Goal: Information Seeking & Learning: Compare options

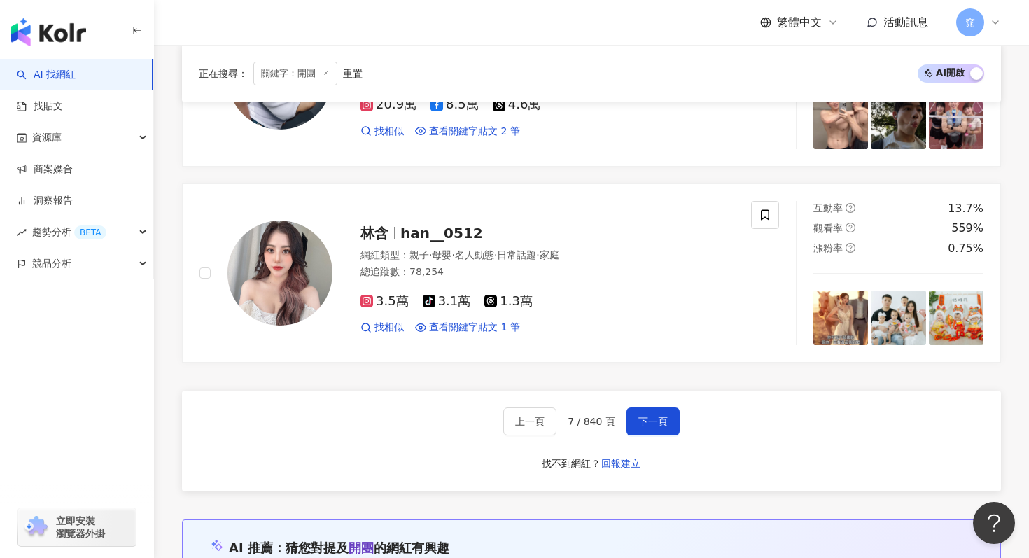
scroll to position [2564, 0]
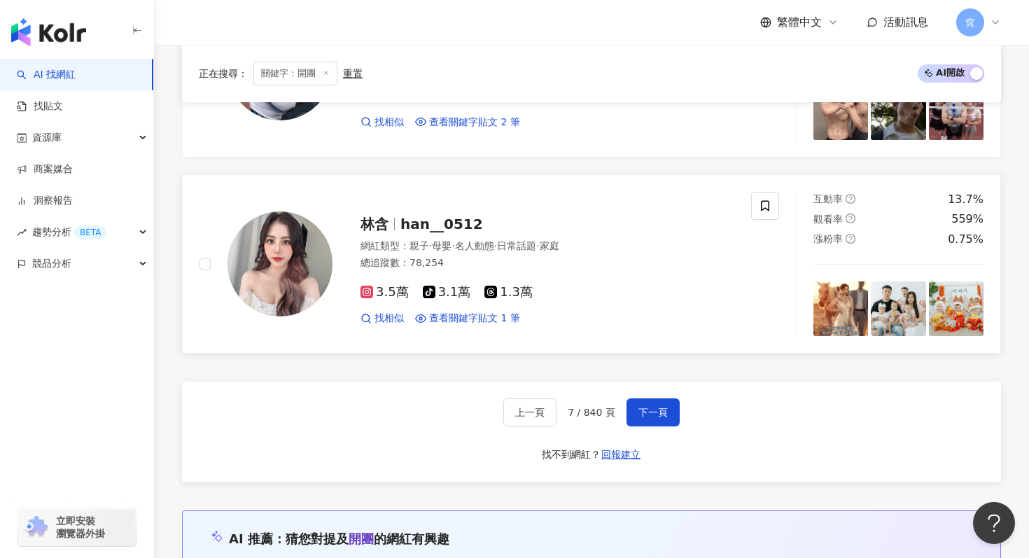
click at [405, 227] on span "han__0512" at bounding box center [441, 224] width 83 height 17
click at [653, 415] on span "下一頁" at bounding box center [652, 412] width 29 height 11
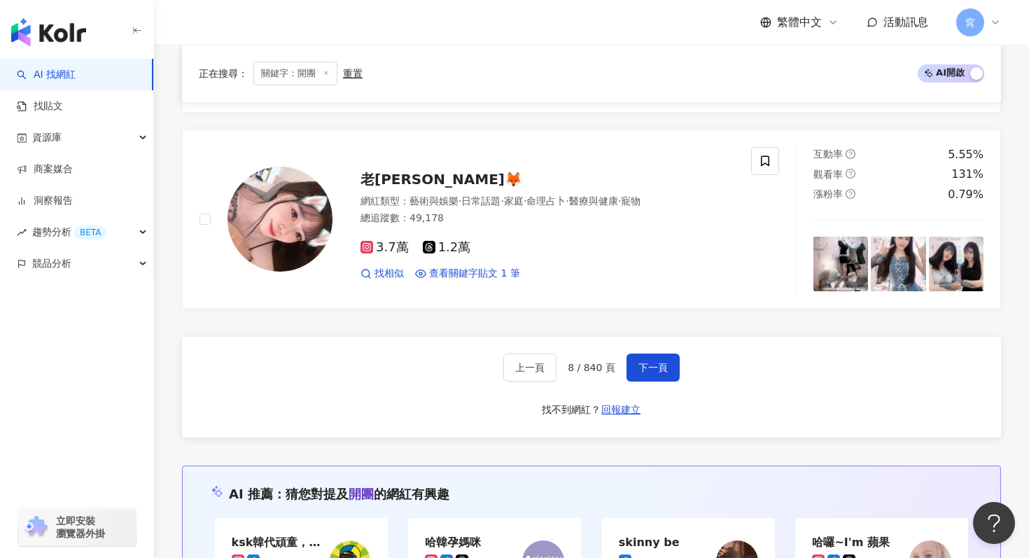
scroll to position [3156, 0]
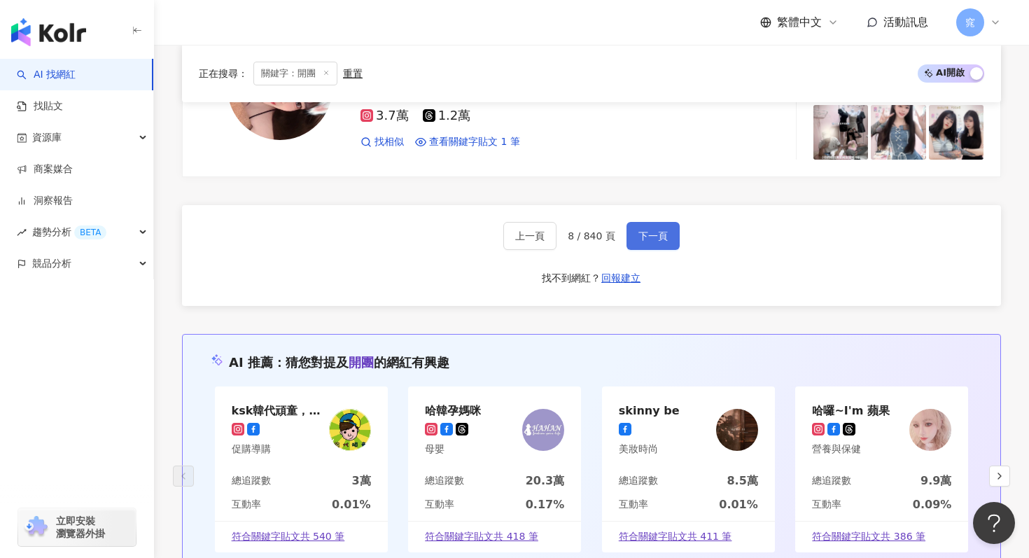
click at [656, 241] on button "下一頁" at bounding box center [652, 236] width 53 height 28
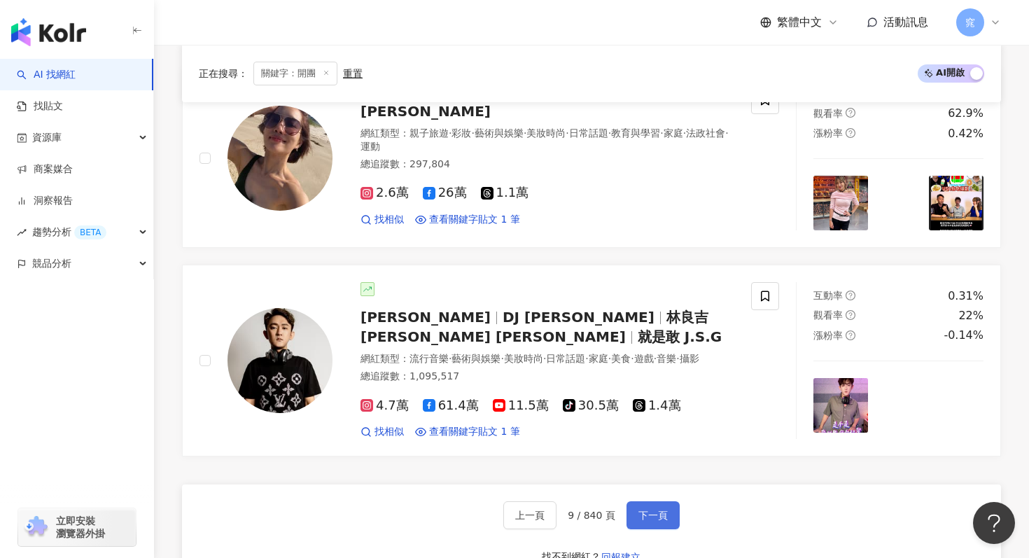
scroll to position [2520, 0]
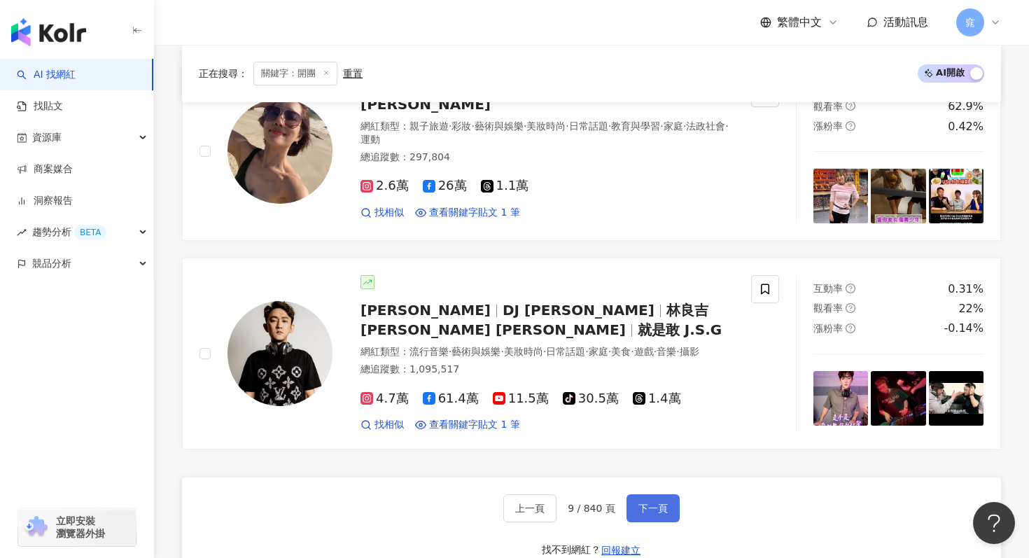
click at [657, 502] on span "下一頁" at bounding box center [652, 507] width 29 height 11
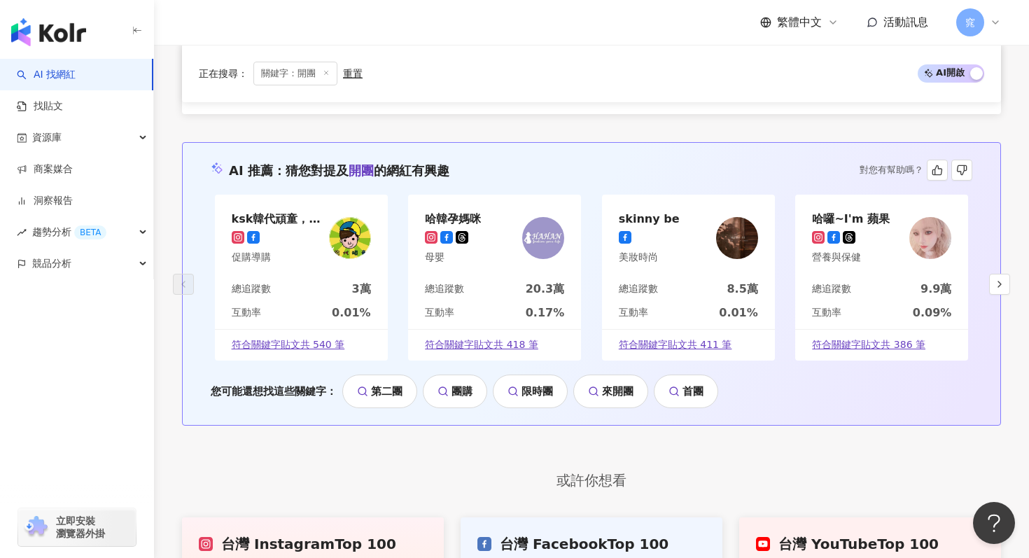
scroll to position [2792, 0]
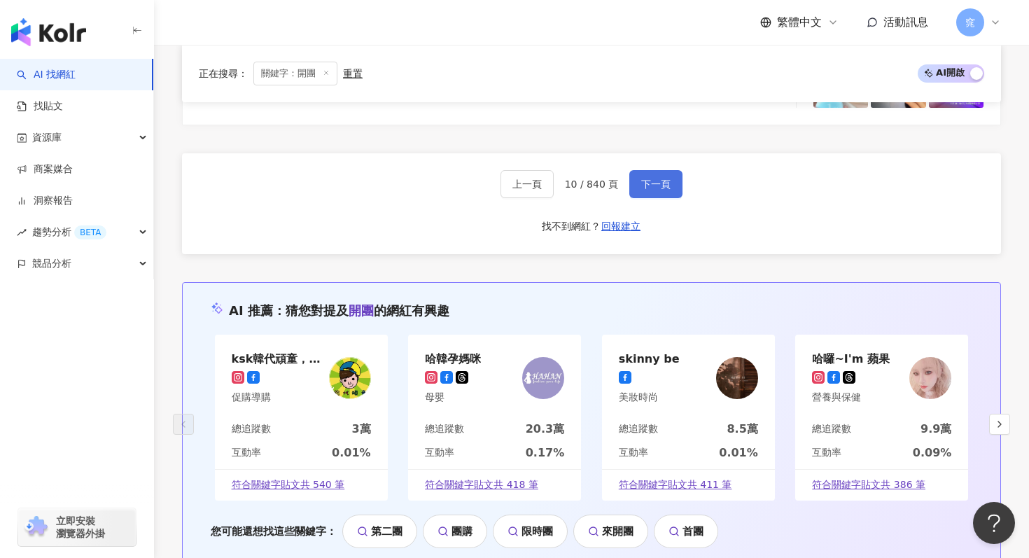
click at [655, 187] on span "下一頁" at bounding box center [655, 183] width 29 height 11
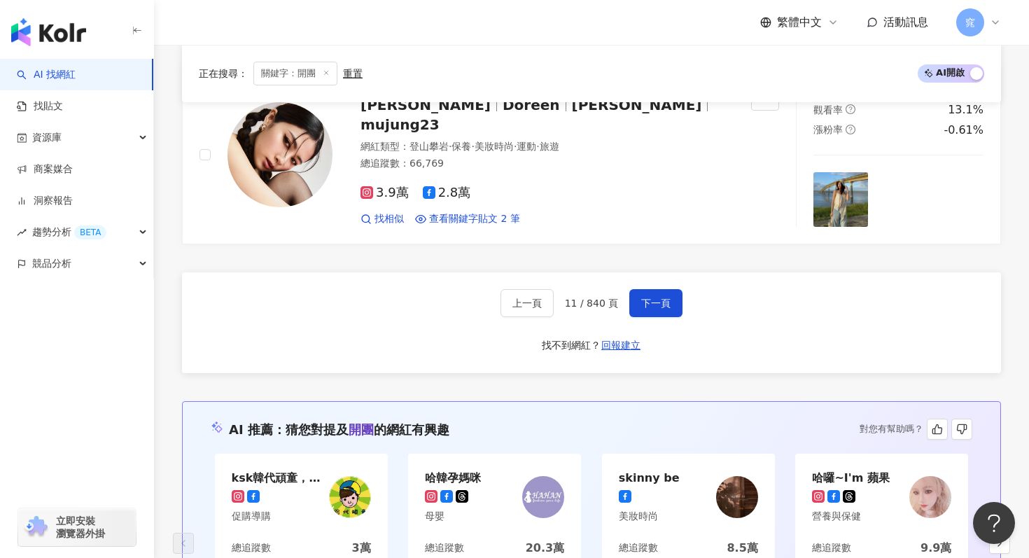
scroll to position [2650, 0]
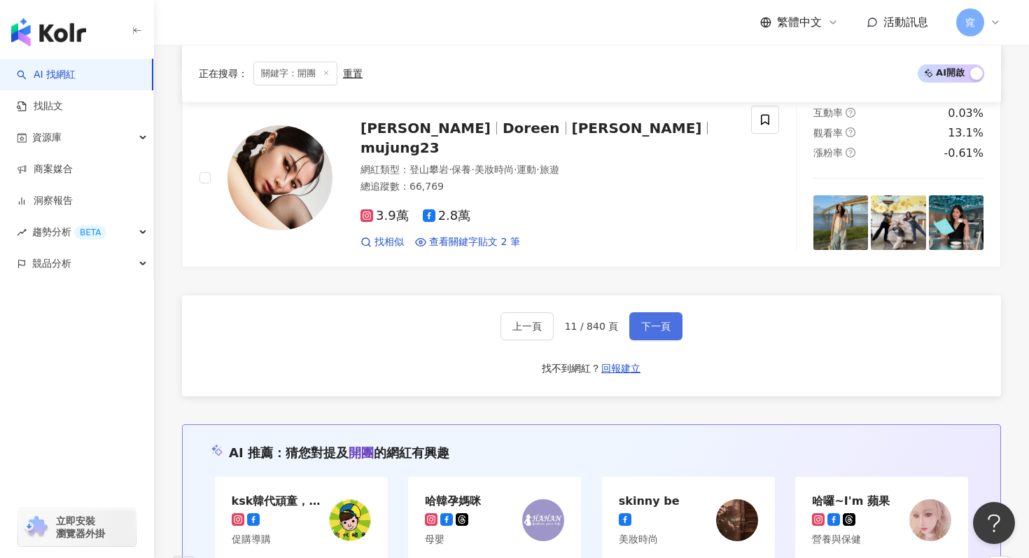
click at [659, 323] on span "下一頁" at bounding box center [655, 325] width 29 height 11
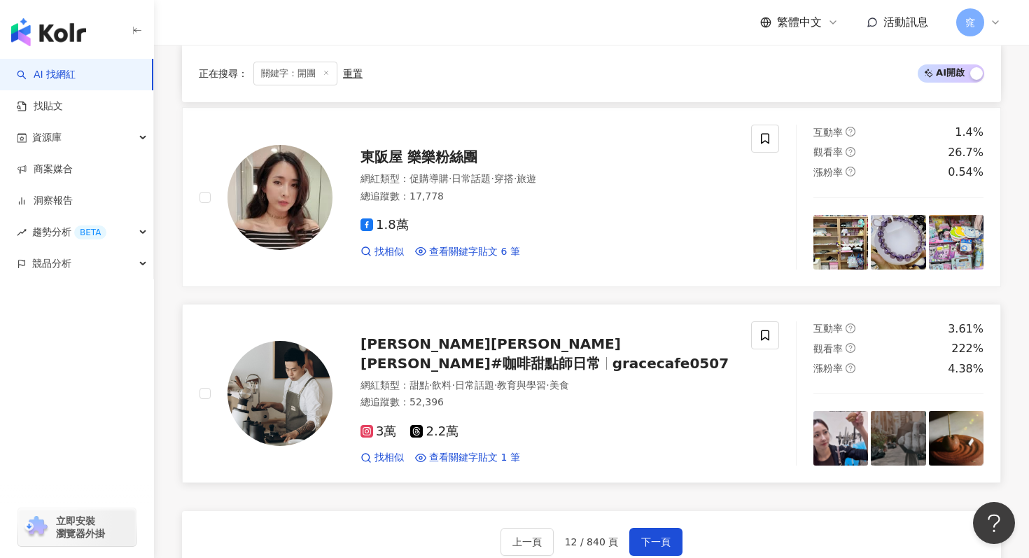
scroll to position [2562, 0]
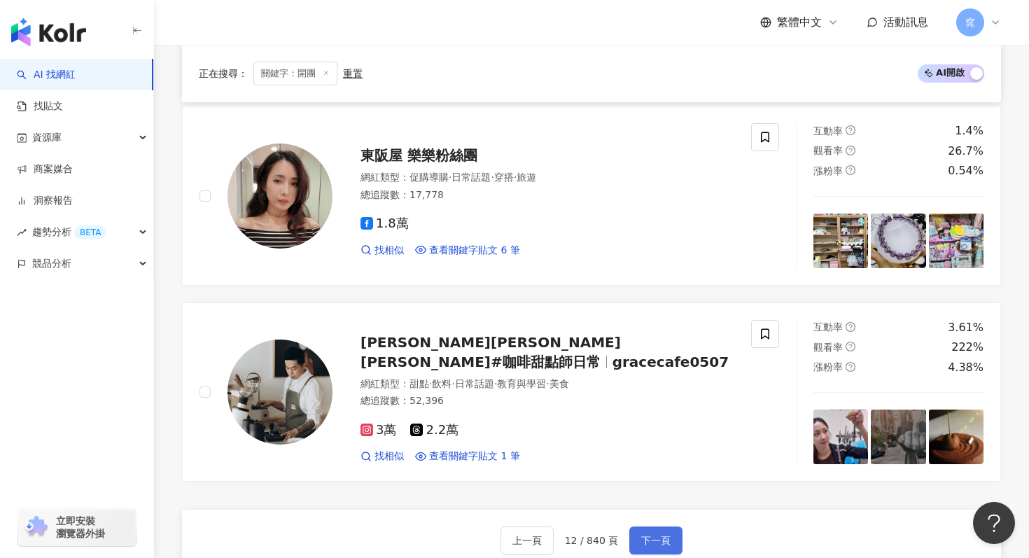
click at [644, 535] on span "下一頁" at bounding box center [655, 540] width 29 height 11
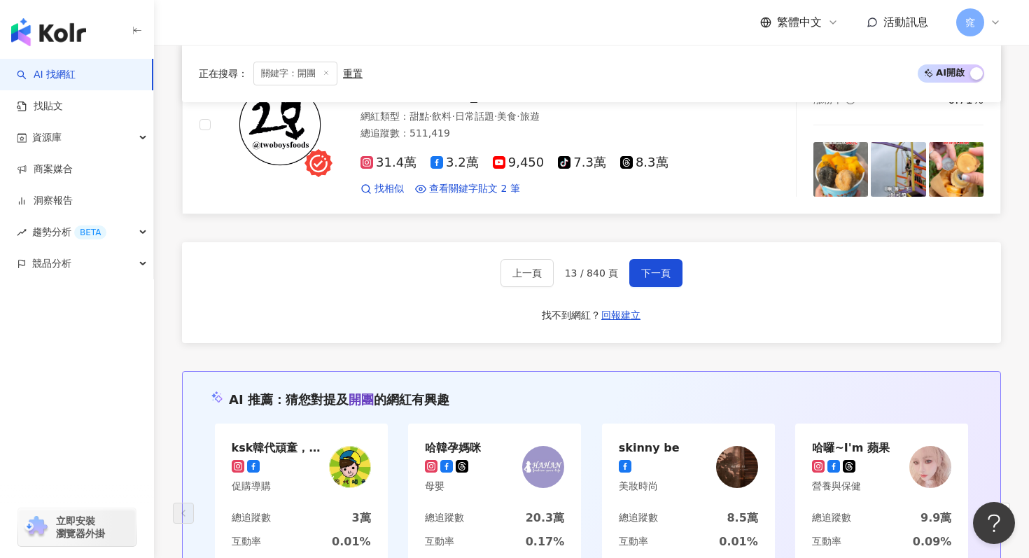
scroll to position [2704, 0]
click at [650, 279] on button "下一頁" at bounding box center [655, 272] width 53 height 28
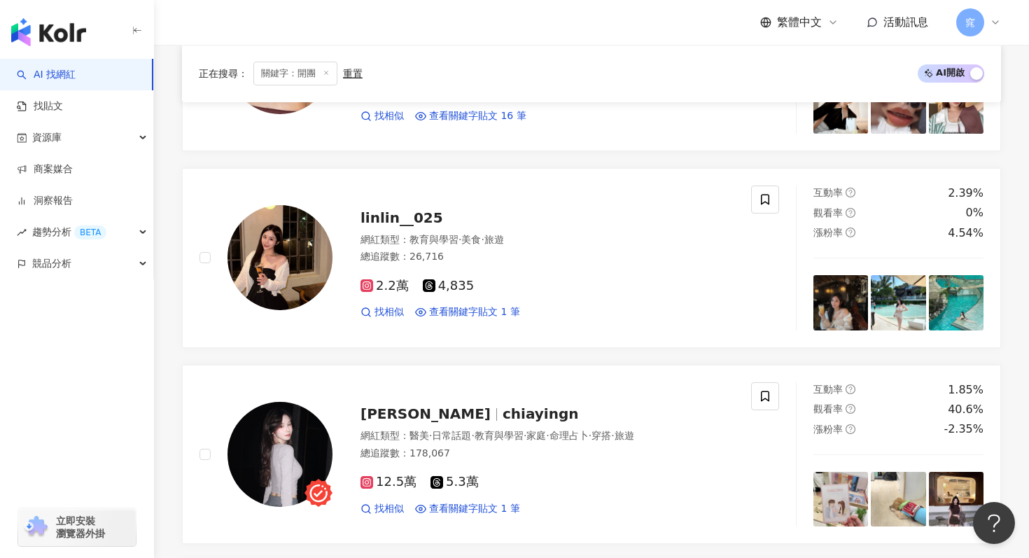
scroll to position [2746, 0]
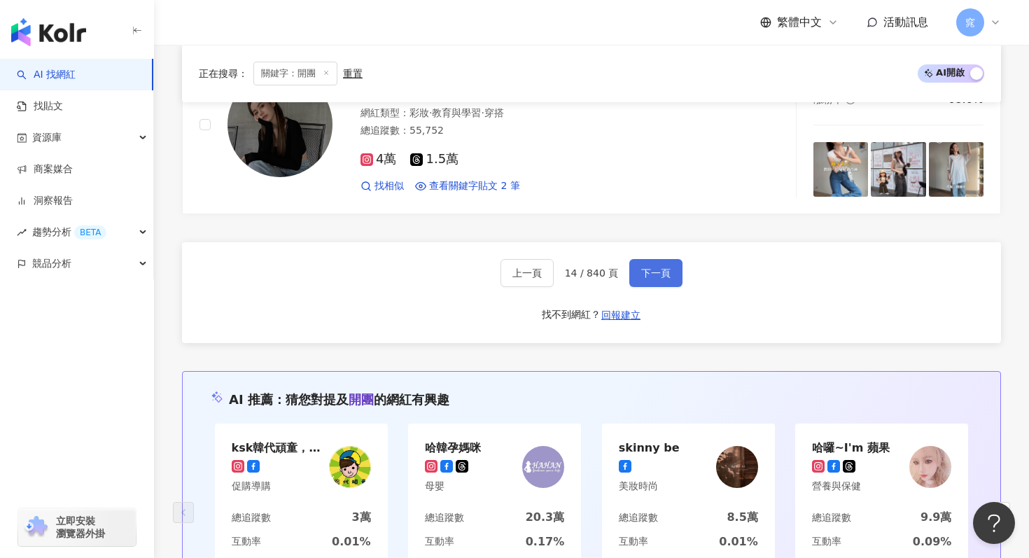
click at [654, 280] on button "下一頁" at bounding box center [655, 273] width 53 height 28
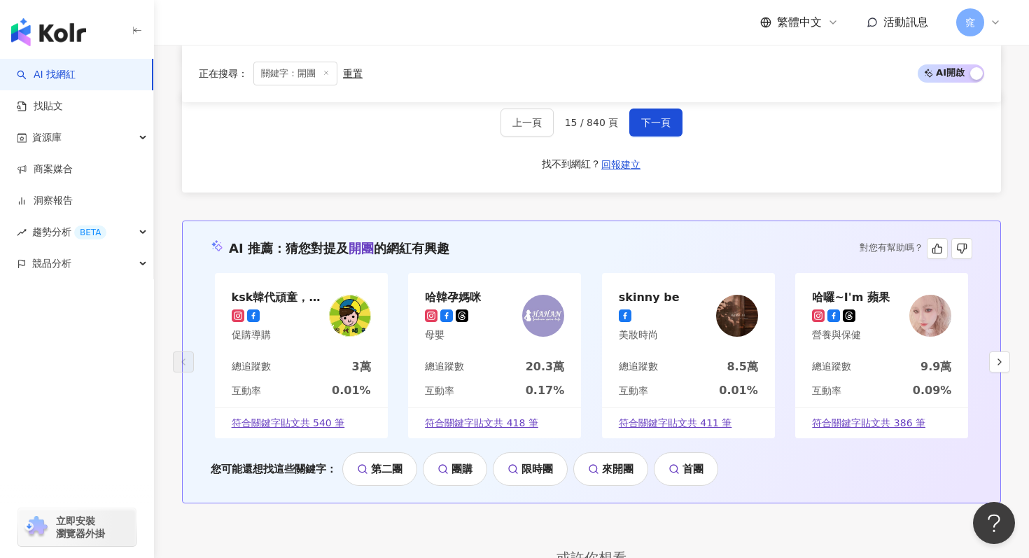
scroll to position [2779, 0]
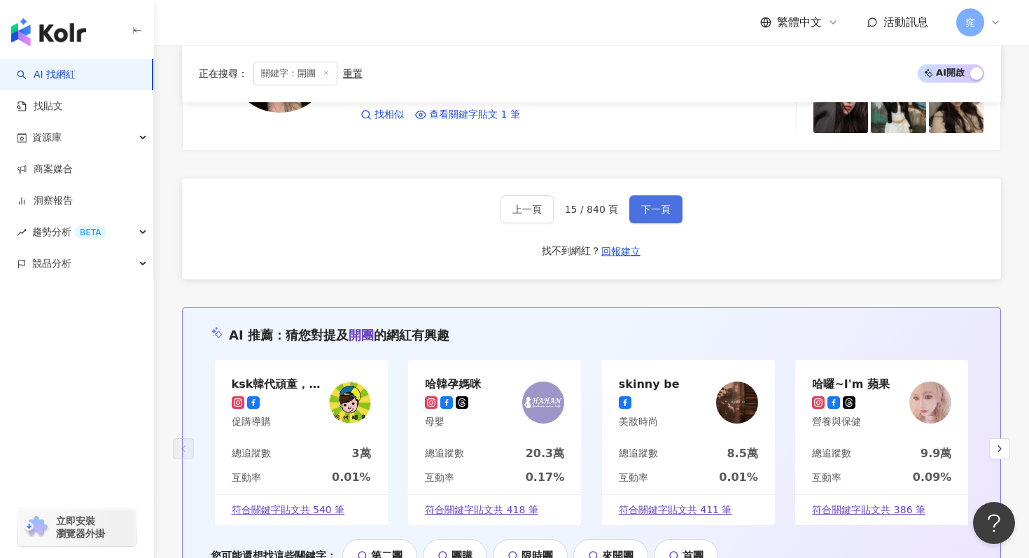
click at [649, 204] on span "下一頁" at bounding box center [655, 209] width 29 height 11
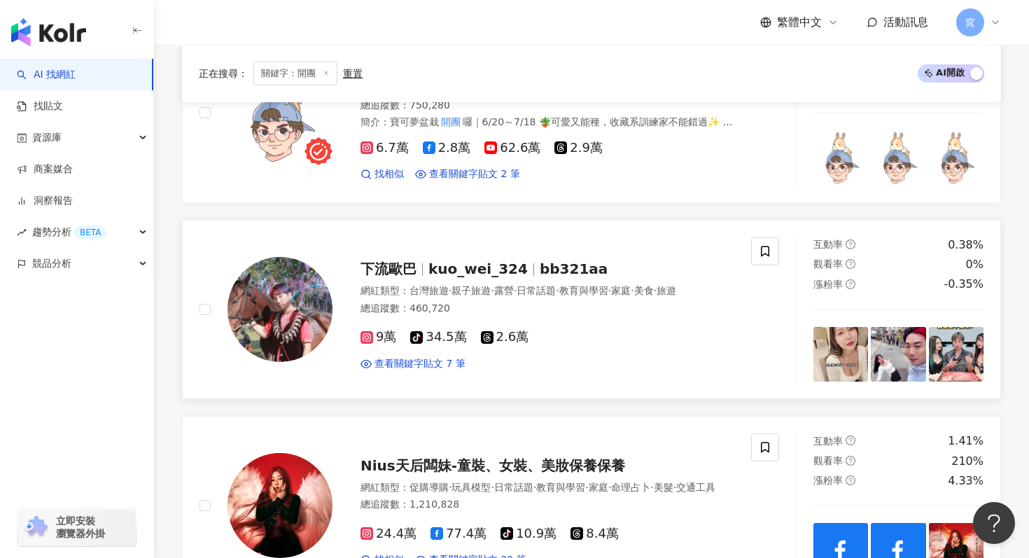
scroll to position [1348, 0]
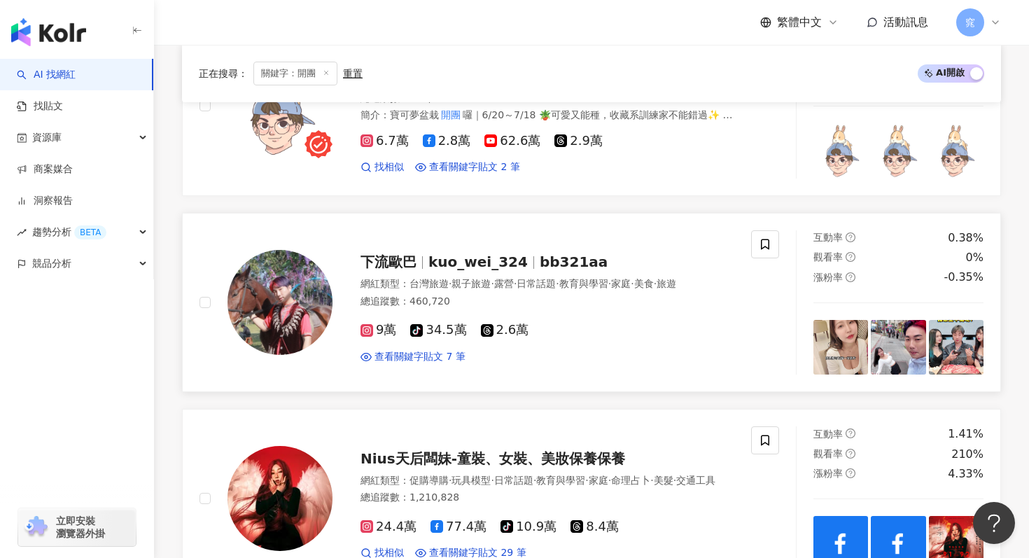
click at [474, 265] on span "kuo_wei_324" at bounding box center [477, 261] width 99 height 17
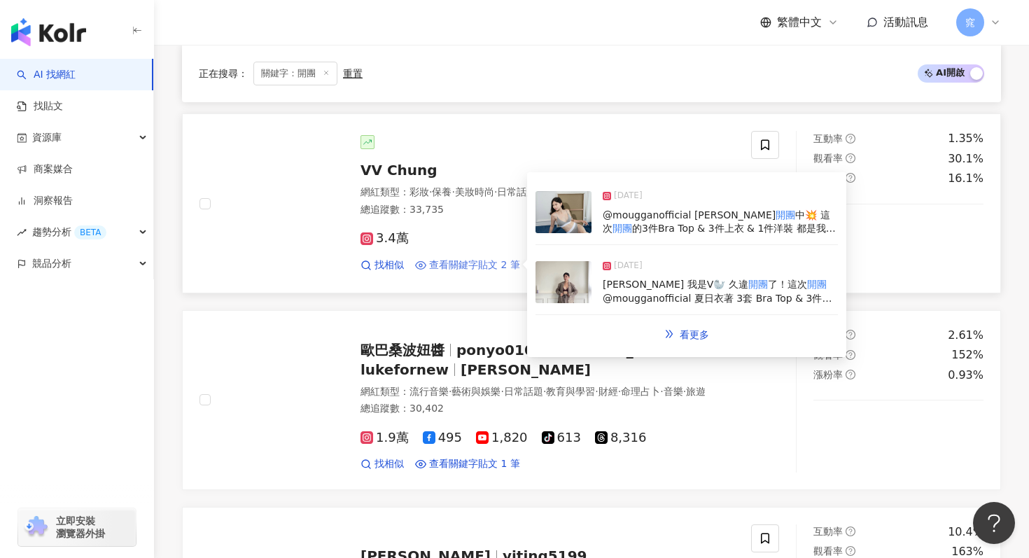
scroll to position [2348, 0]
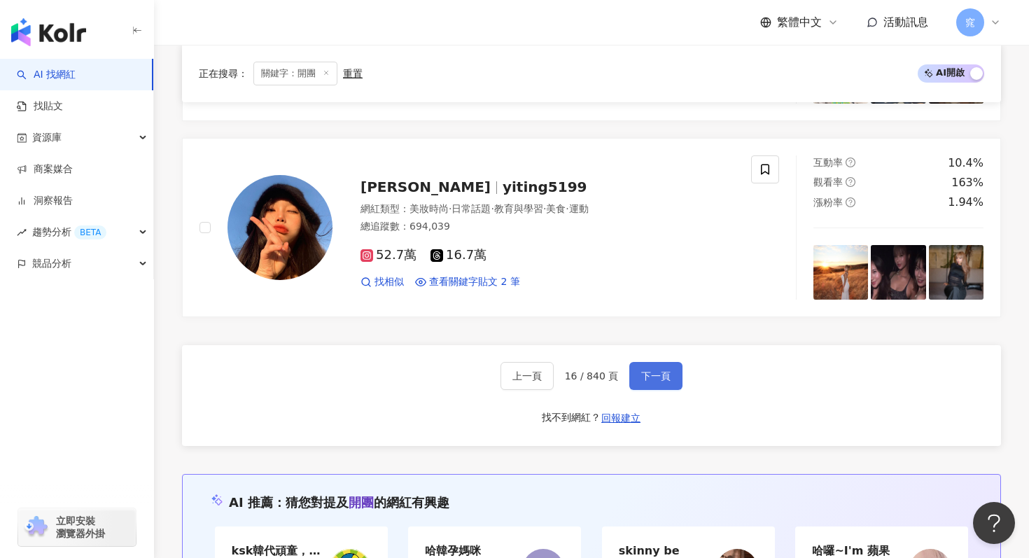
click at [650, 381] on span "下一頁" at bounding box center [655, 375] width 29 height 11
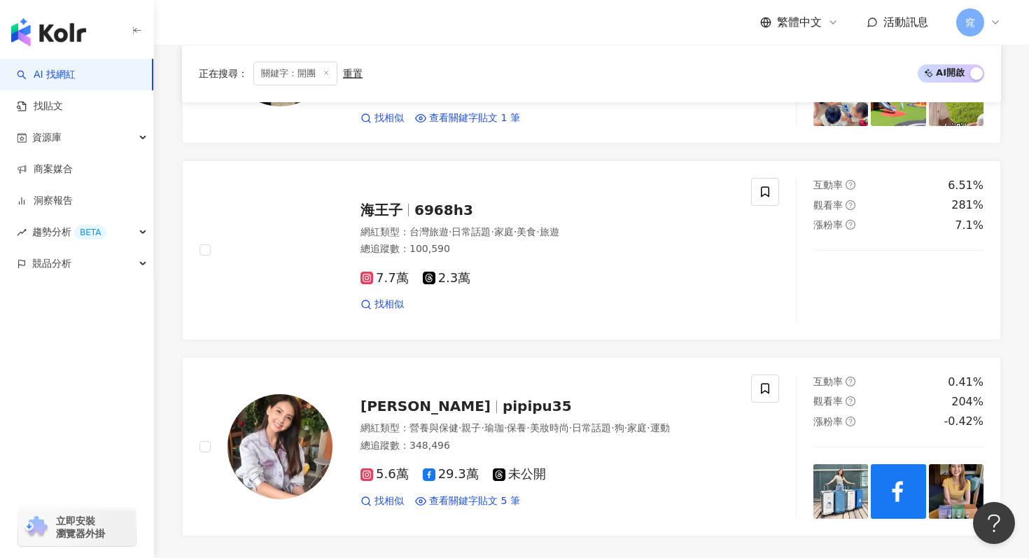
scroll to position [2387, 0]
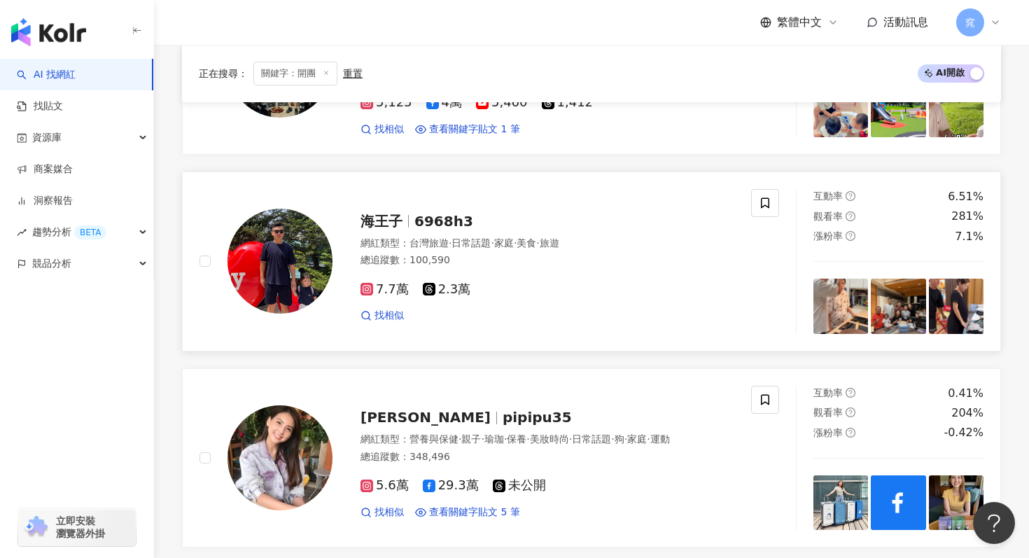
click at [421, 237] on div "網紅類型 ： 台灣旅遊 · 日常話題 · 家庭 · 美食 · 旅遊" at bounding box center [547, 244] width 374 height 14
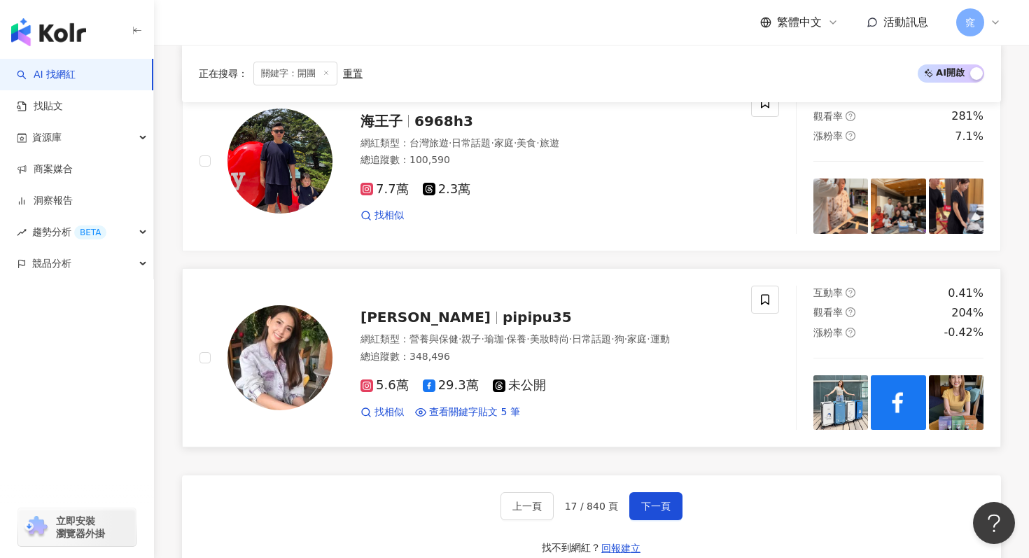
click at [463, 307] on div "韋汝 pipipu35" at bounding box center [547, 317] width 374 height 20
click at [653, 500] on span "下一頁" at bounding box center [655, 505] width 29 height 11
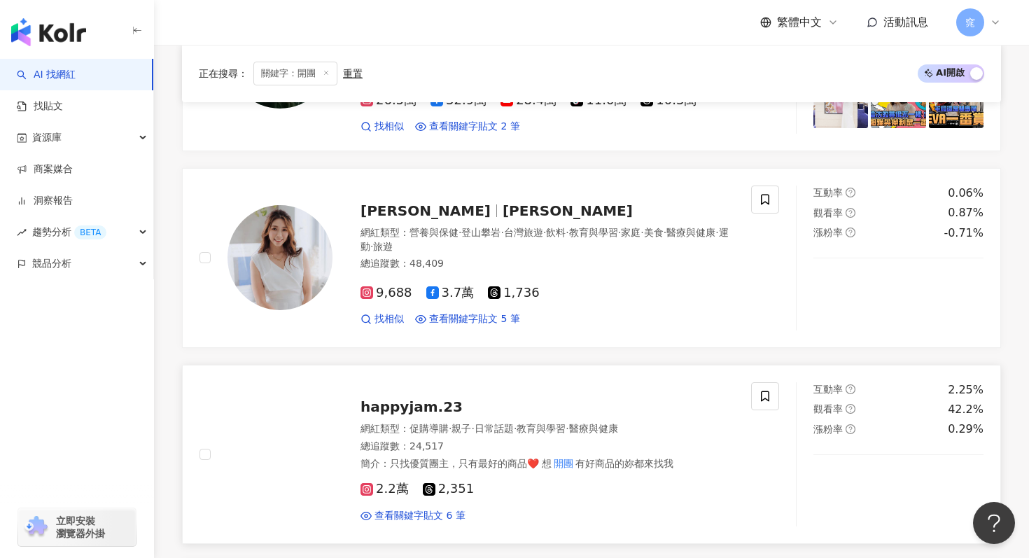
scroll to position [2180, 0]
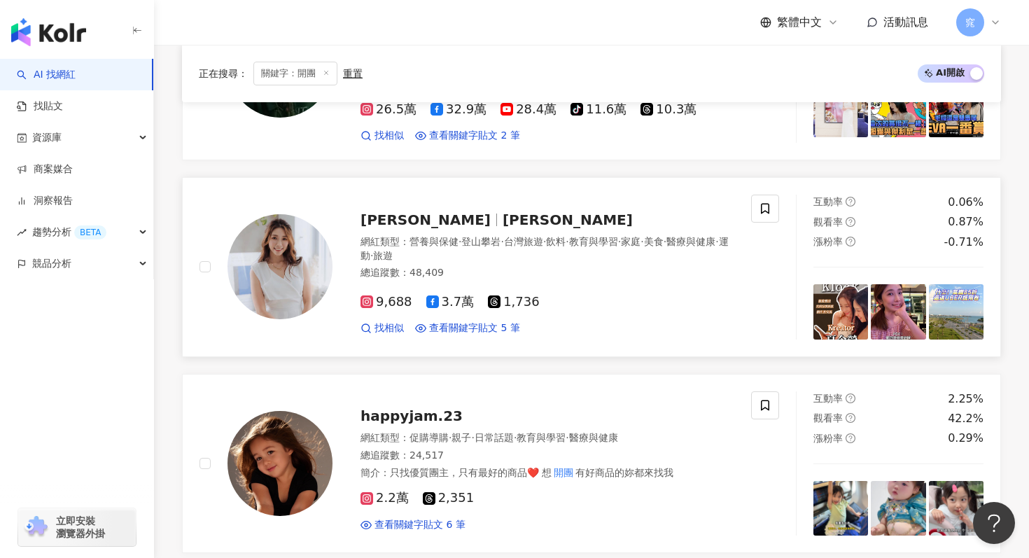
click at [409, 215] on span "Tang棠棠" at bounding box center [425, 219] width 130 height 17
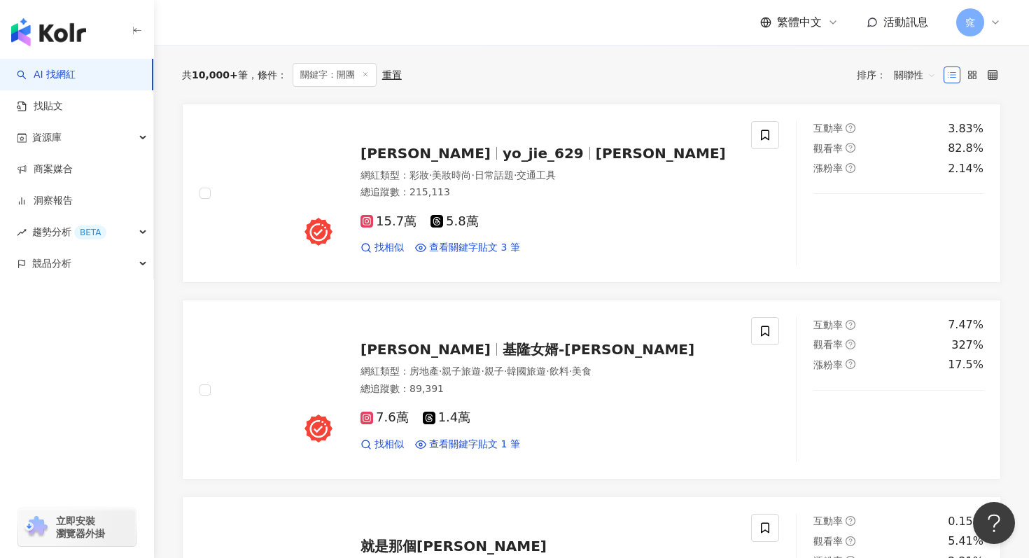
scroll to position [477, 0]
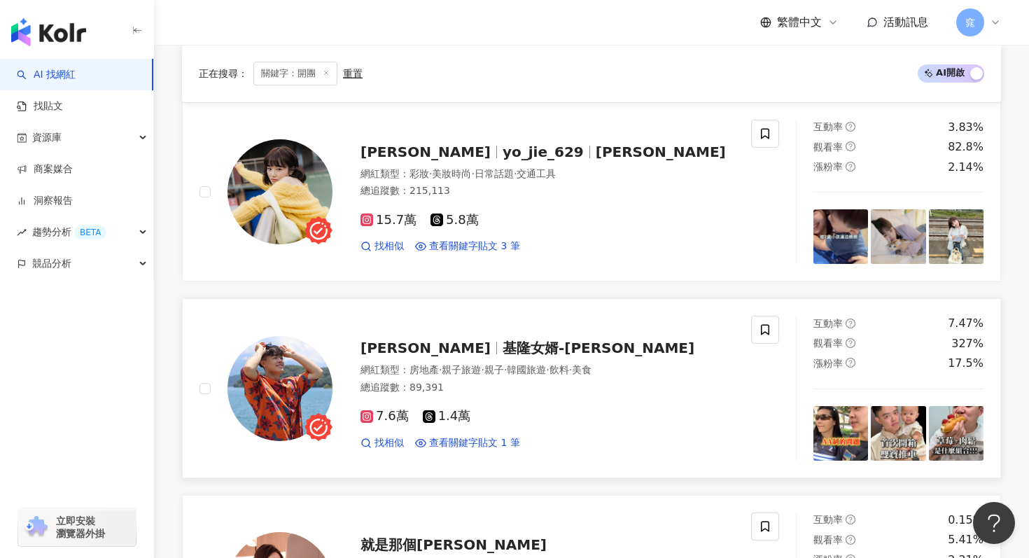
click at [502, 346] on span "基隆女婿-小孟" at bounding box center [598, 347] width 192 height 17
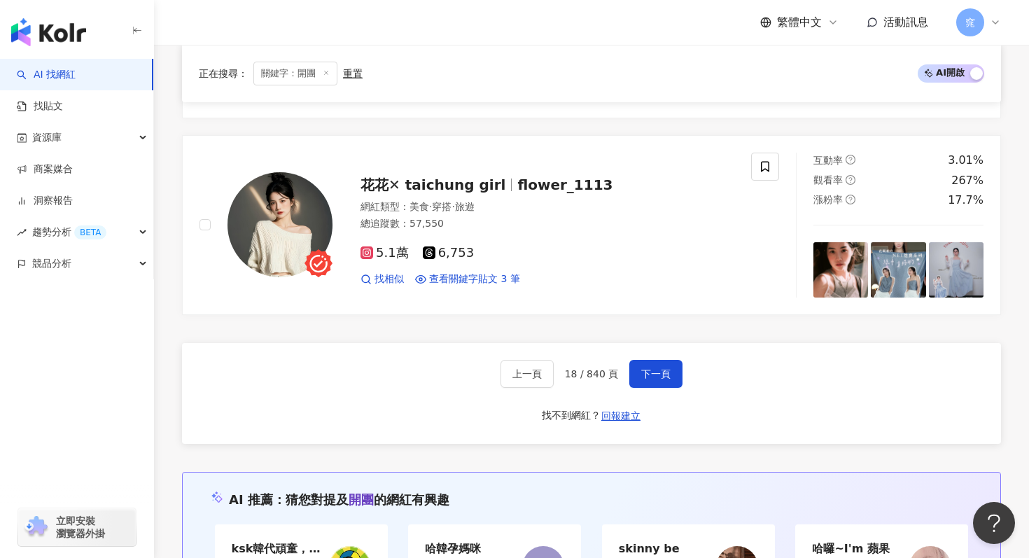
scroll to position [2646, 0]
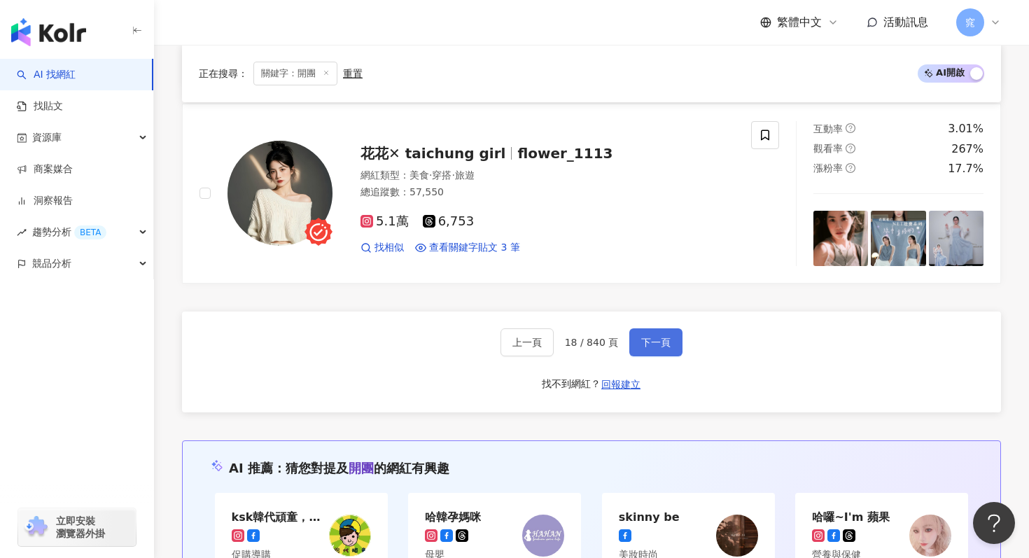
click at [661, 341] on span "下一頁" at bounding box center [655, 342] width 29 height 11
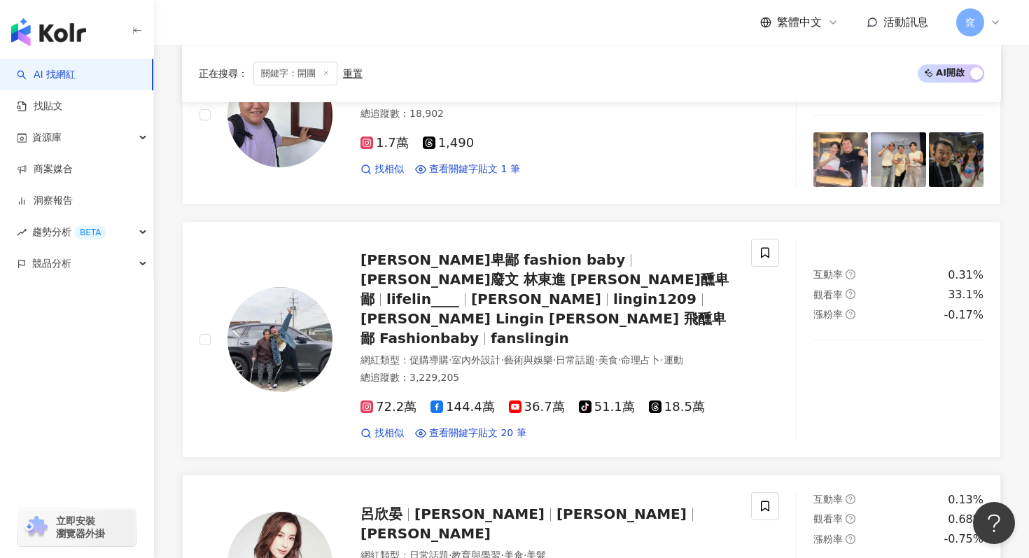
scroll to position [2319, 0]
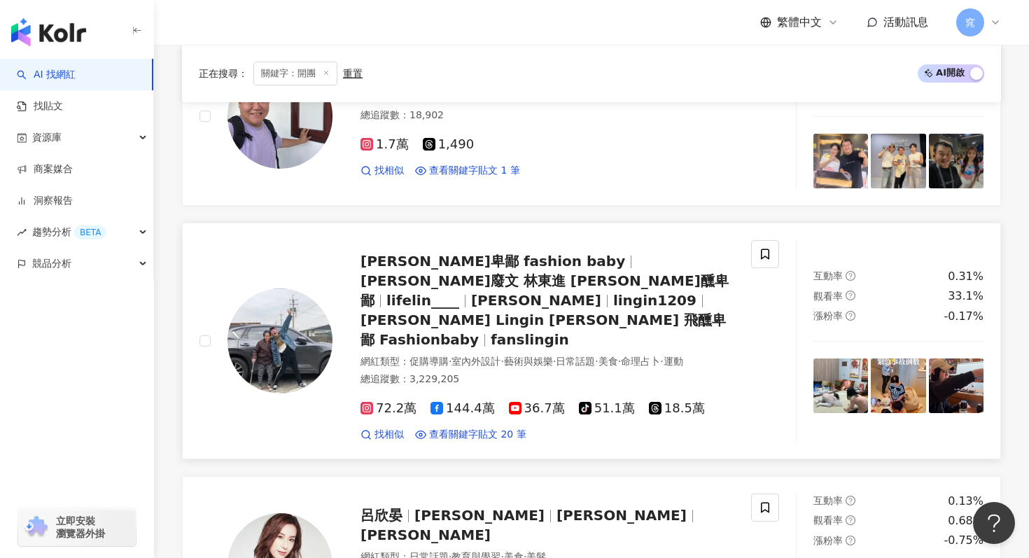
click at [409, 288] on div "林進 飛醺卑鄙 fashion baby 林進發廢文 林東進 林進 飛醺卑鄙 lifelin____ 林進 lingin1209 林進 Lingin 林東進 …" at bounding box center [547, 300] width 374 height 98
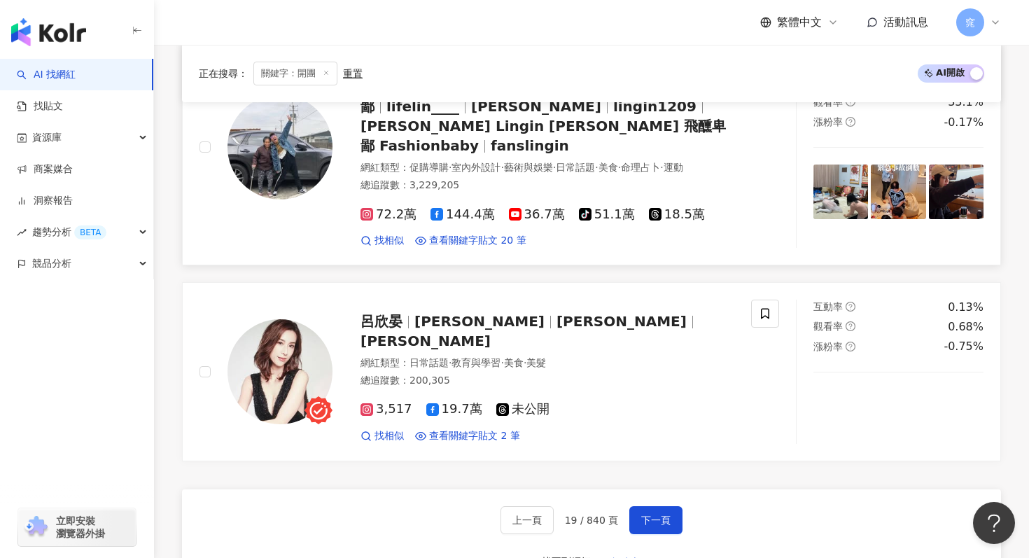
scroll to position [2616, 0]
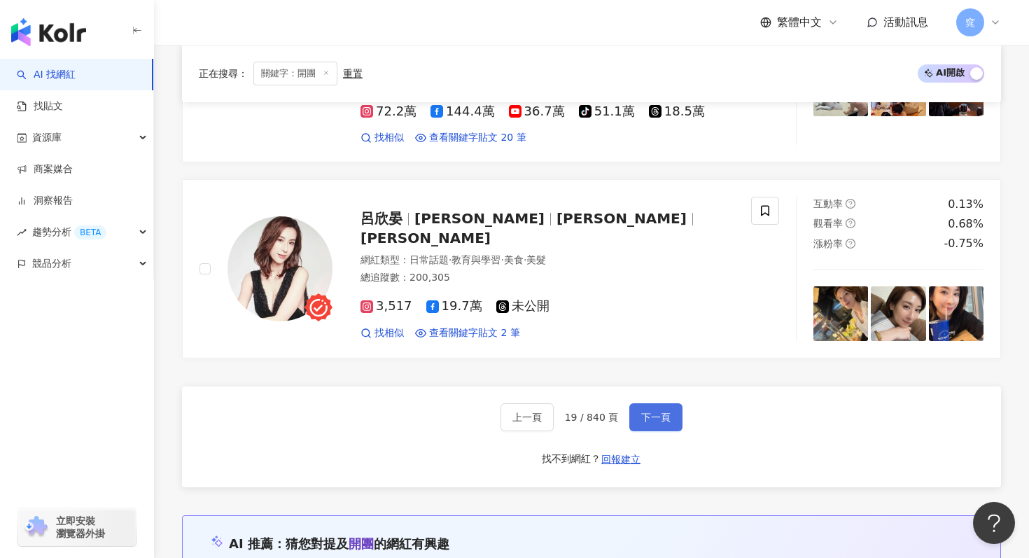
click at [667, 411] on span "下一頁" at bounding box center [655, 416] width 29 height 11
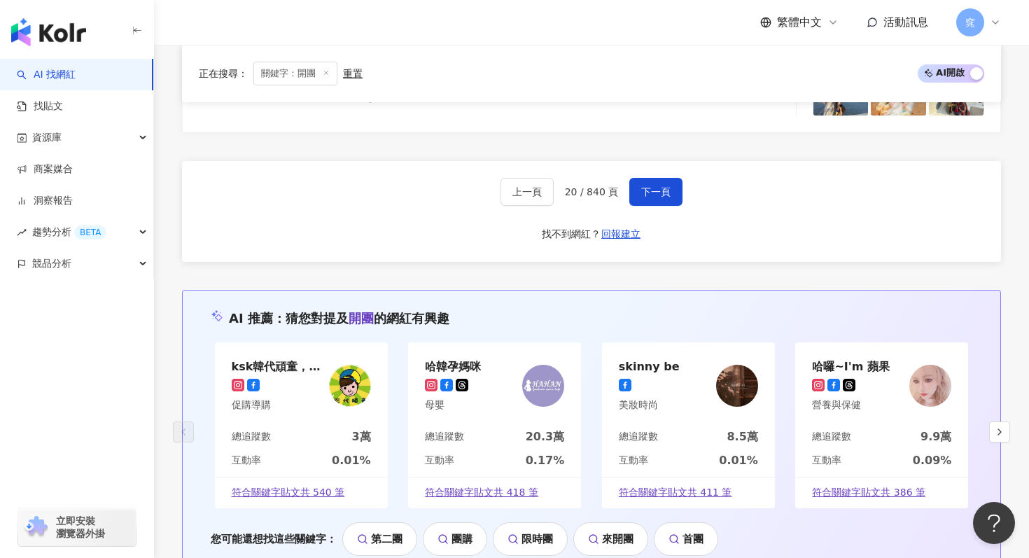
scroll to position [2786, 0]
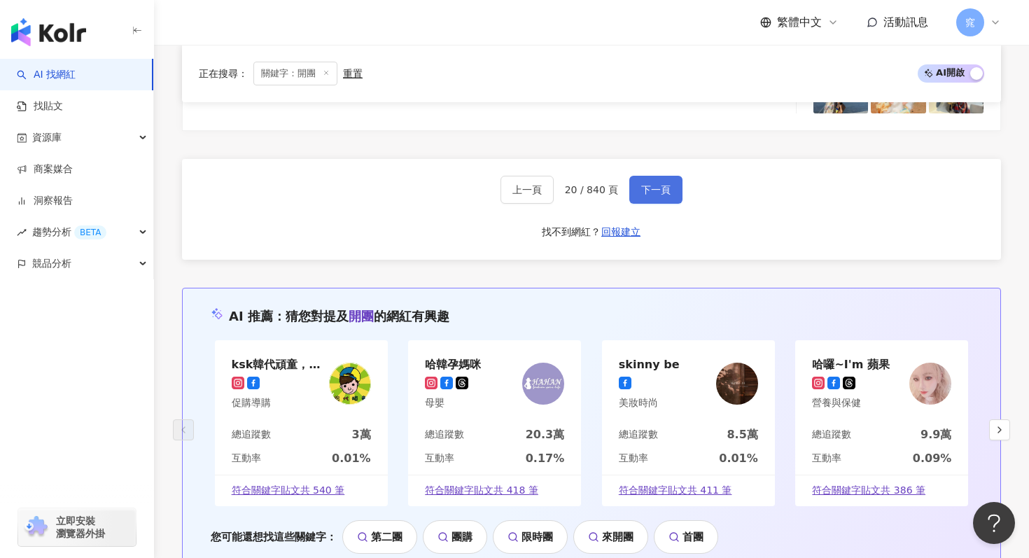
click at [666, 179] on button "下一頁" at bounding box center [655, 190] width 53 height 28
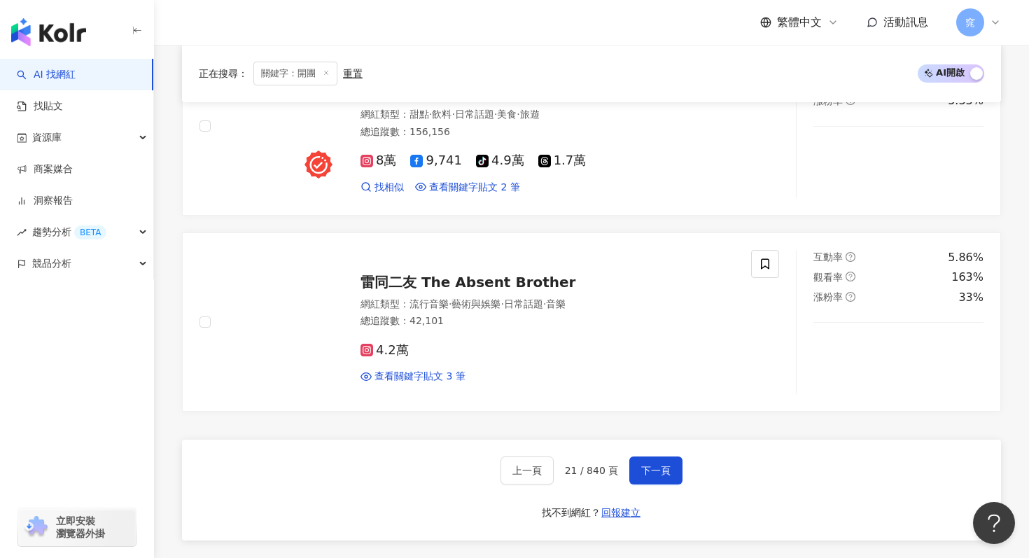
scroll to position [2507, 0]
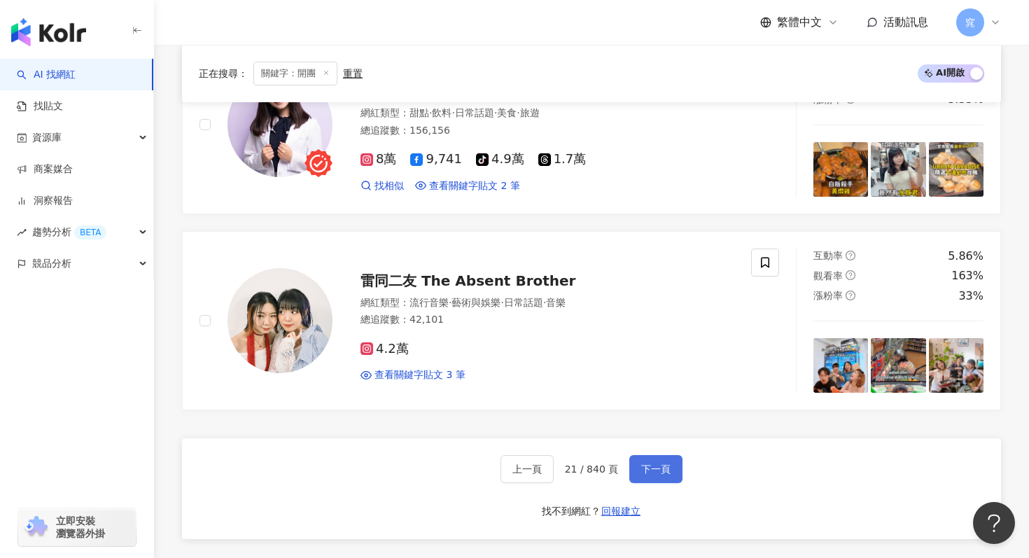
click at [657, 465] on span "下一頁" at bounding box center [655, 468] width 29 height 11
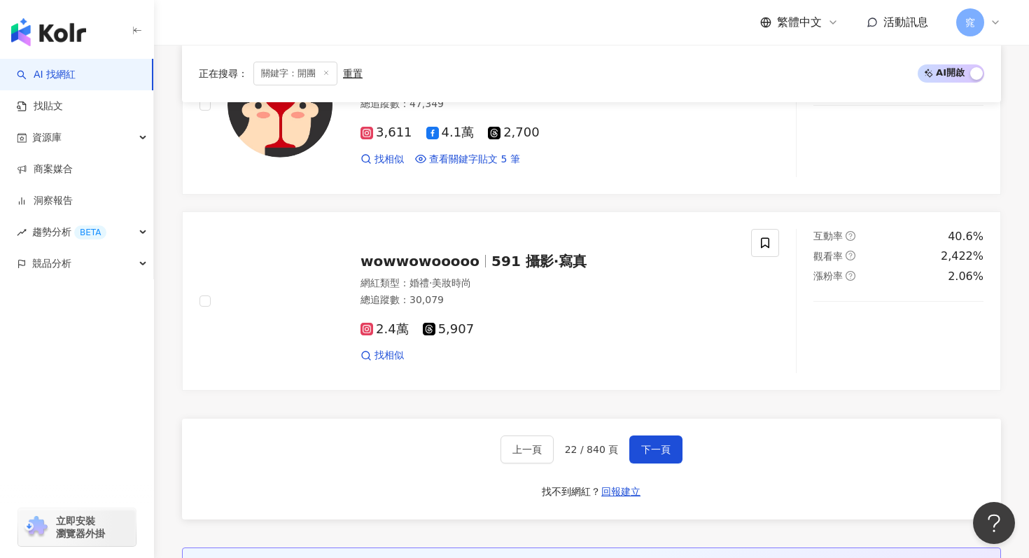
scroll to position [2527, 0]
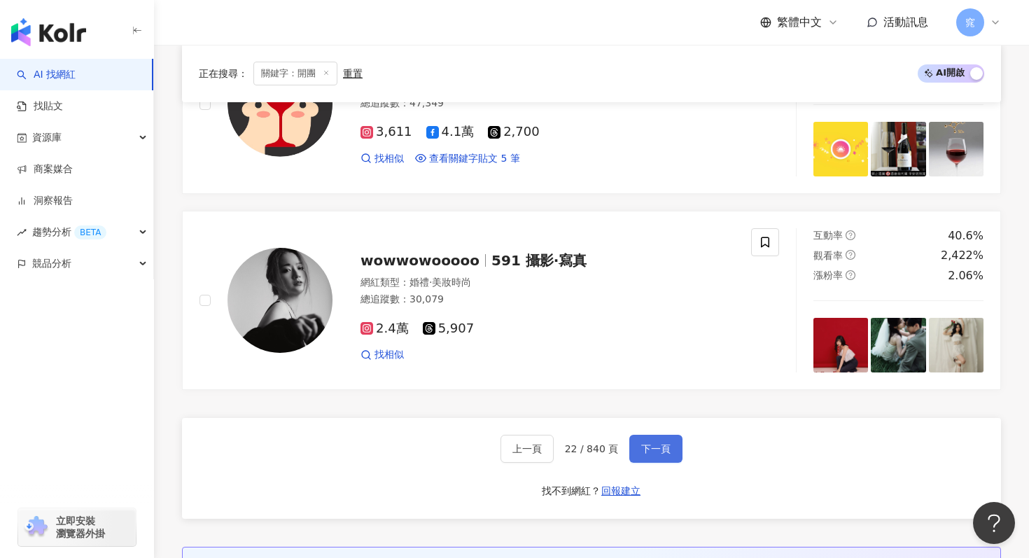
click at [654, 446] on span "下一頁" at bounding box center [655, 448] width 29 height 11
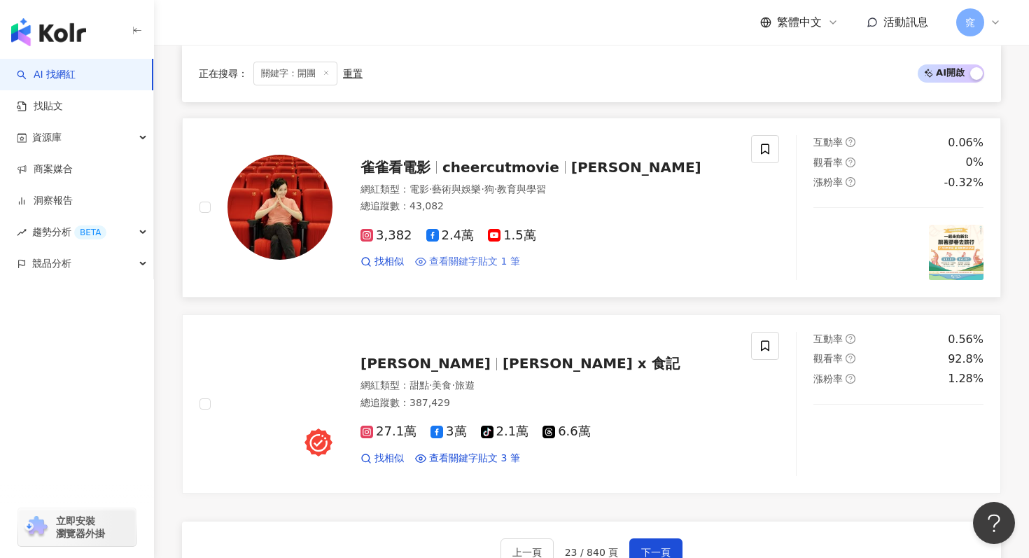
scroll to position [2509, 0]
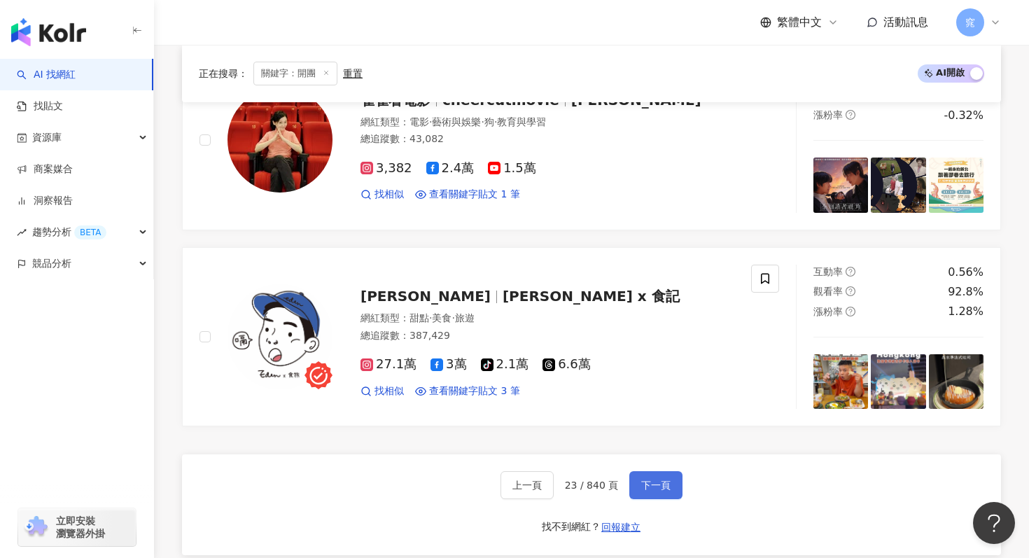
click at [656, 479] on span "下一頁" at bounding box center [655, 484] width 29 height 11
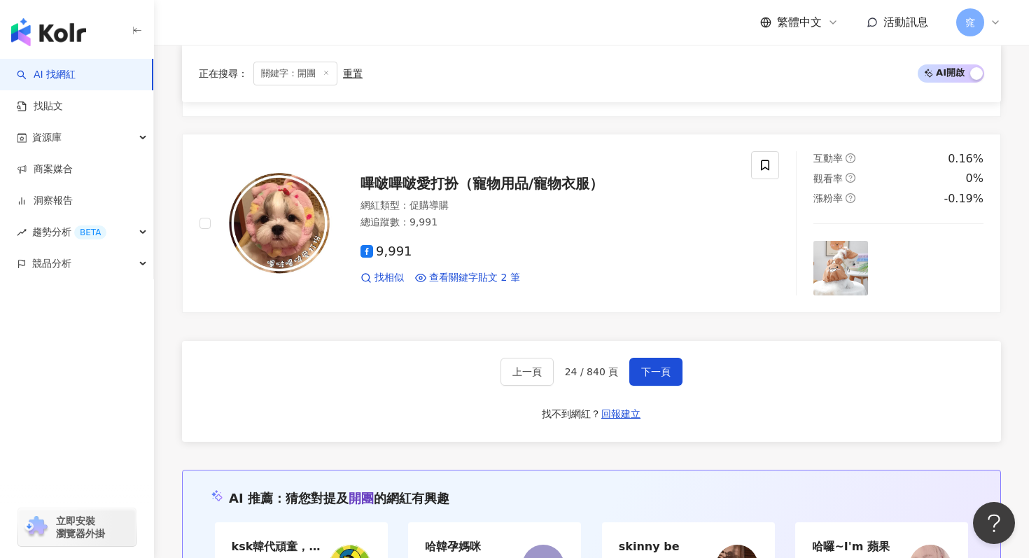
scroll to position [2613, 0]
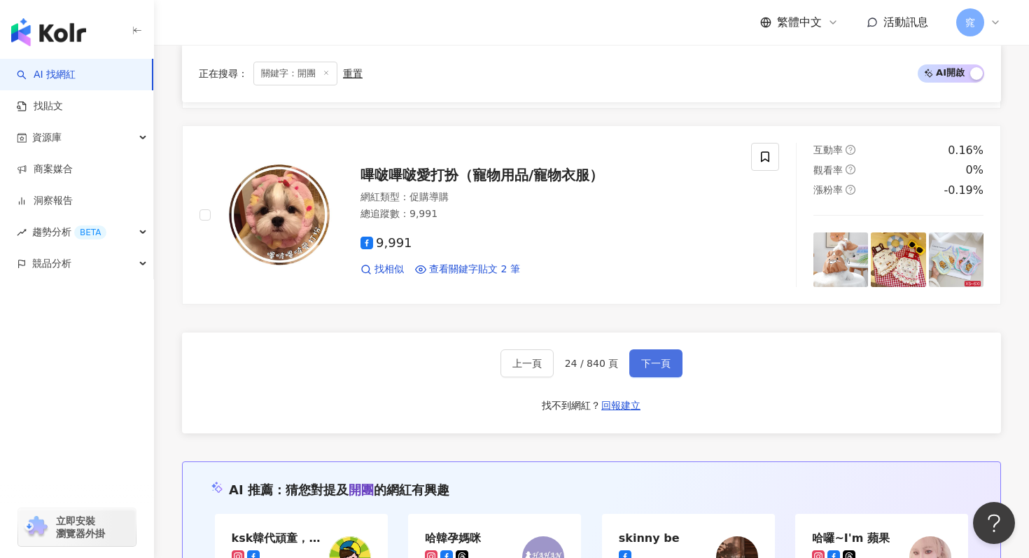
click at [663, 367] on span "下一頁" at bounding box center [655, 363] width 29 height 11
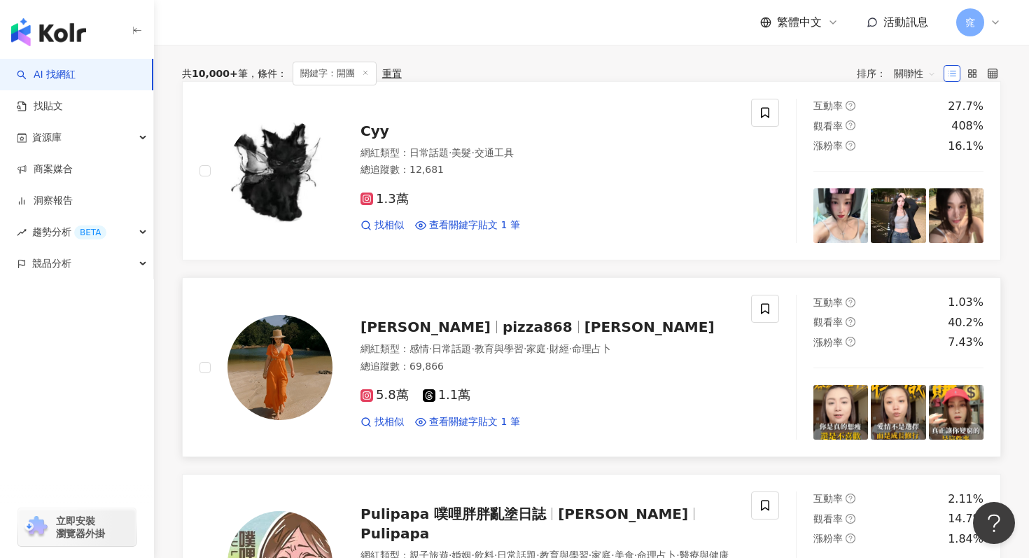
scroll to position [476, 0]
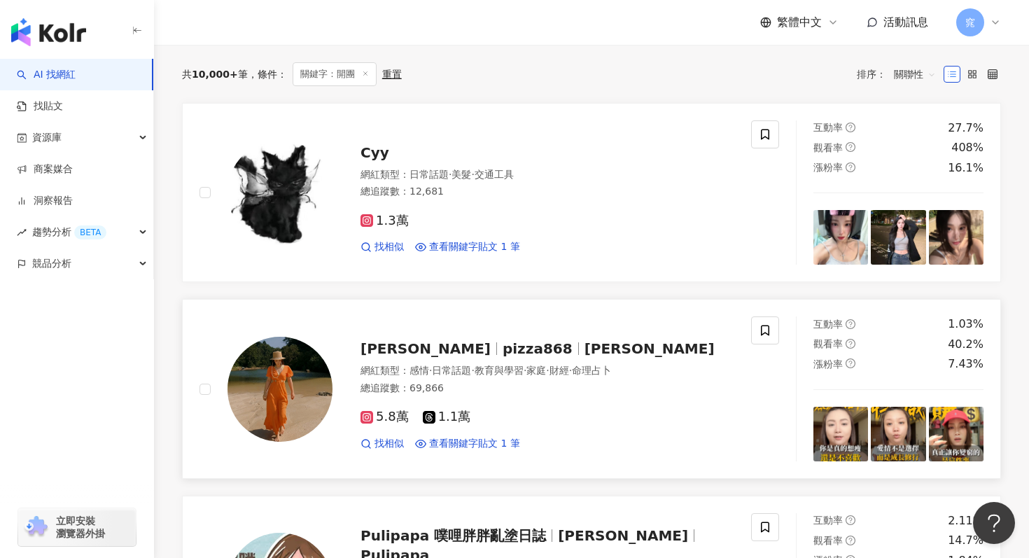
click at [410, 348] on span "陳子筠" at bounding box center [431, 348] width 142 height 17
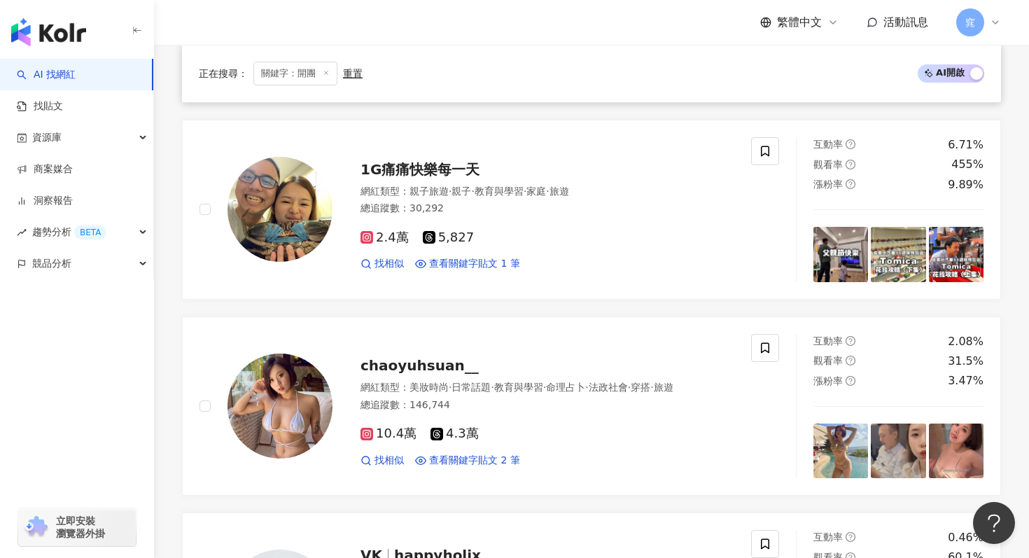
scroll to position [1840, 0]
click at [446, 167] on span "1G痛痛快樂每一天" at bounding box center [419, 168] width 119 height 17
click at [600, 187] on div "網紅類型 ： 親子旅遊 · 親子 · 教育與學習 · 家庭 · 旅遊" at bounding box center [547, 191] width 374 height 14
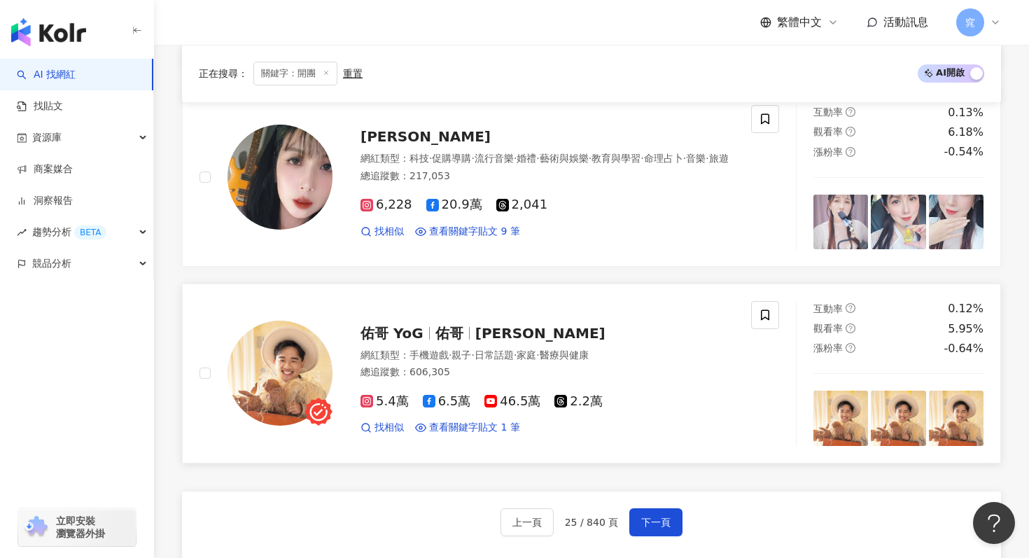
scroll to position [2468, 0]
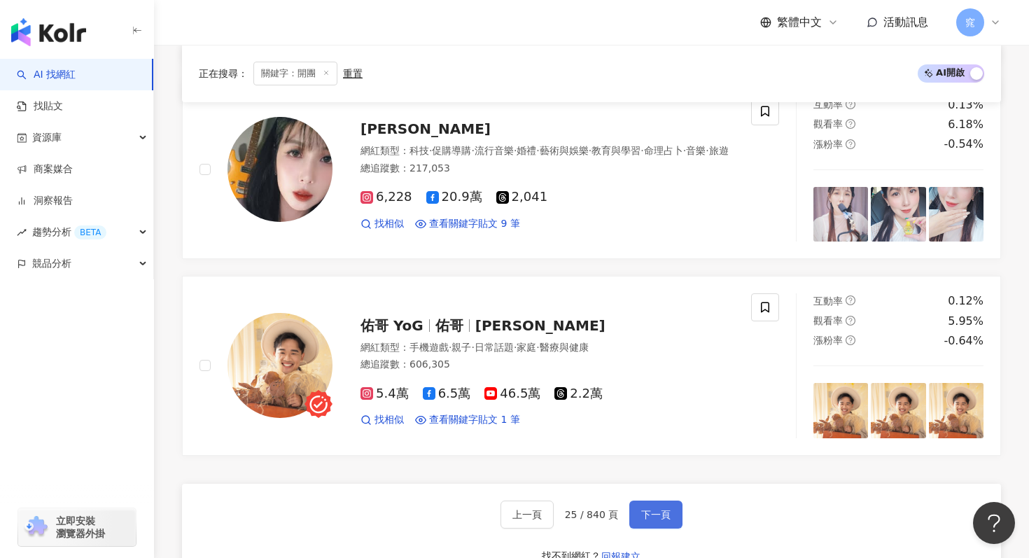
click at [647, 523] on button "下一頁" at bounding box center [655, 514] width 53 height 28
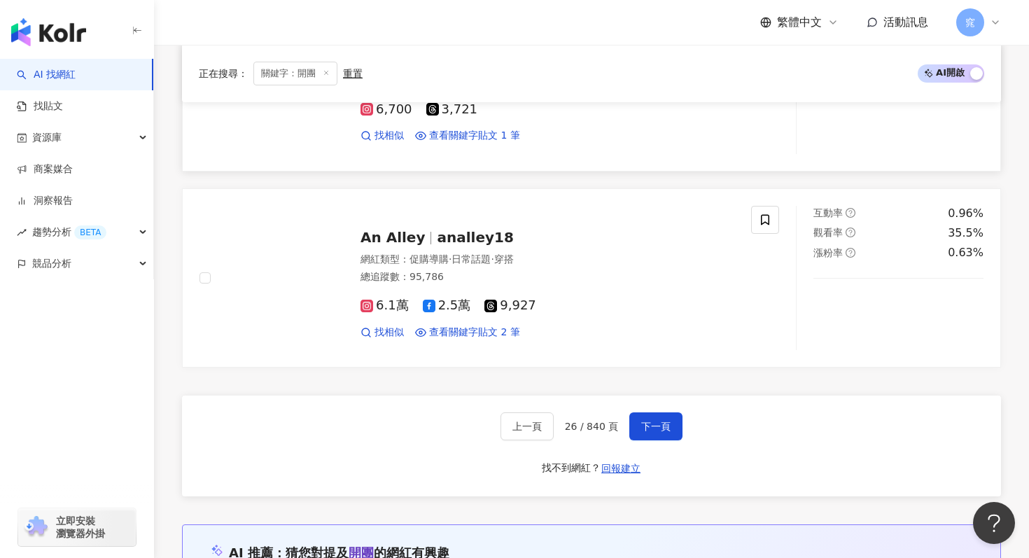
scroll to position [2578, 0]
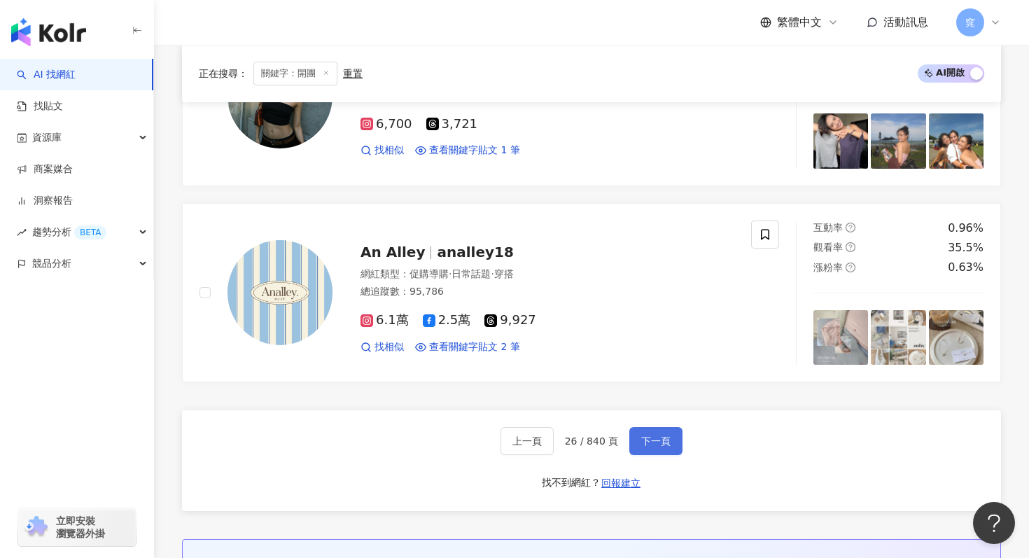
click at [656, 447] on button "下一頁" at bounding box center [655, 441] width 53 height 28
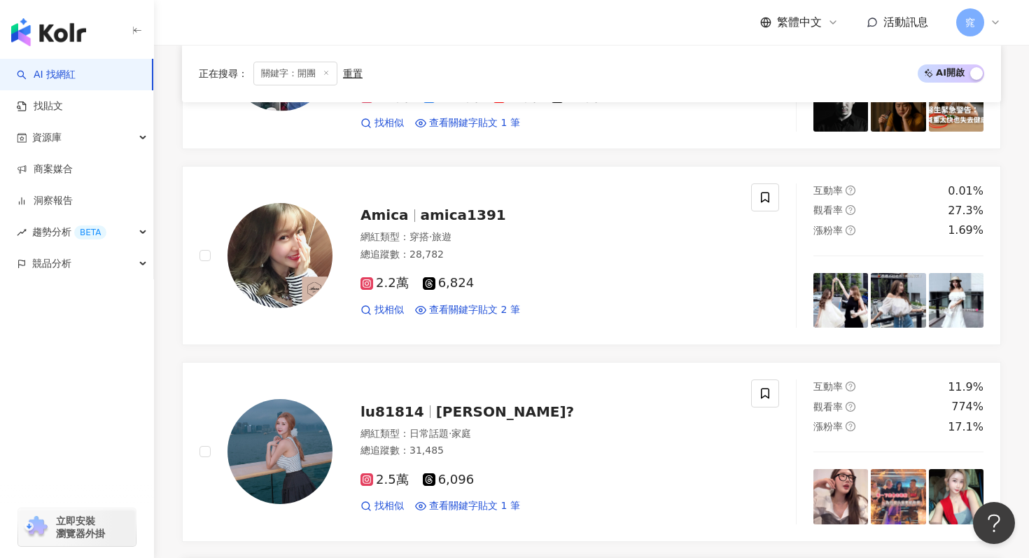
scroll to position [1001, 0]
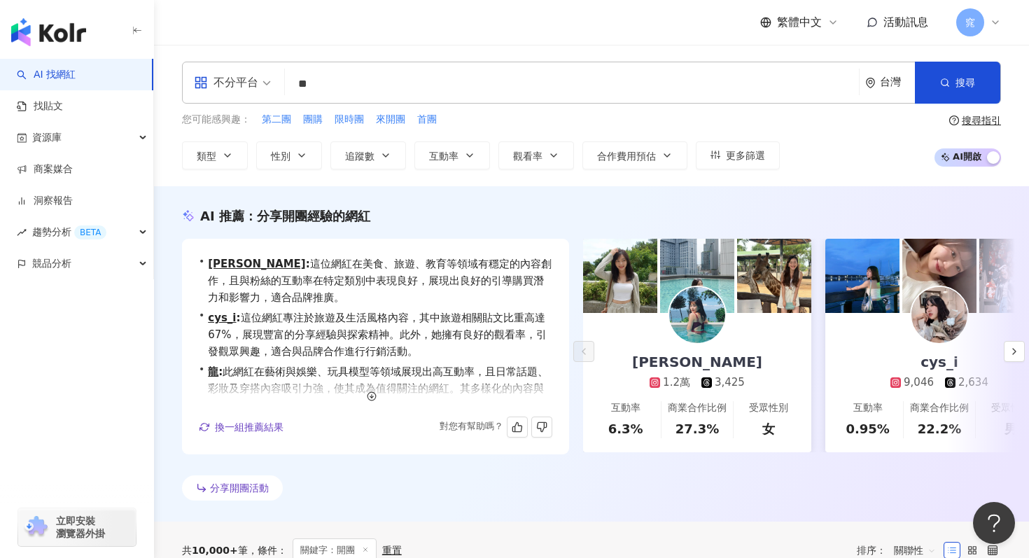
click at [528, 211] on div "AI 推薦 ： 分享開團經驗的網紅" at bounding box center [591, 215] width 819 height 17
click at [337, 101] on div "不分平台 ** 台灣 搜尋 eeb6511c-459b-4be2-883b-33b8ef2ba368 日韓國代購 1,424 追蹤者 團購批發 110 追蹤者…" at bounding box center [591, 83] width 819 height 42
click at [337, 88] on input "**" at bounding box center [571, 84] width 563 height 27
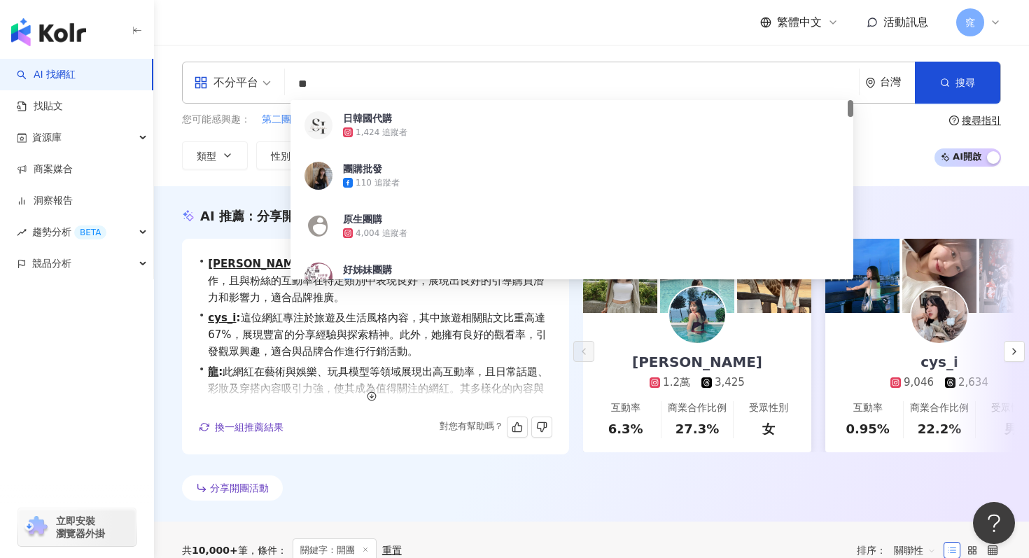
type input "*"
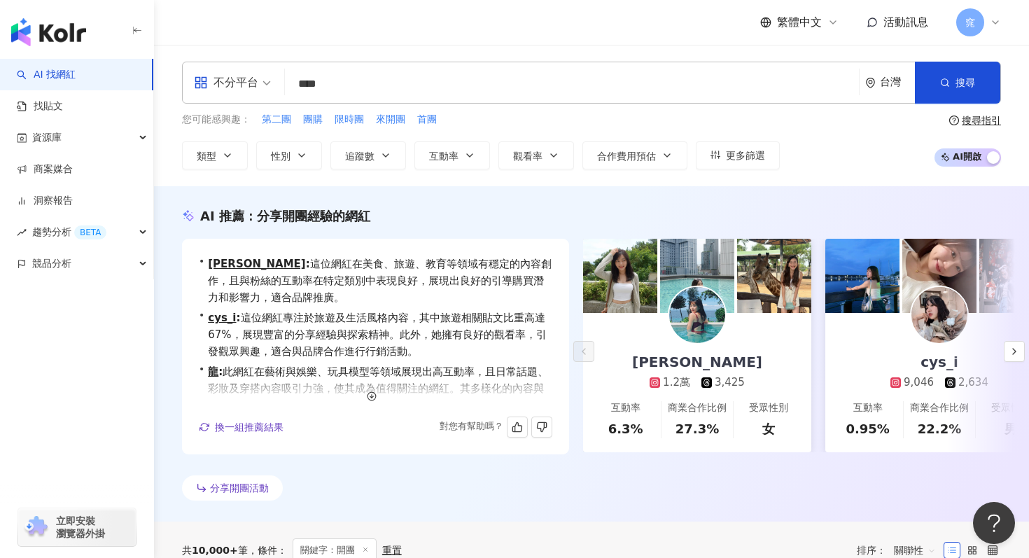
type input "****"
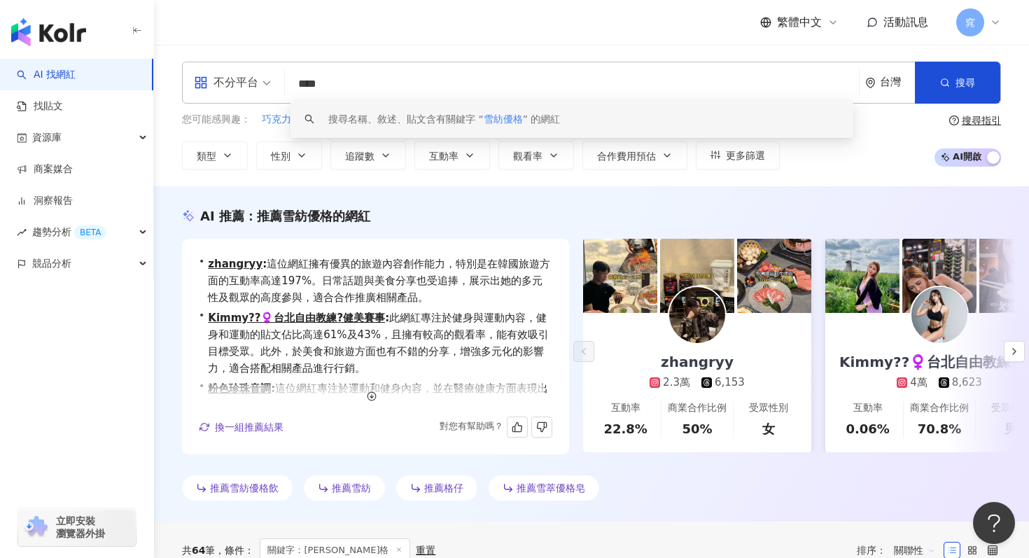
click at [478, 193] on div "AI 推薦 ： 推薦雪紡優格的網紅 • zhangryy : 這位網紅擁有優異的旅遊內容創作能力，特別是在韓國旅遊方面的互動率高達197%。日常話題與美食分享…" at bounding box center [591, 353] width 875 height 335
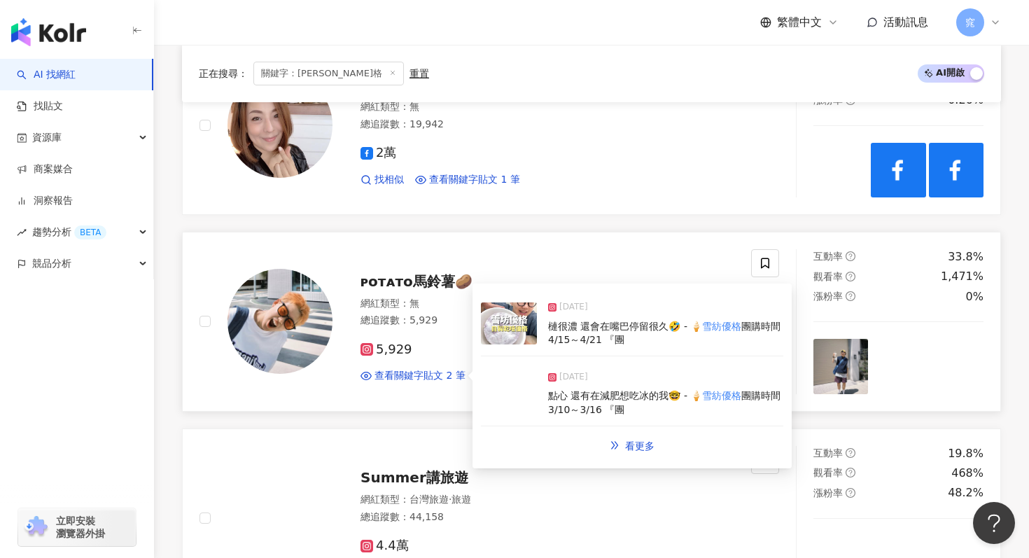
scroll to position [1078, 0]
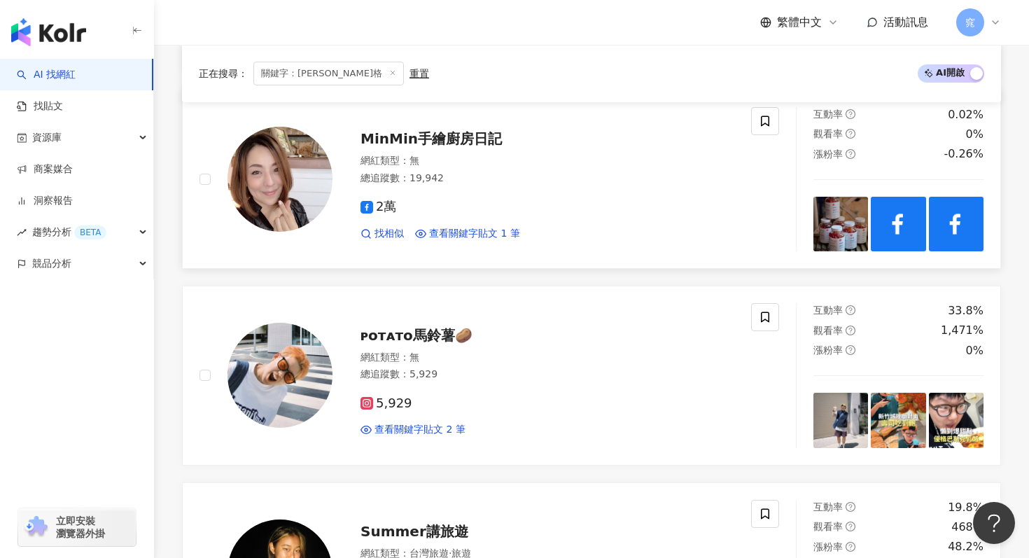
click at [439, 142] on span "MinMin手繪廚房日記" at bounding box center [430, 138] width 141 height 17
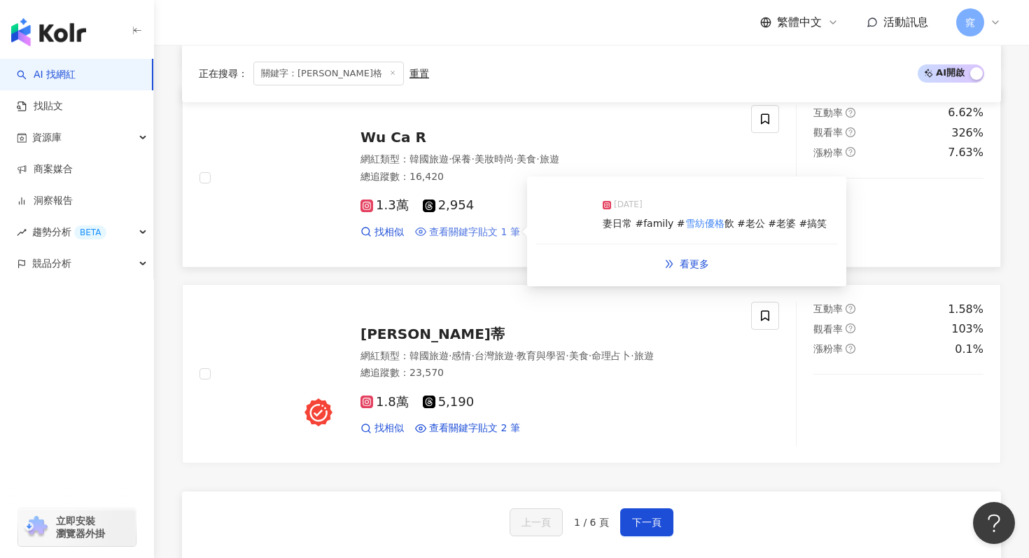
scroll to position [2456, 0]
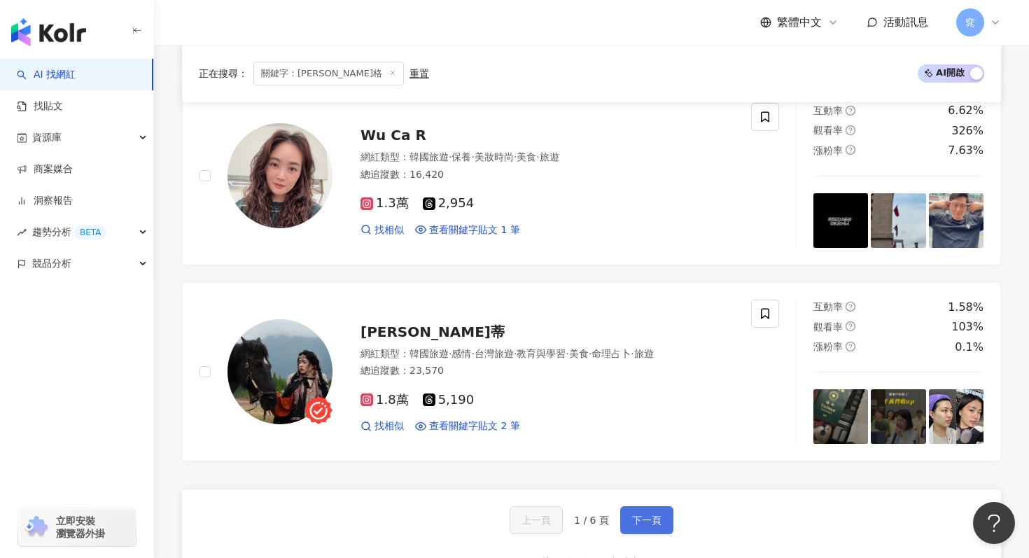
click at [638, 521] on span "下一頁" at bounding box center [646, 519] width 29 height 11
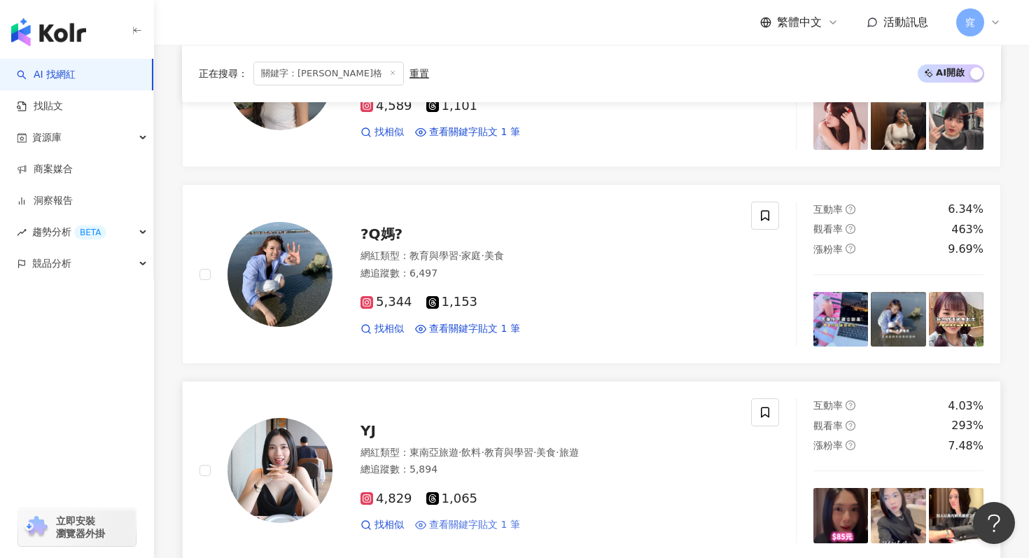
scroll to position [575, 0]
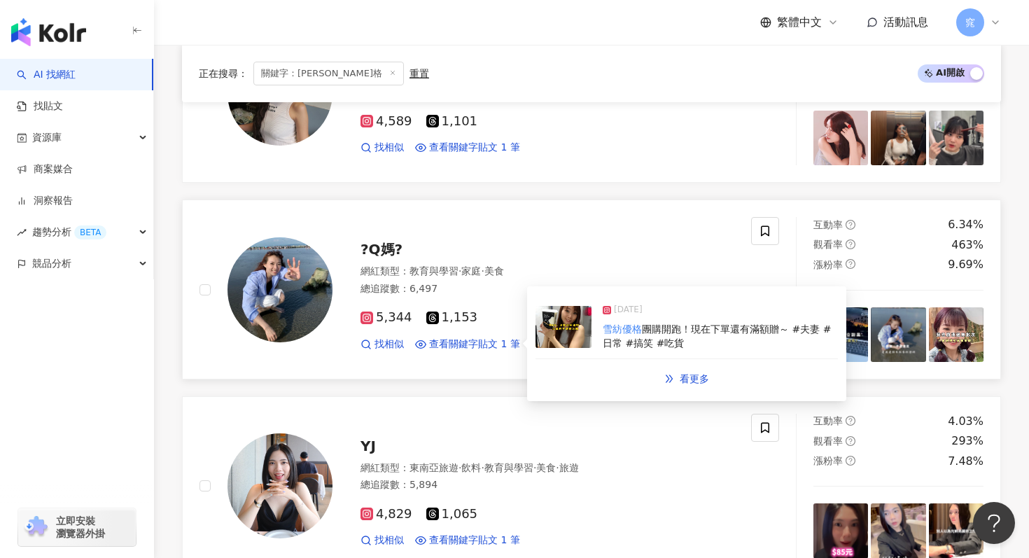
click at [562, 339] on img at bounding box center [563, 327] width 56 height 42
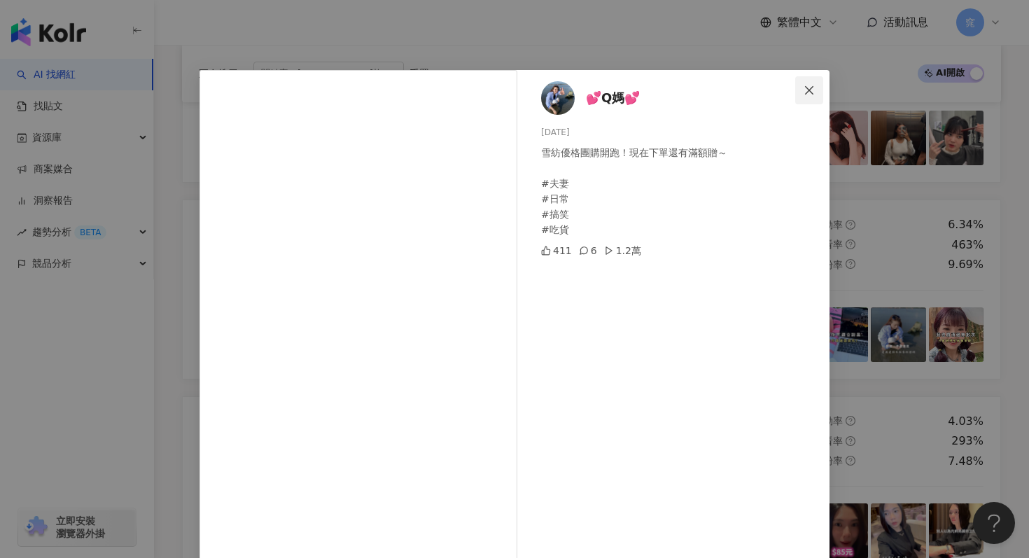
click at [802, 97] on button "Close" at bounding box center [809, 90] width 28 height 28
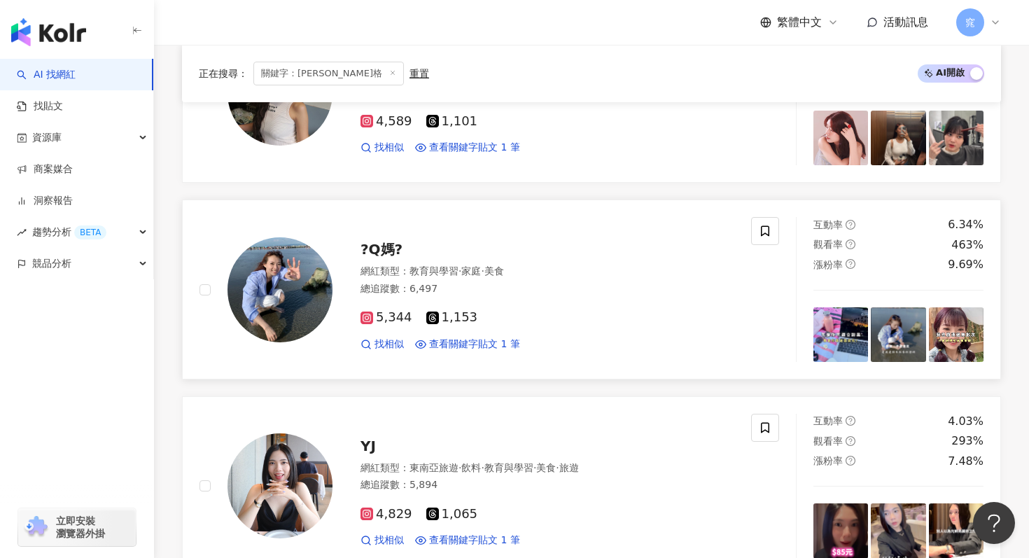
click at [380, 255] on span "?Q媽?" at bounding box center [381, 249] width 42 height 17
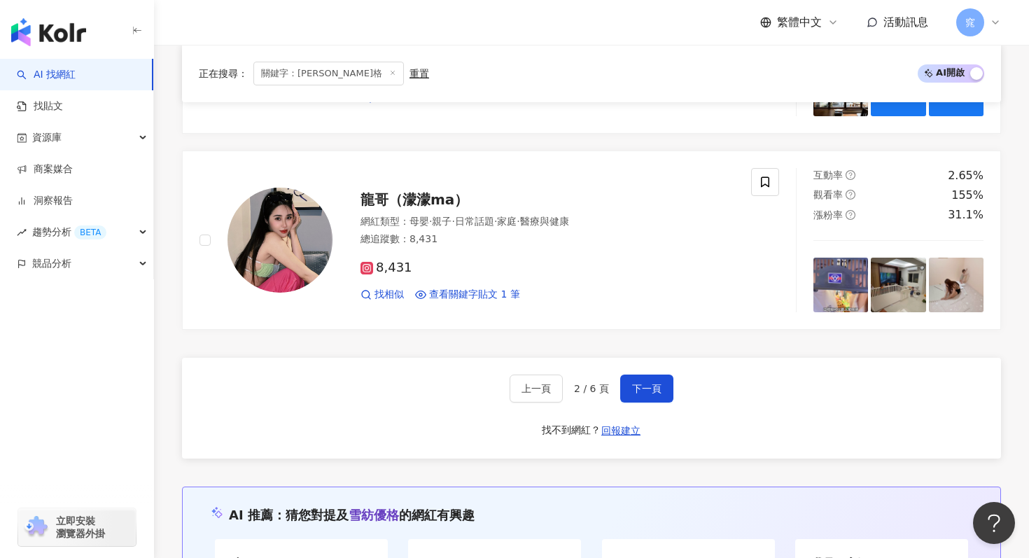
scroll to position [2653, 0]
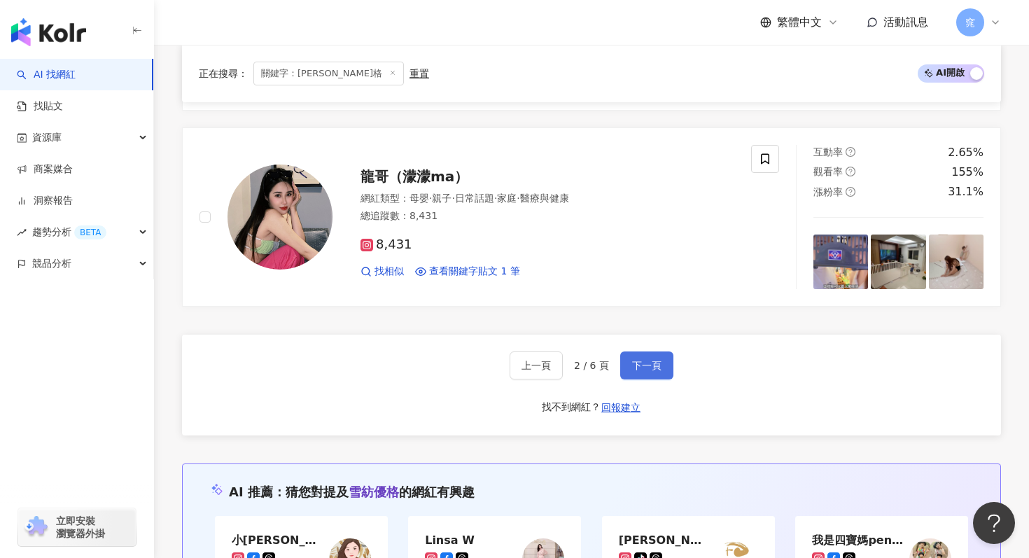
click at [624, 367] on button "下一頁" at bounding box center [646, 365] width 53 height 28
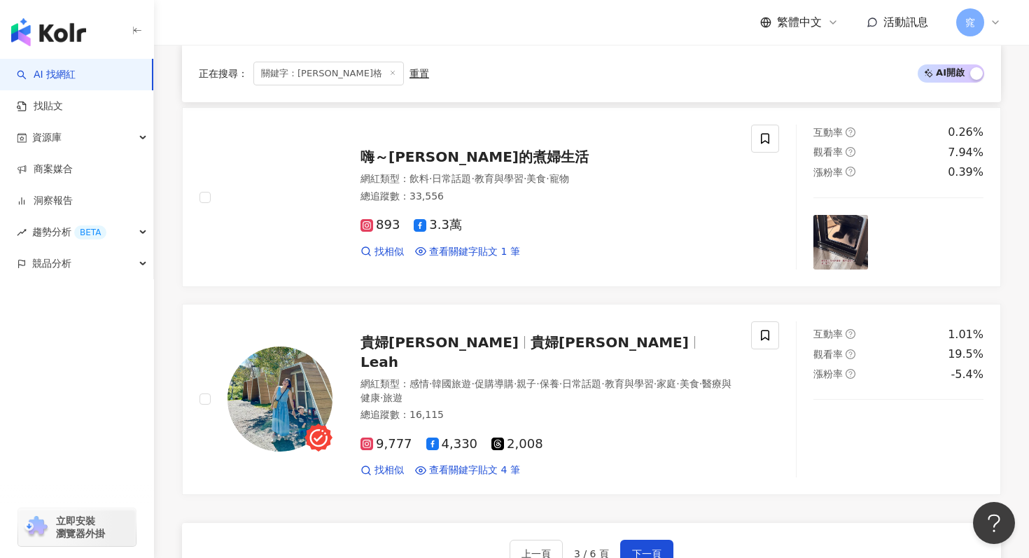
scroll to position [2487, 0]
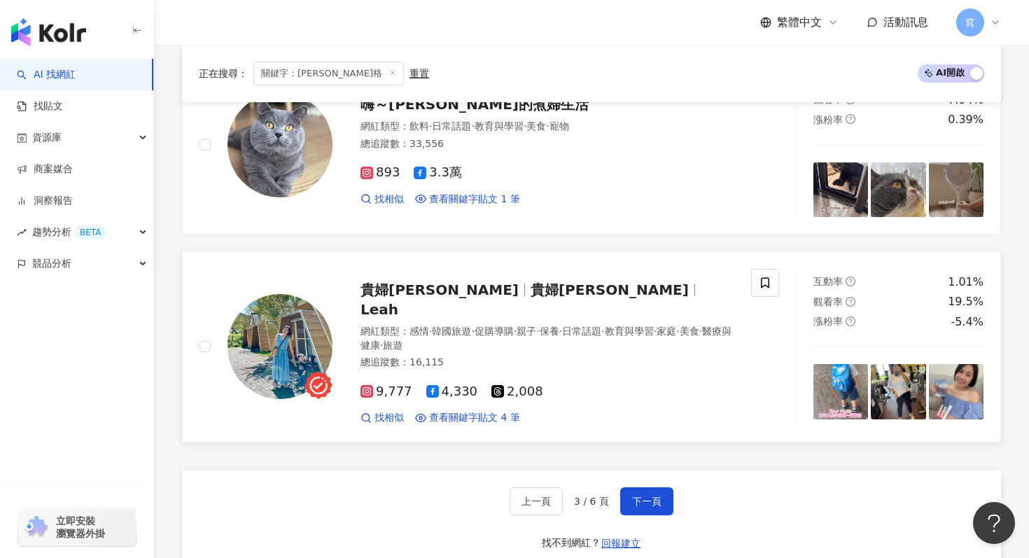
click at [530, 290] on span "貴婦莉亞" at bounding box center [609, 289] width 158 height 17
click at [650, 487] on button "下一頁" at bounding box center [646, 501] width 53 height 28
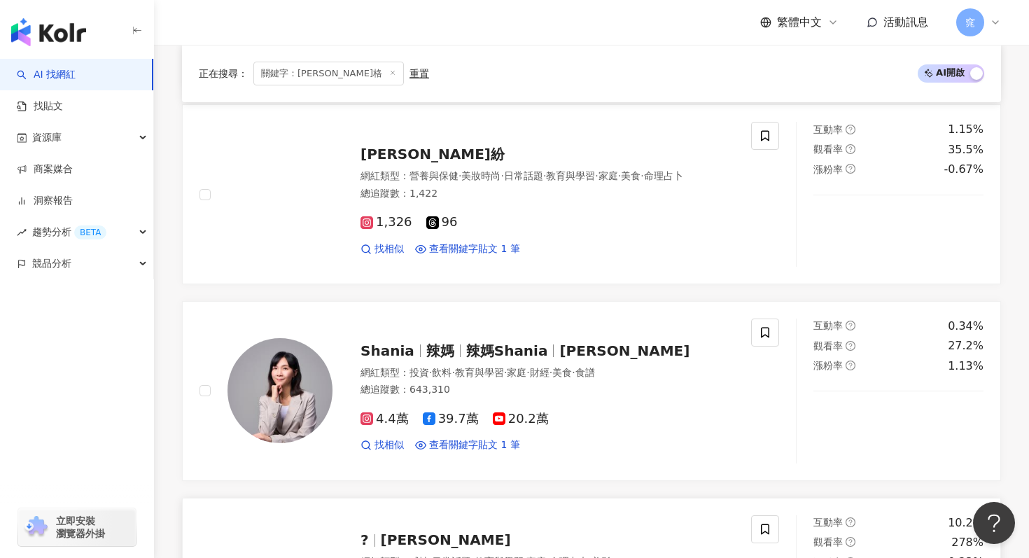
scroll to position [1660, 0]
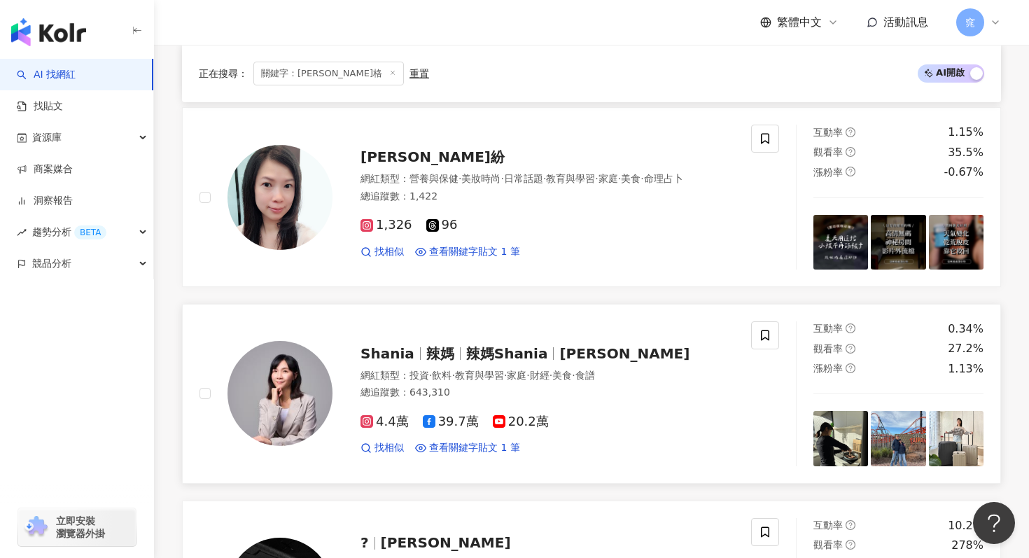
click at [482, 348] on span "辣媽Shania" at bounding box center [507, 353] width 82 height 17
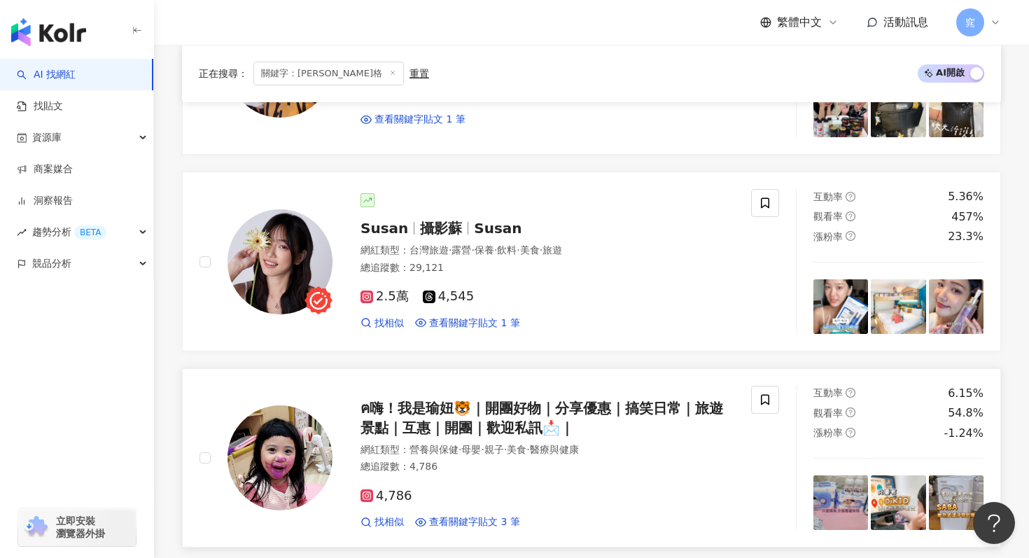
scroll to position [1203, 0]
click at [445, 417] on div "ฅ嗨！我是瑜妞🐯｜開團好物｜分享優惠｜搞笑日常｜旅遊景點｜互惠｜開團｜歡迎私訊📩｜" at bounding box center [547, 418] width 374 height 39
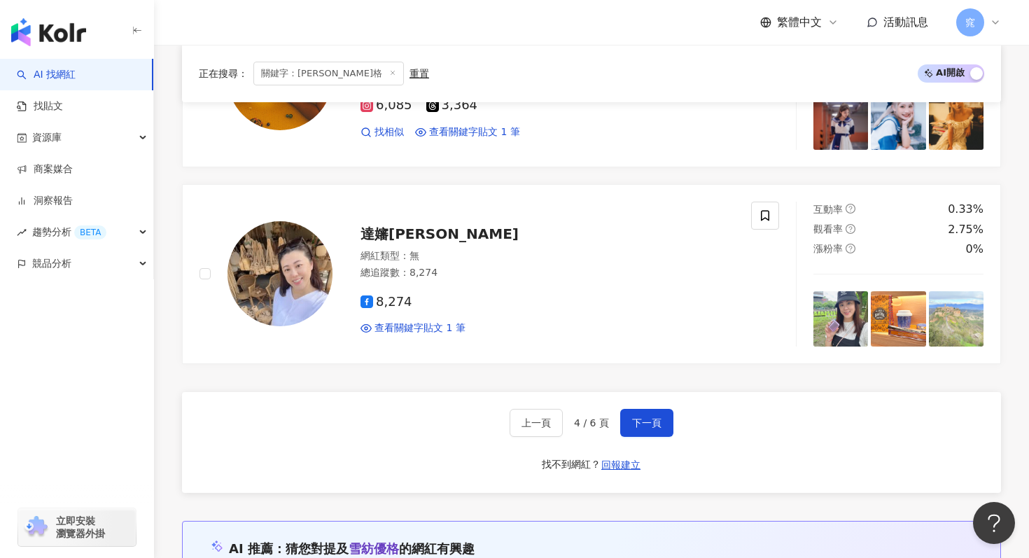
scroll to position [2567, 0]
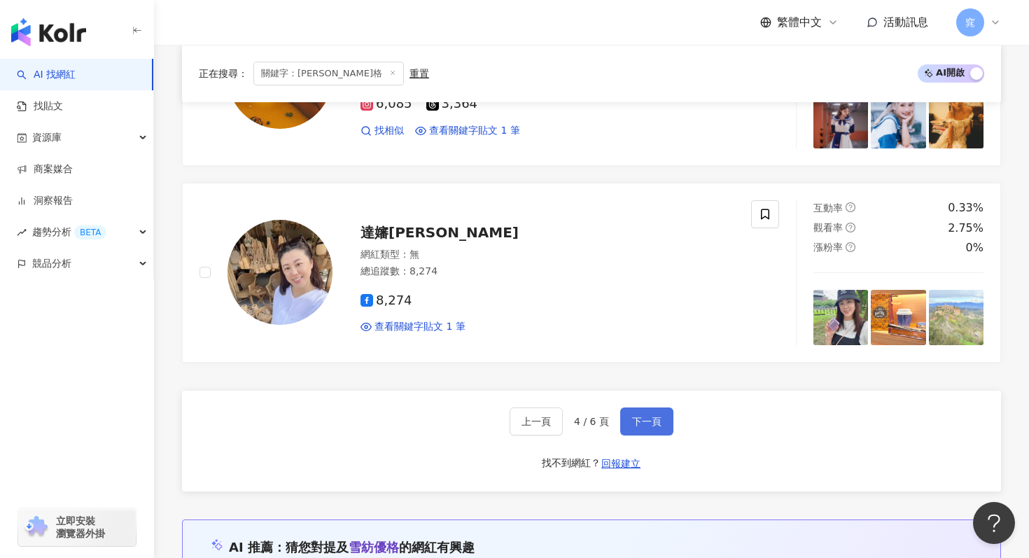
click at [665, 418] on button "下一頁" at bounding box center [646, 421] width 53 height 28
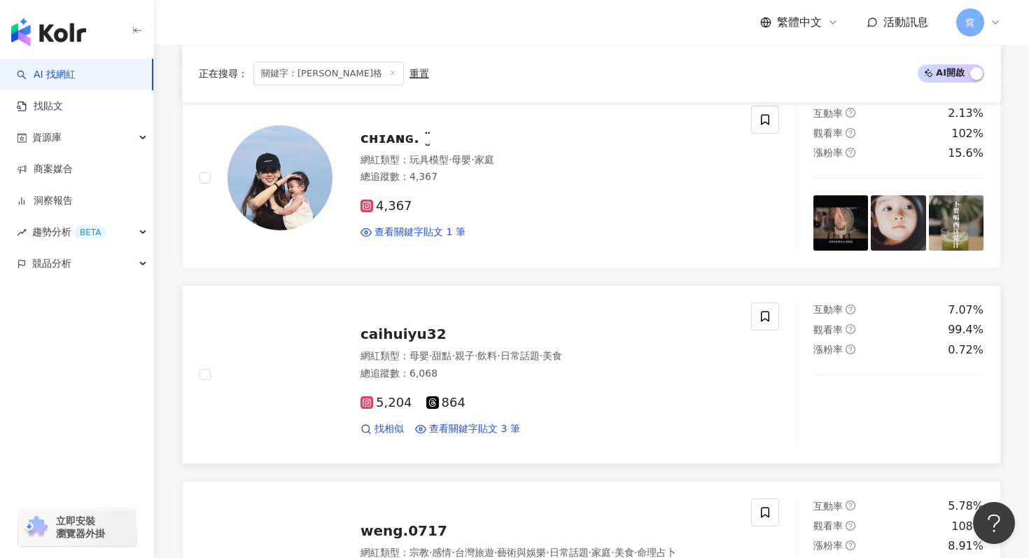
scroll to position [1672, 0]
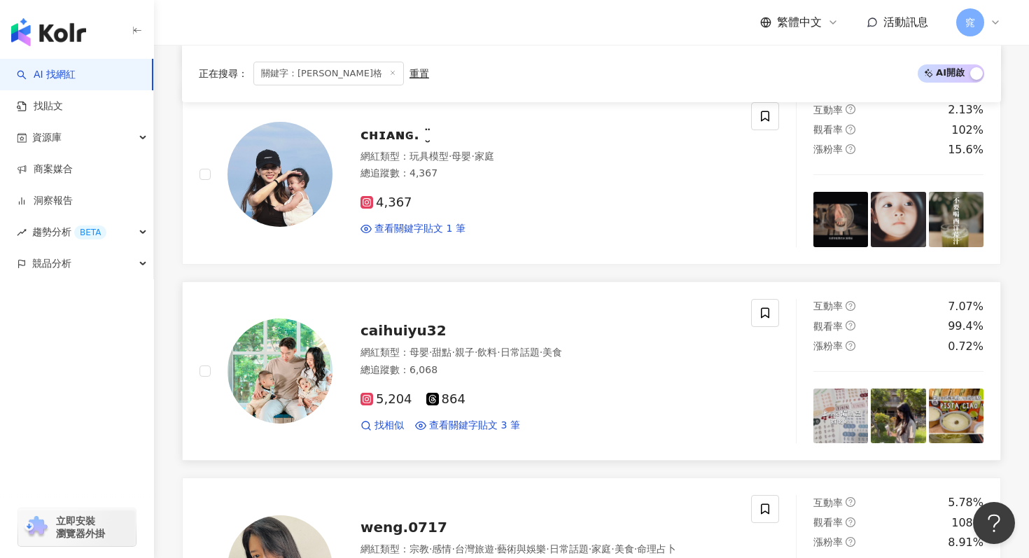
click at [390, 338] on div "caihuiyu32" at bounding box center [547, 330] width 374 height 20
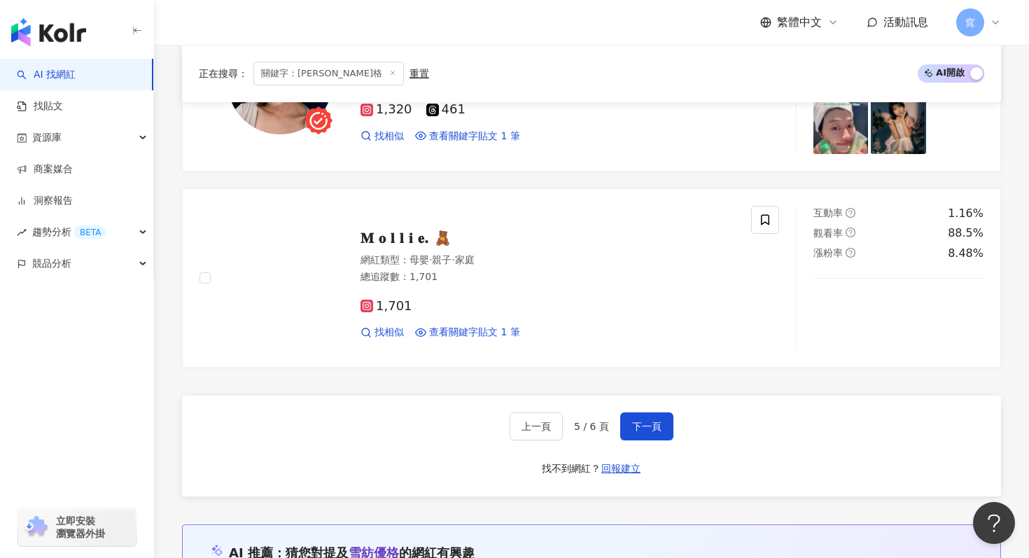
scroll to position [2567, 0]
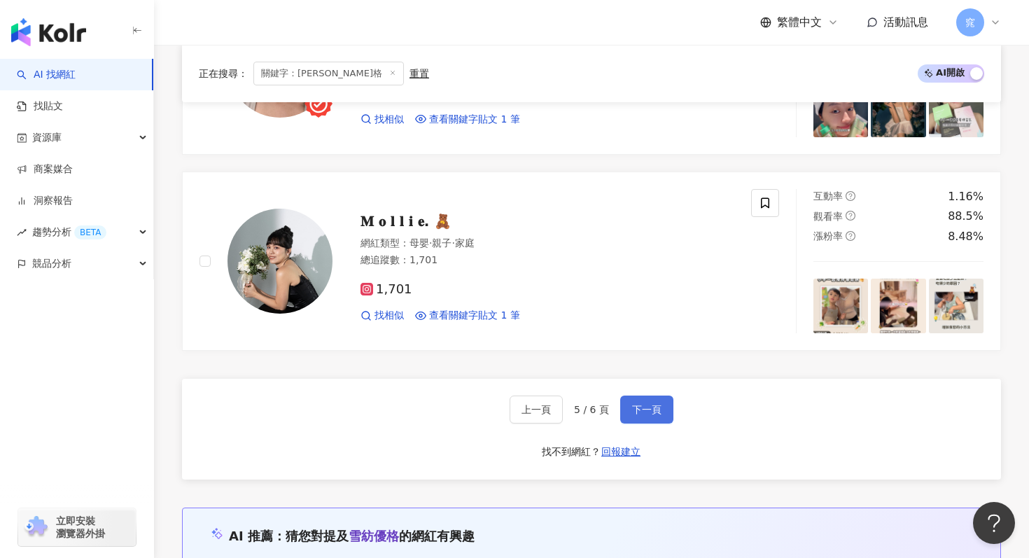
click at [647, 396] on button "下一頁" at bounding box center [646, 409] width 53 height 28
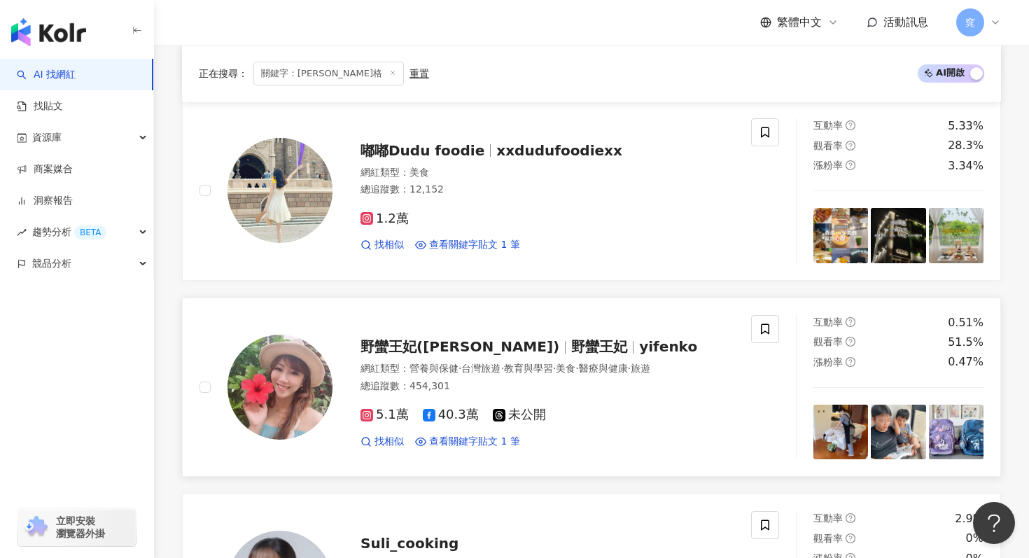
scroll to position [868, 0]
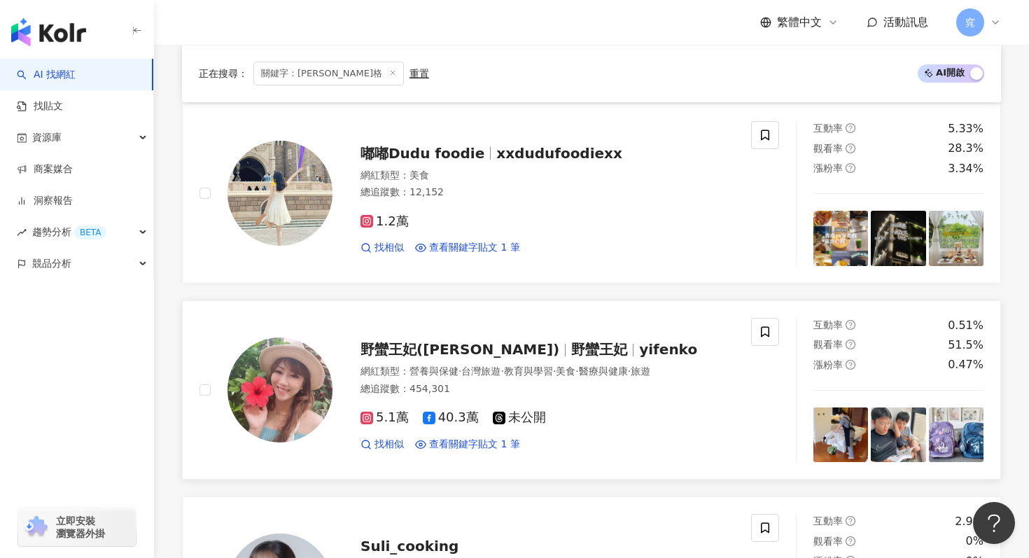
click at [396, 349] on span "野蠻王妃(yifenko)" at bounding box center [459, 349] width 199 height 17
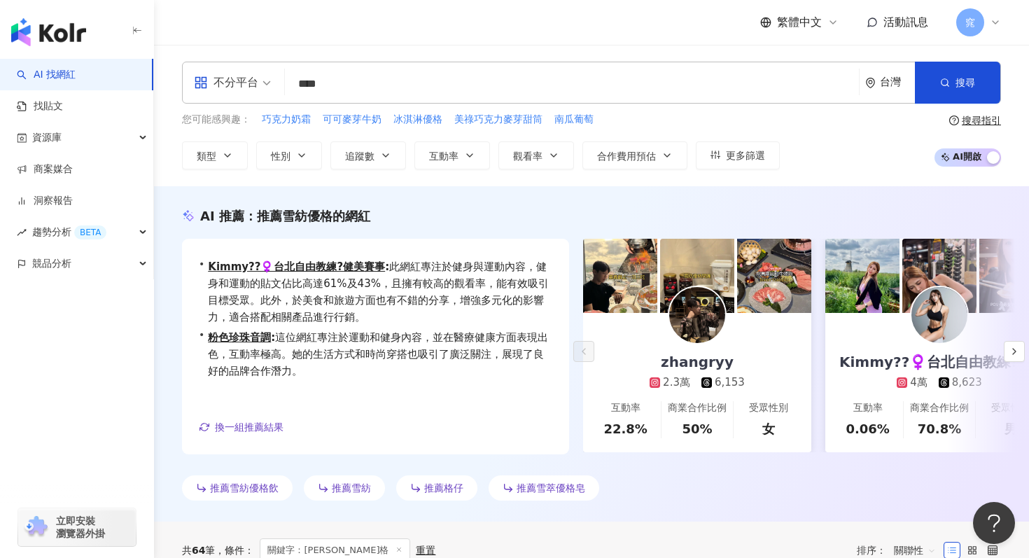
scroll to position [0, 0]
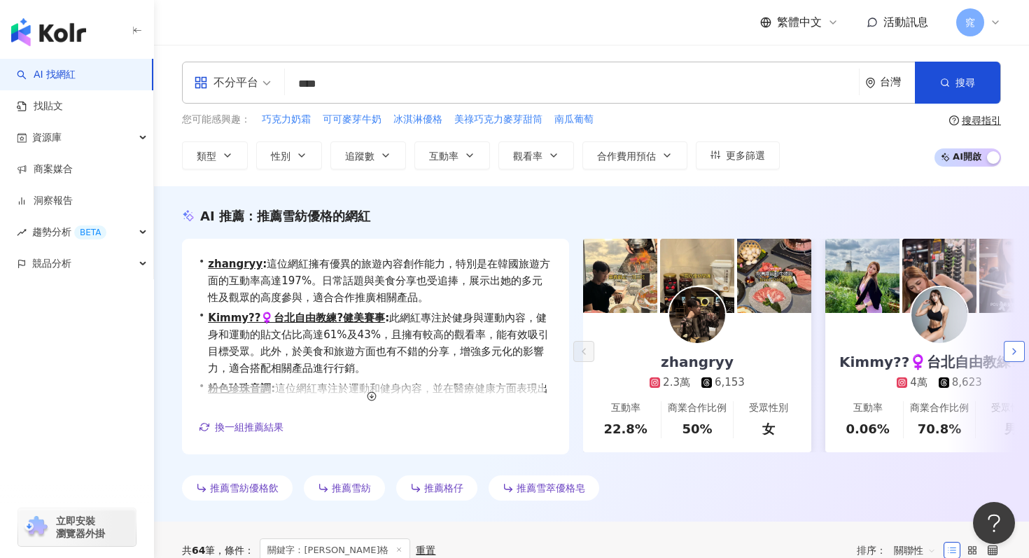
click at [1014, 348] on icon "button" at bounding box center [1013, 351] width 11 height 11
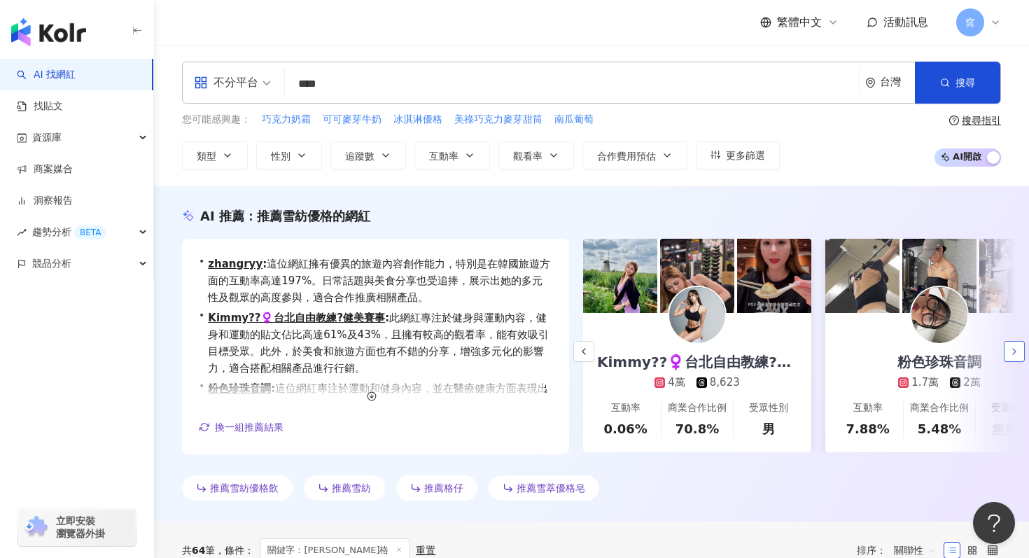
click at [1014, 348] on icon "button" at bounding box center [1013, 351] width 11 height 11
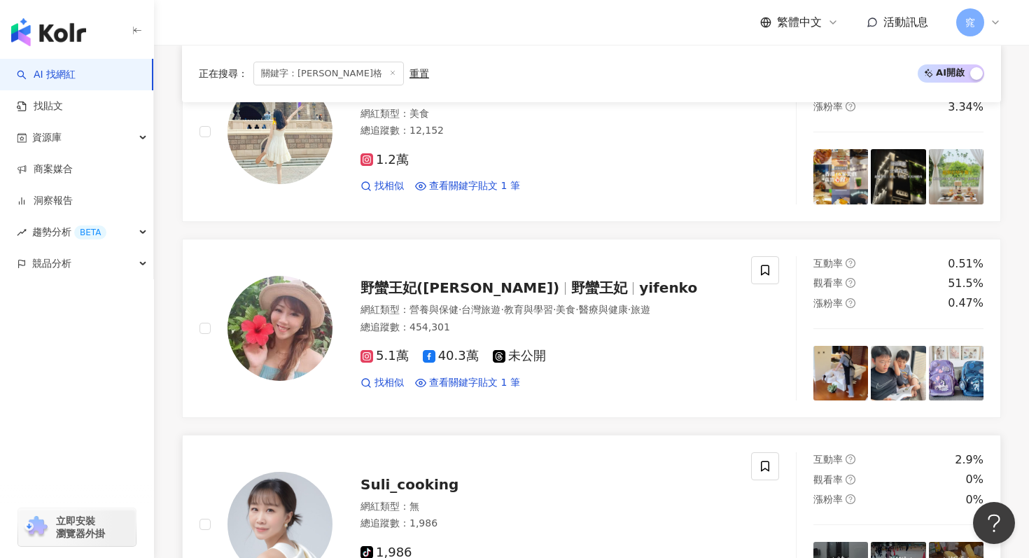
scroll to position [686, 0]
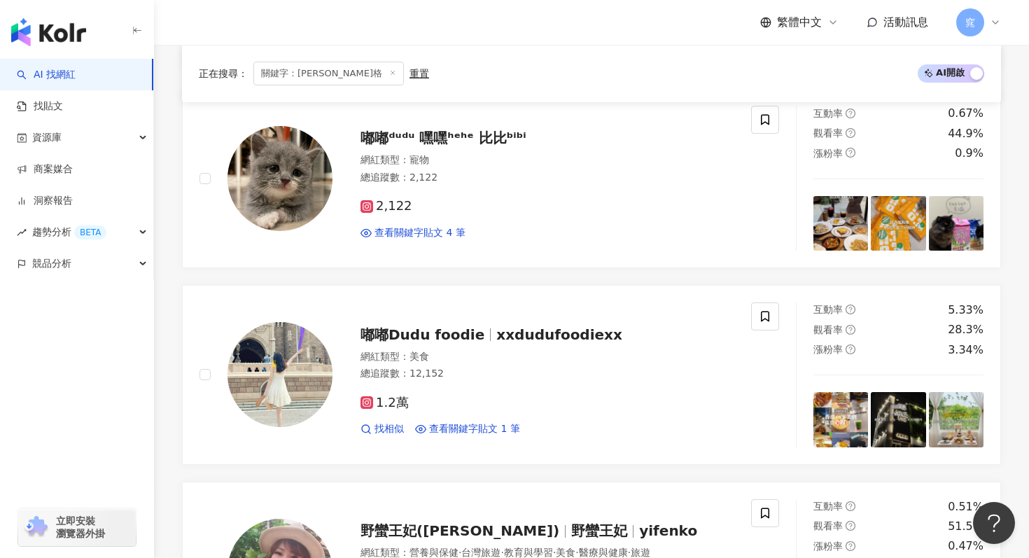
click at [391, 71] on line at bounding box center [392, 72] width 3 height 3
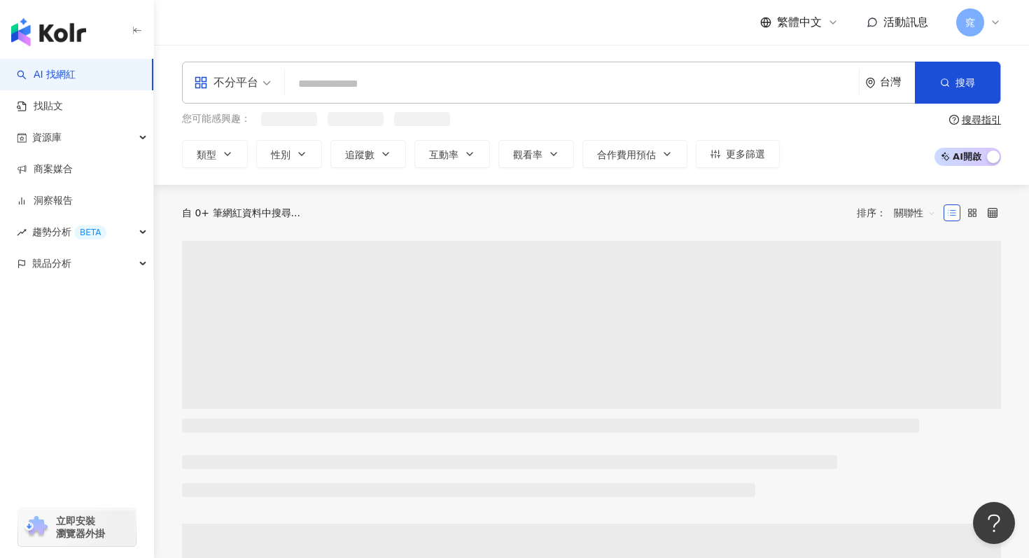
click at [350, 79] on input "search" at bounding box center [571, 84] width 563 height 27
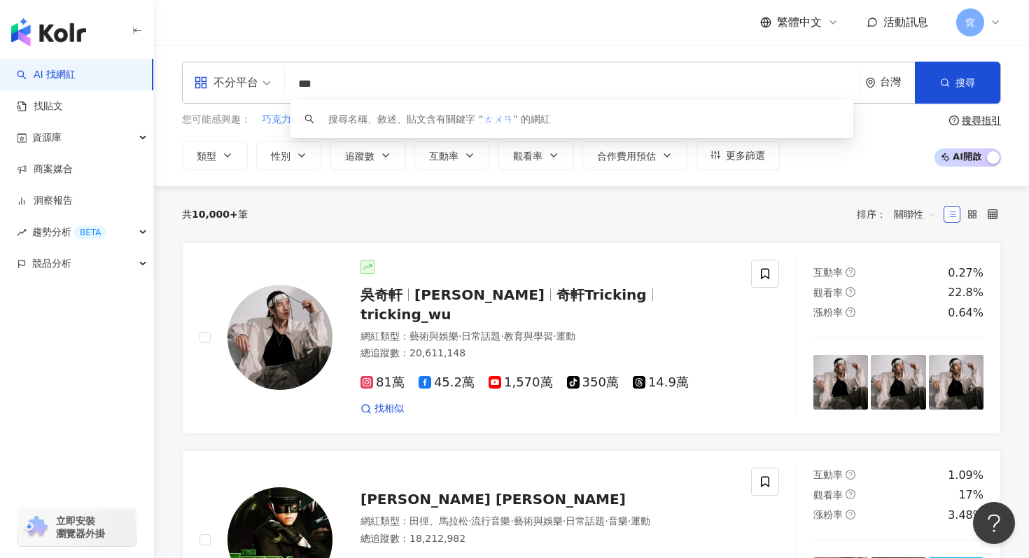
type input "*"
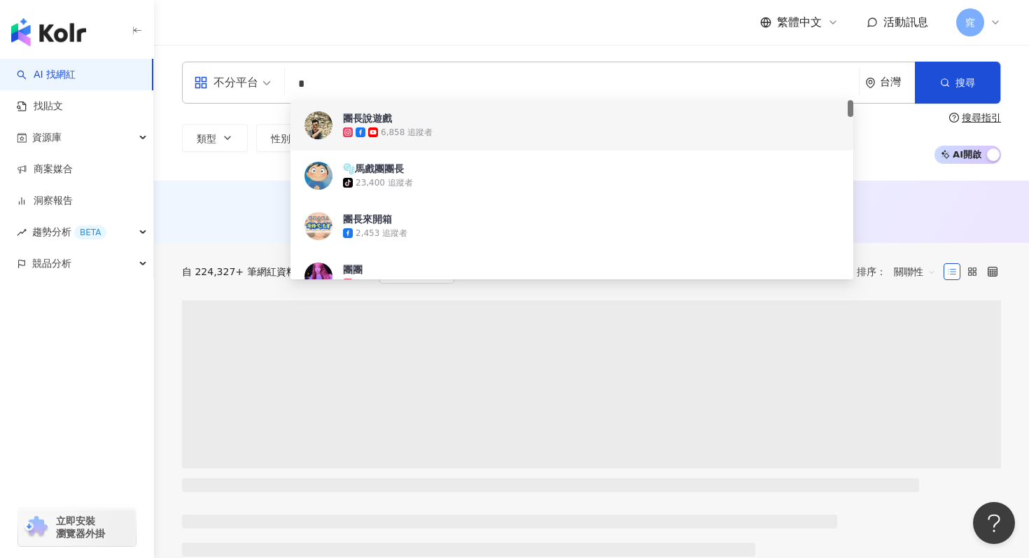
click at [366, 93] on input "*" at bounding box center [571, 84] width 563 height 27
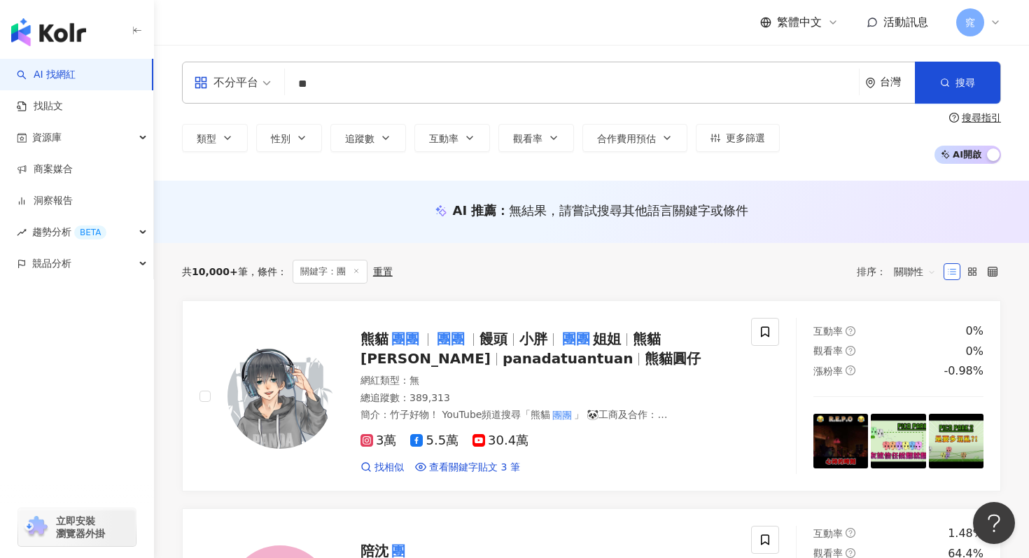
type input "**"
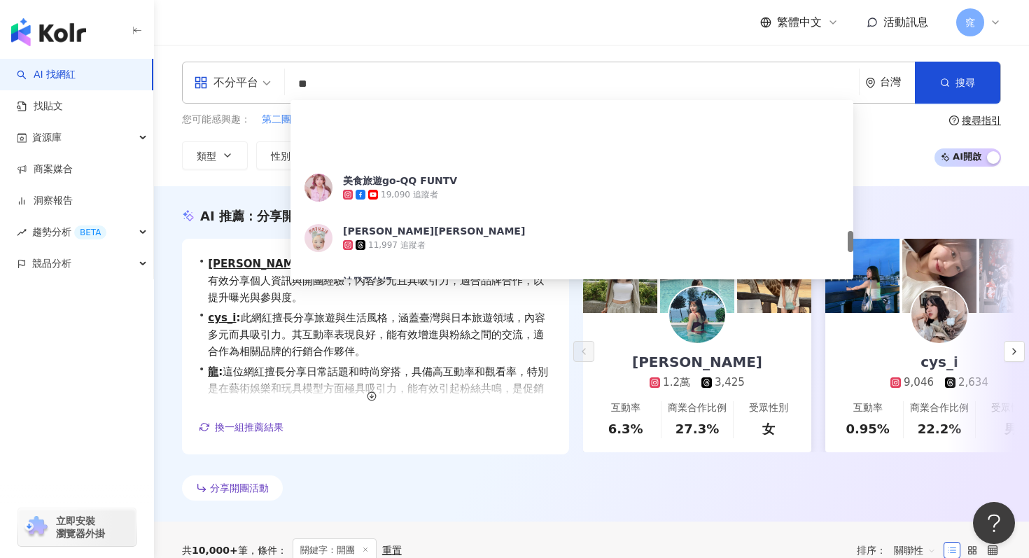
scroll to position [1099, 0]
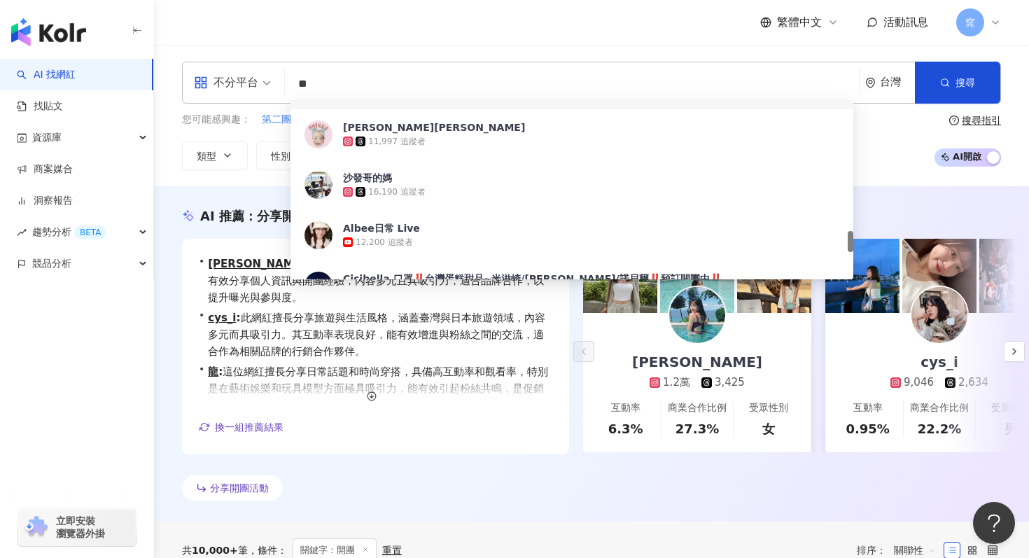
click at [596, 64] on div "不分平台 ** 台灣 搜尋 26d6ec1e-3b86-4b49-9a77-a4a65800f751 be6a69ba-ab00-4689-b839-d8b0…" at bounding box center [591, 83] width 819 height 42
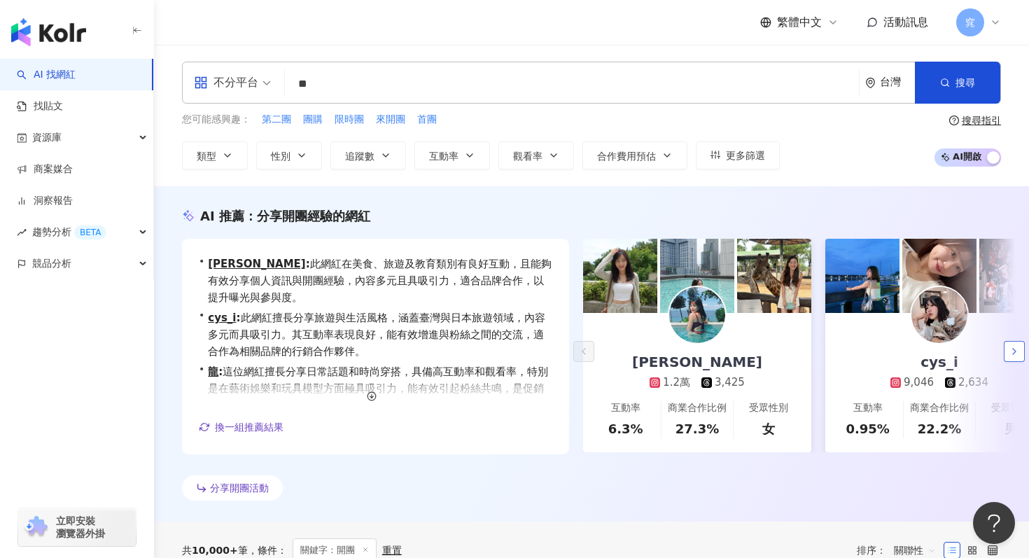
click at [1015, 353] on icon "button" at bounding box center [1013, 351] width 11 height 11
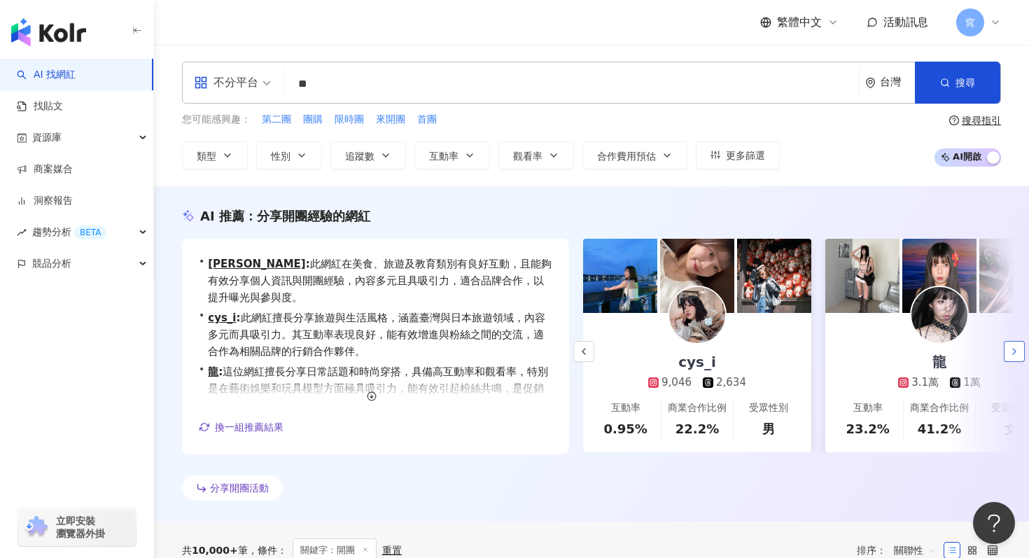
click at [1015, 353] on icon "button" at bounding box center [1013, 351] width 11 height 11
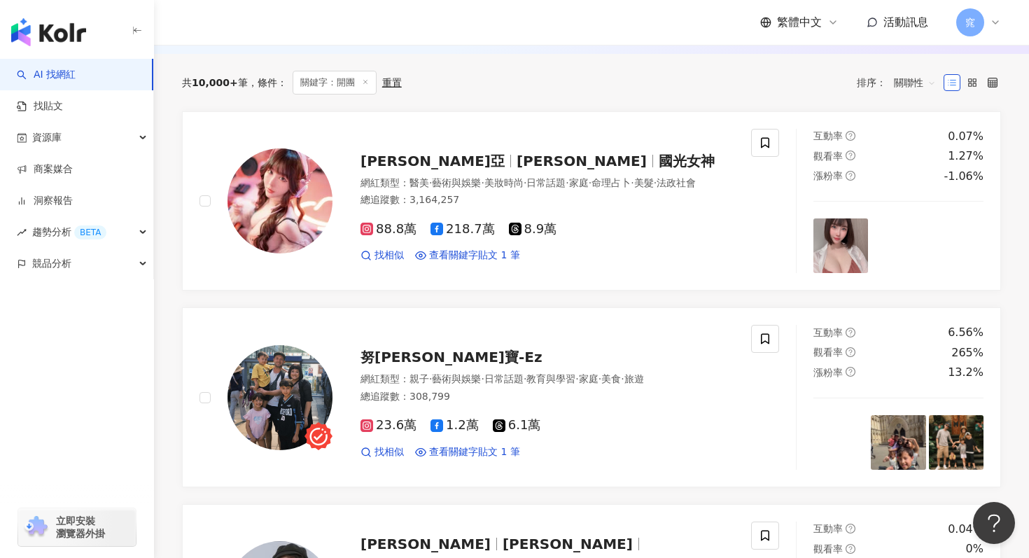
scroll to position [473, 0]
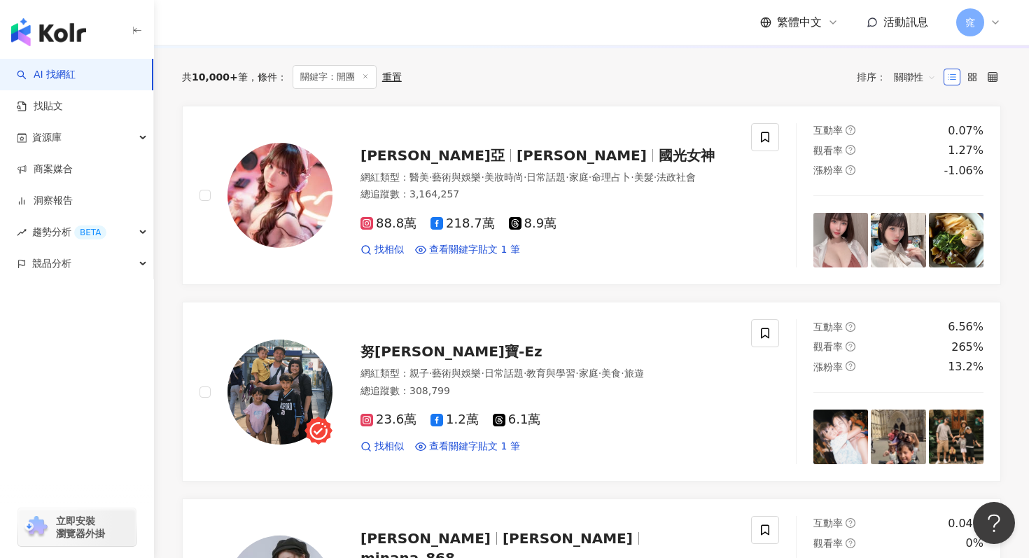
click at [889, 73] on div "關聯性" at bounding box center [914, 77] width 57 height 22
click at [915, 225] on div "關鍵字" at bounding box center [914, 224] width 35 height 15
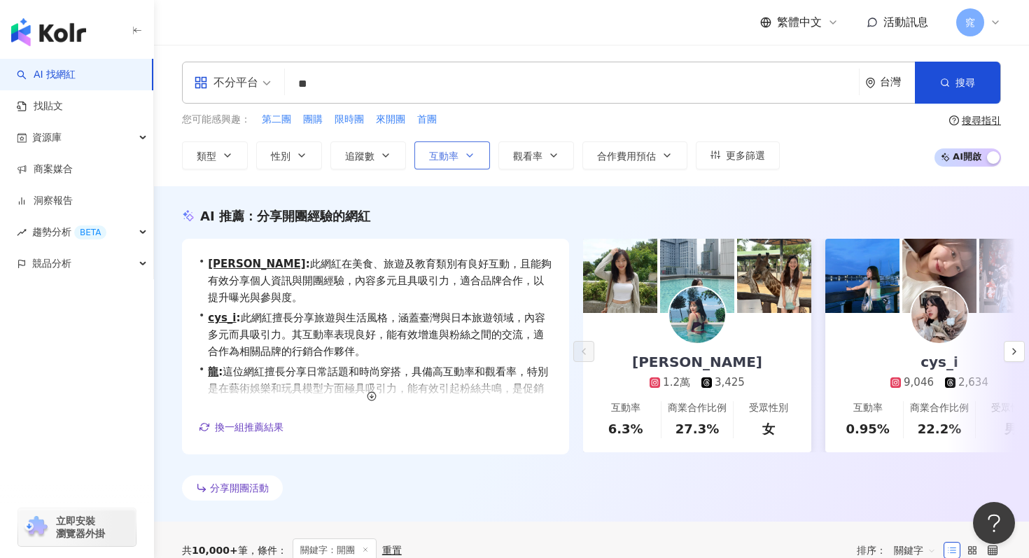
click at [468, 145] on button "互動率" at bounding box center [452, 155] width 76 height 28
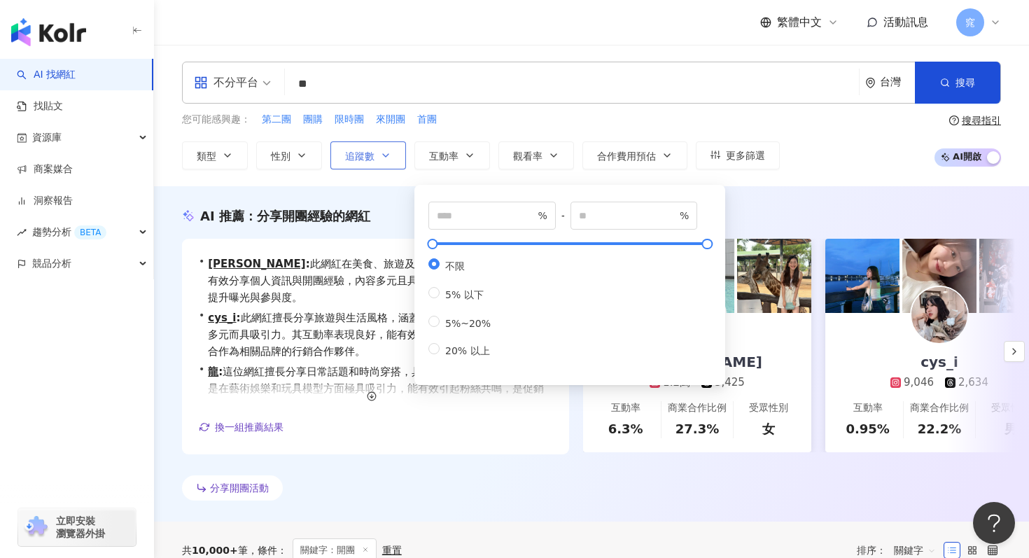
click at [350, 153] on span "追蹤數" at bounding box center [359, 155] width 29 height 11
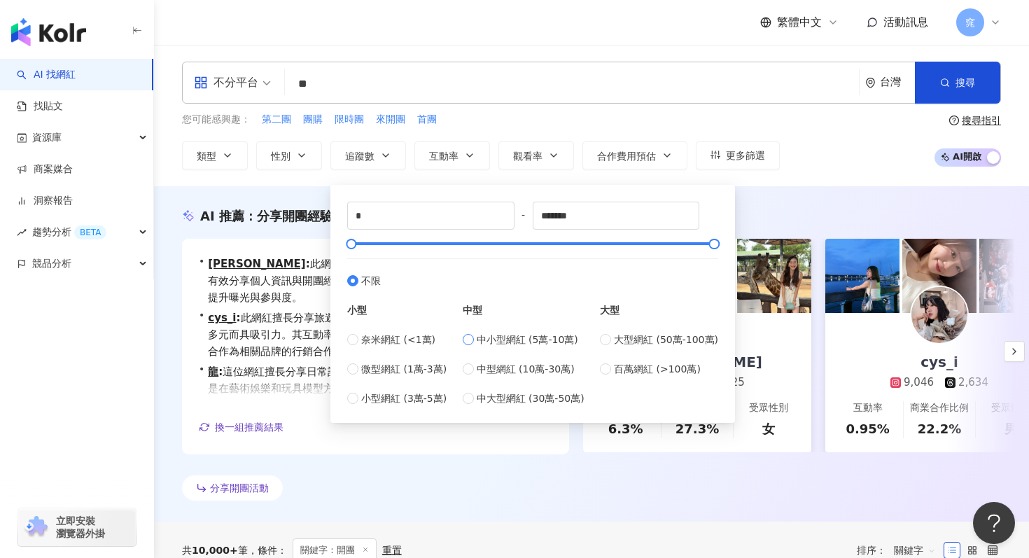
type input "*****"
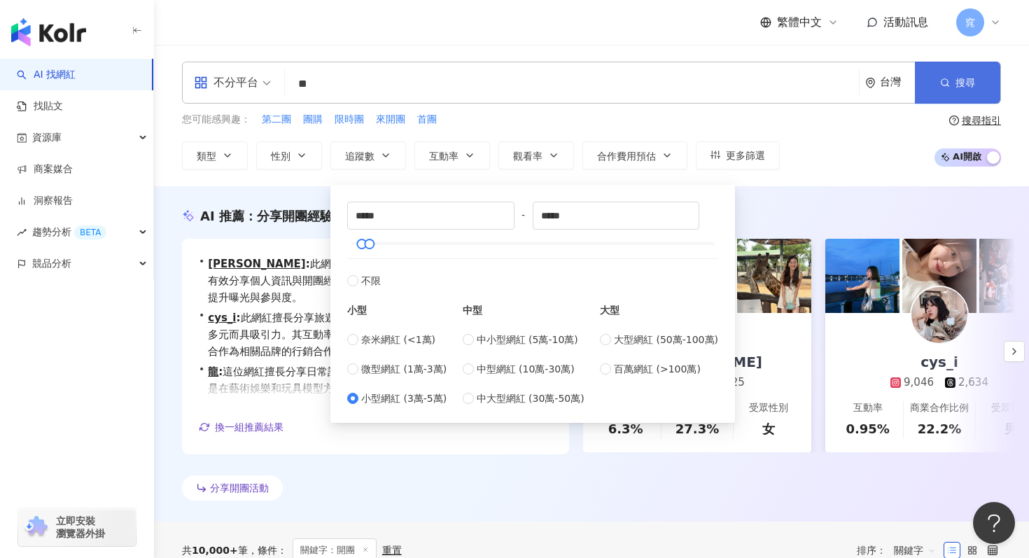
click at [945, 89] on button "搜尋" at bounding box center [957, 83] width 85 height 42
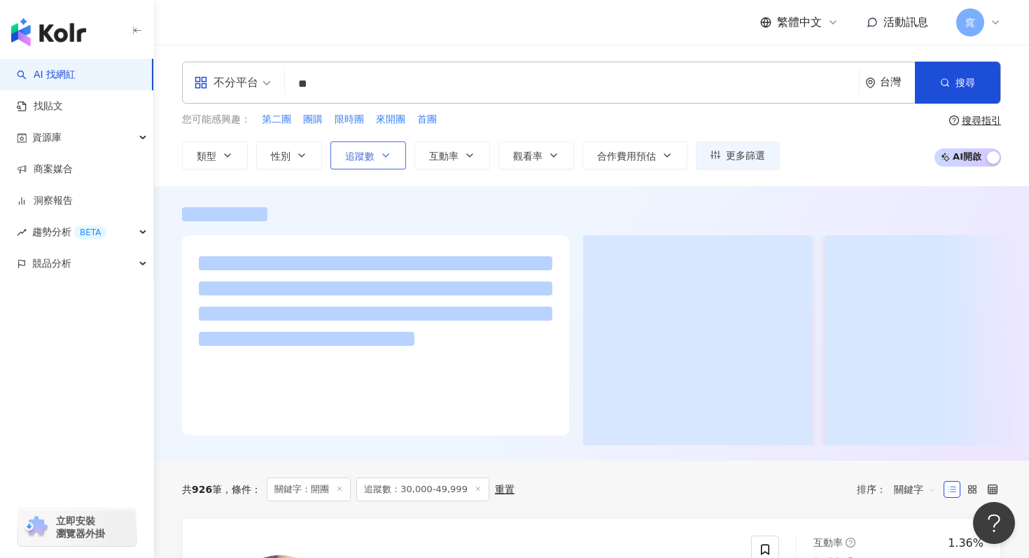
click at [387, 164] on button "追蹤數" at bounding box center [368, 155] width 76 height 28
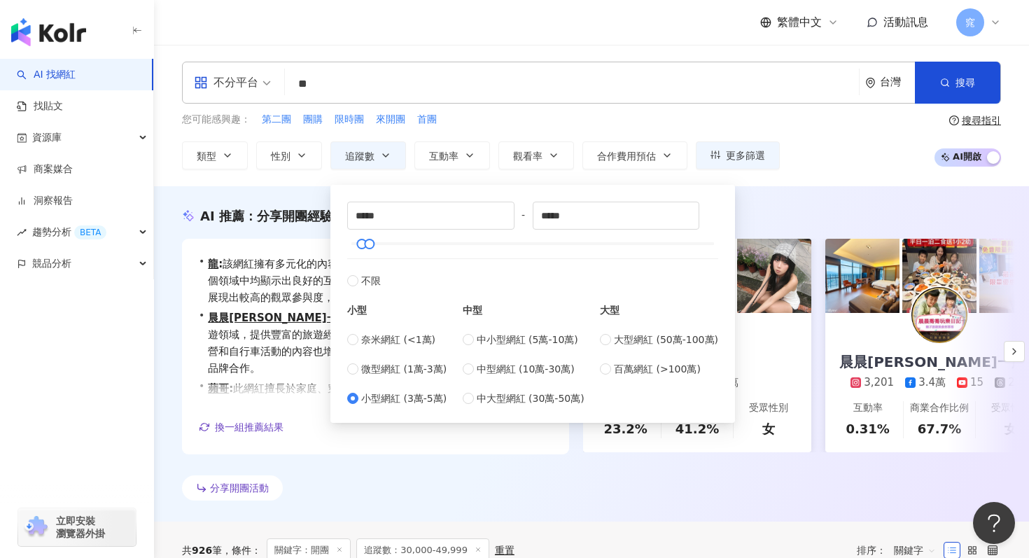
click at [803, 167] on div "您可能感興趣： 第二團 團購 限時團 來開團 首團 類型 性別 追蹤數 互動率 觀看率 合作費用預估 更多篩選 % - % 不限 5% 以下 5%~20% 2…" at bounding box center [591, 140] width 819 height 57
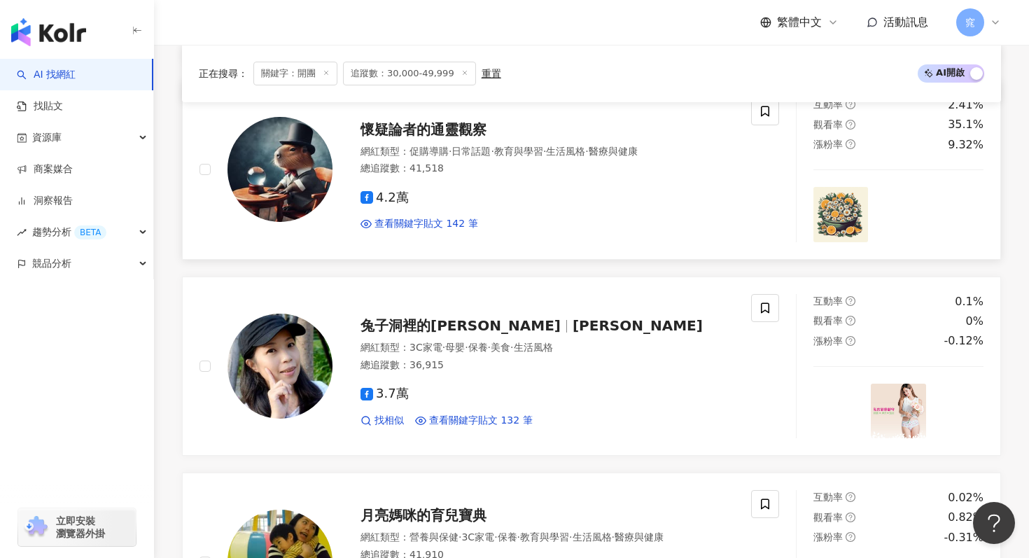
scroll to position [892, 0]
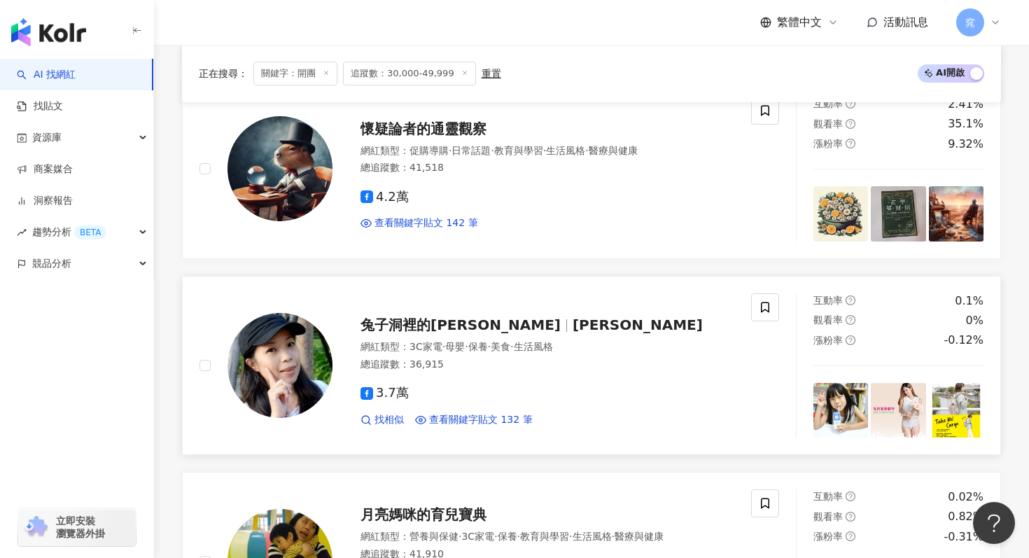
click at [416, 323] on span "兔子洞裡的愛麗絲" at bounding box center [460, 324] width 200 height 17
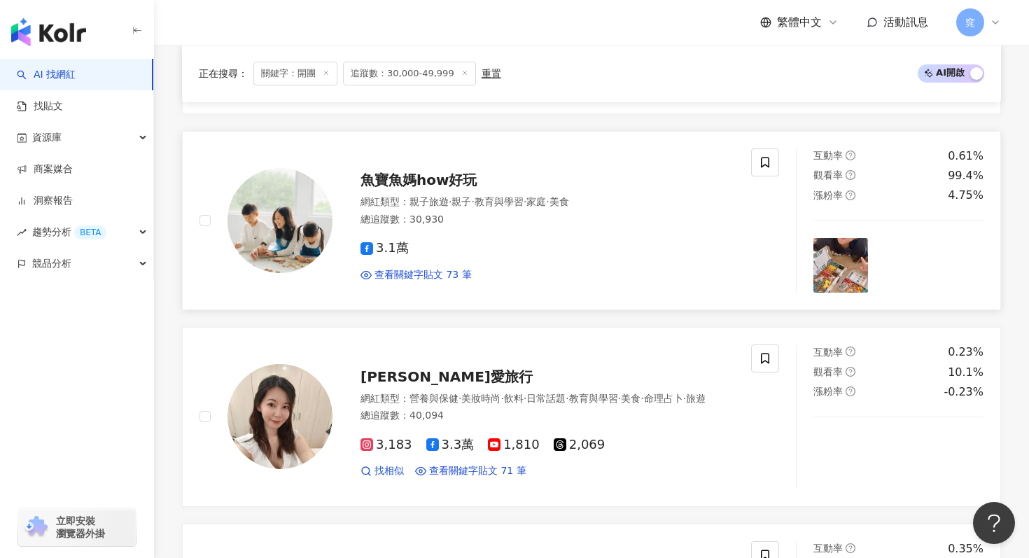
scroll to position [1805, 0]
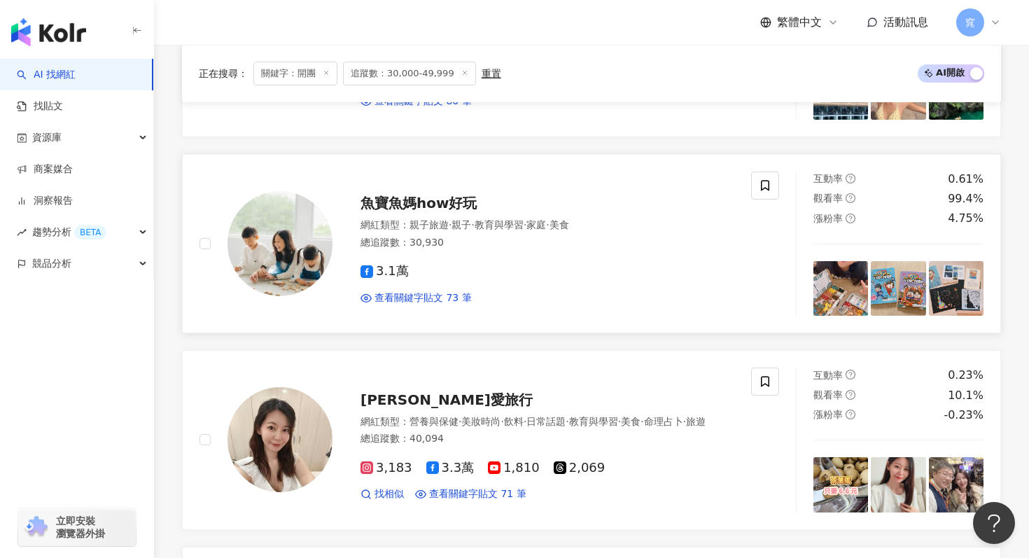
click at [424, 202] on span "魚寶魚媽how好玩" at bounding box center [418, 203] width 116 height 17
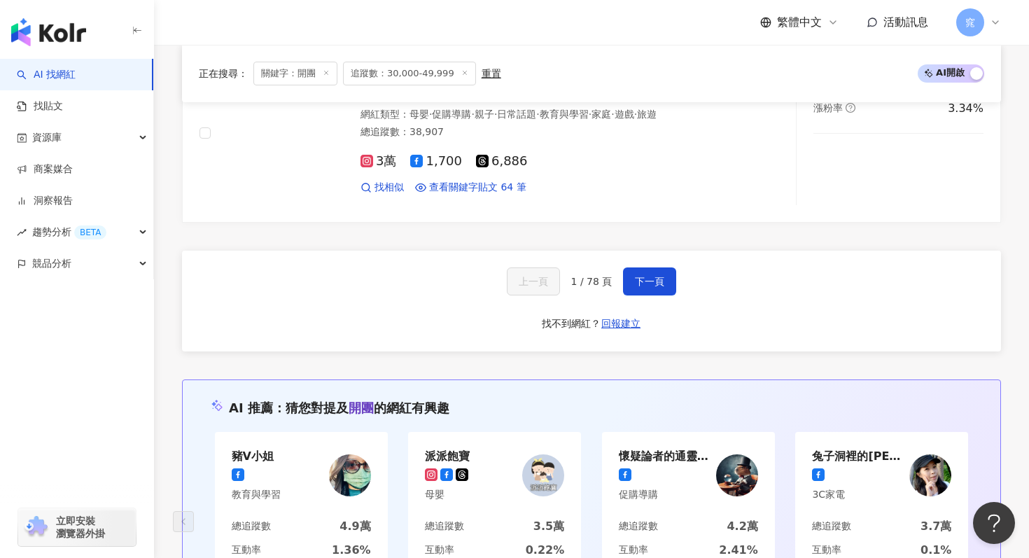
scroll to position [2700, 0]
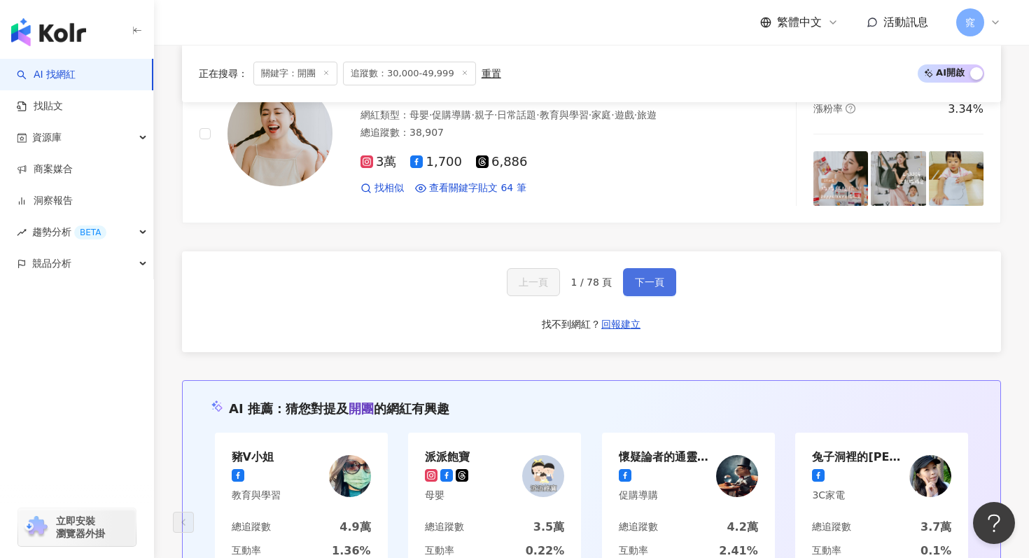
click at [640, 286] on span "下一頁" at bounding box center [649, 281] width 29 height 11
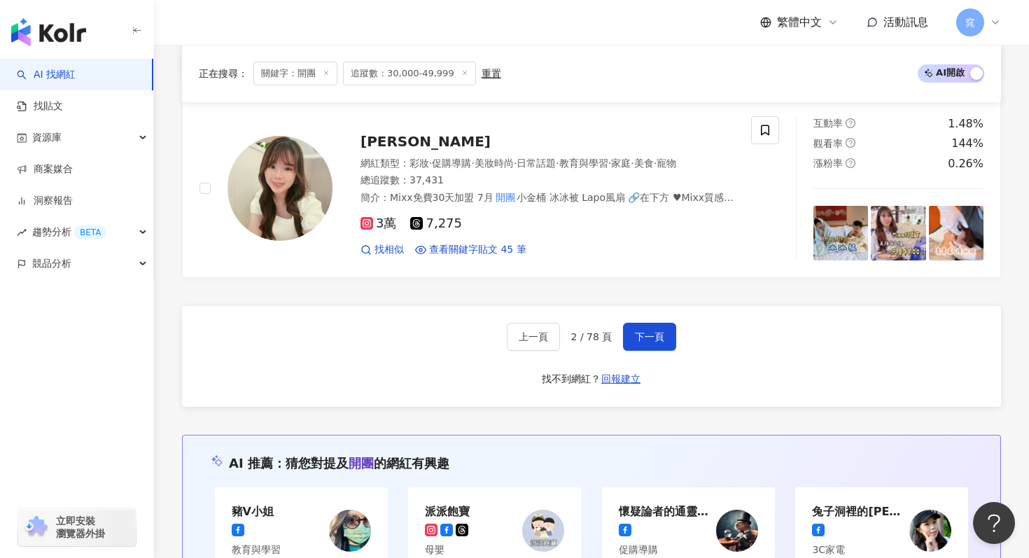
scroll to position [2669, 0]
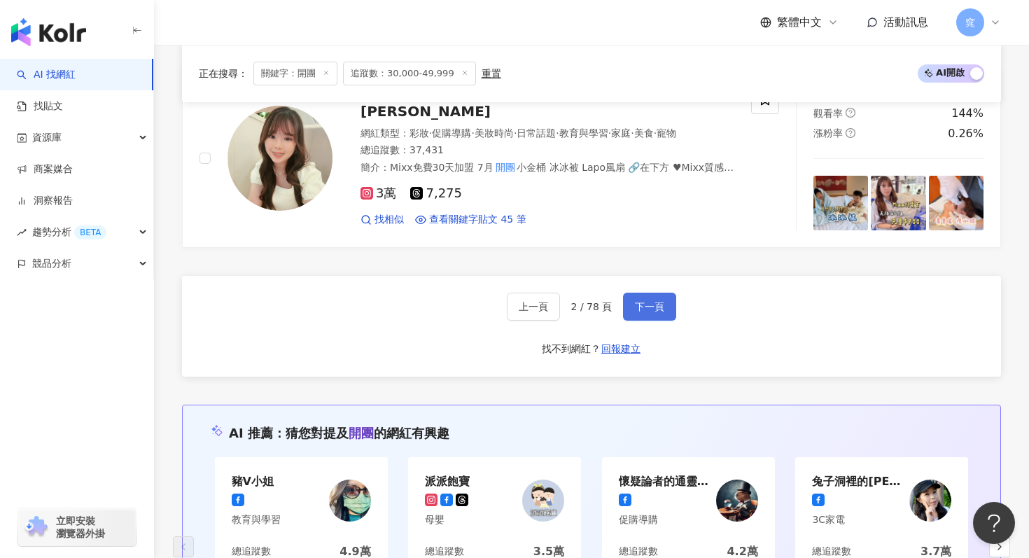
click at [657, 312] on button "下一頁" at bounding box center [649, 306] width 53 height 28
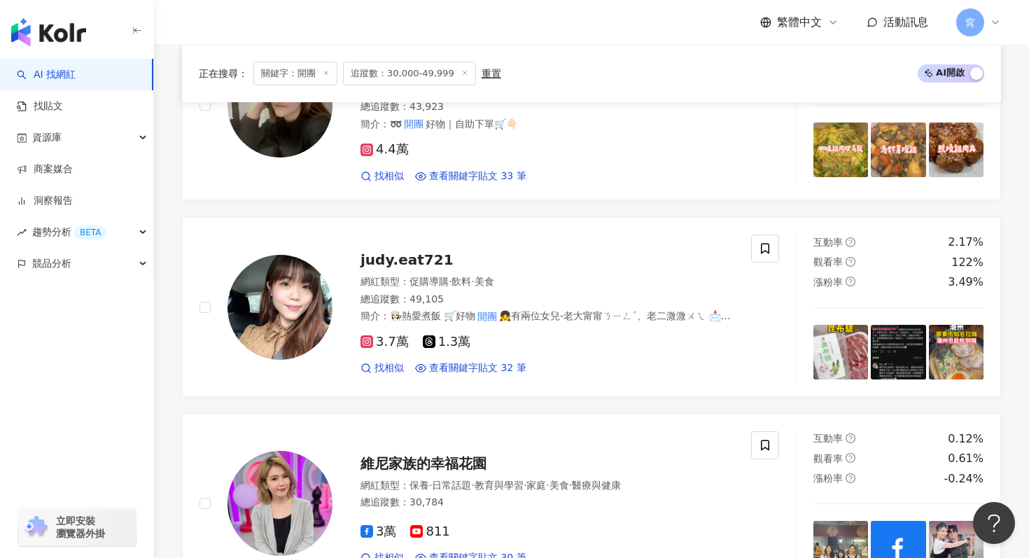
scroll to position [2150, 0]
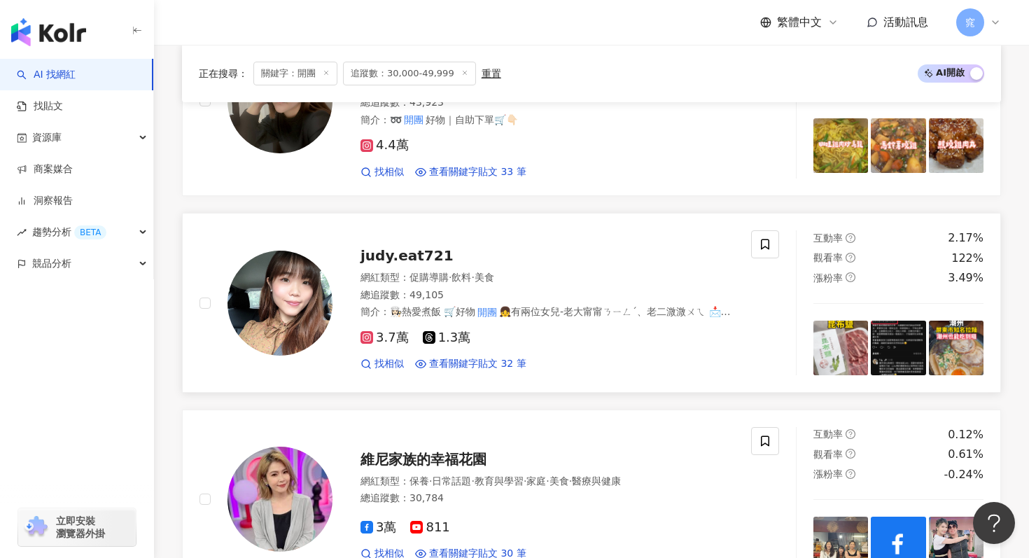
click at [410, 255] on span "judy.eat721" at bounding box center [406, 255] width 93 height 17
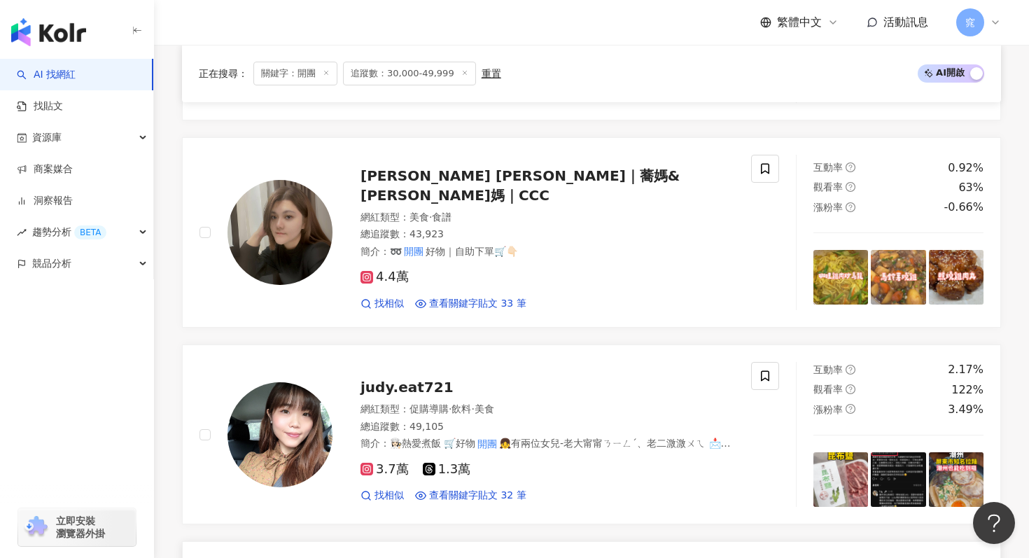
scroll to position [2016, 0]
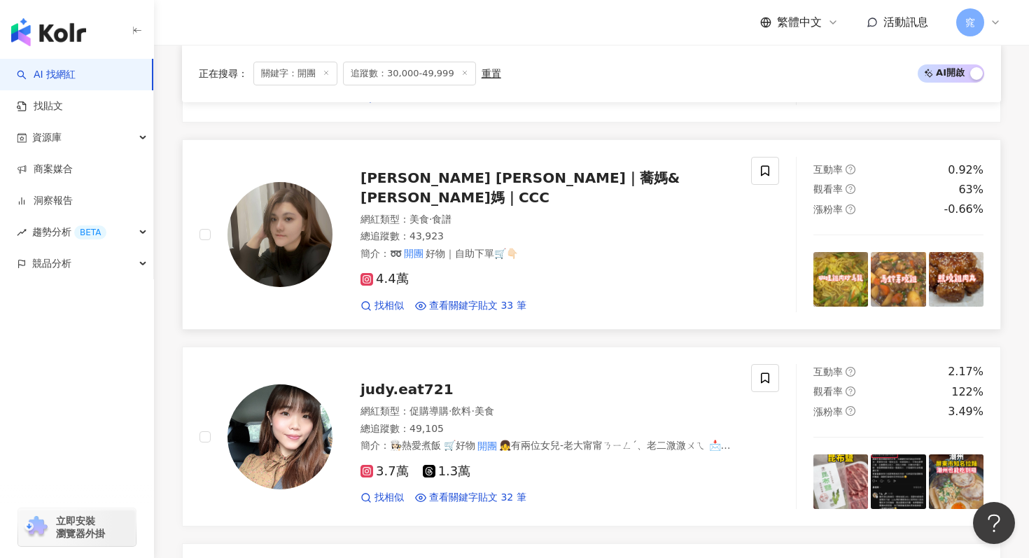
click at [472, 193] on span "Sharon Chen｜蕎媽&玥媽｜CCC" at bounding box center [519, 187] width 319 height 36
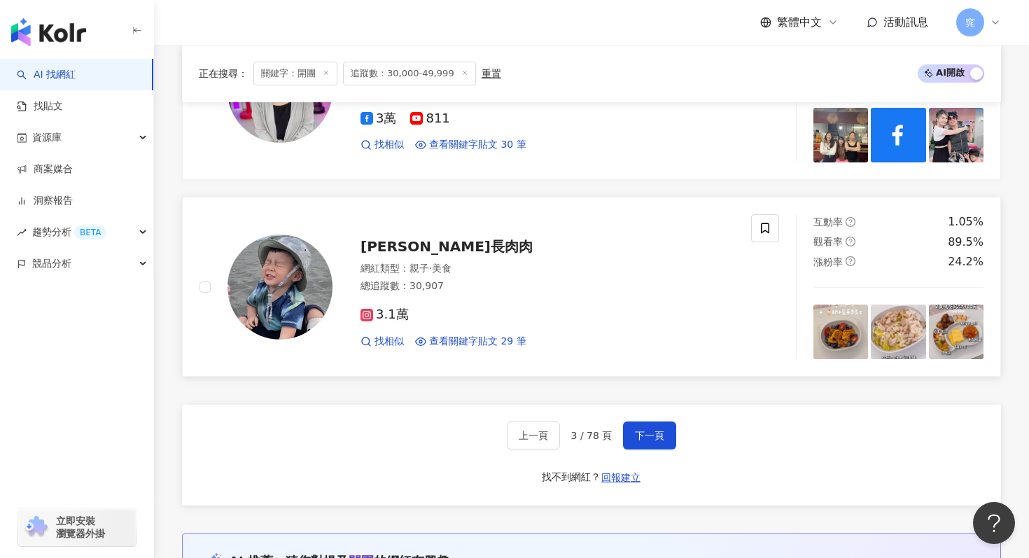
scroll to position [2571, 0]
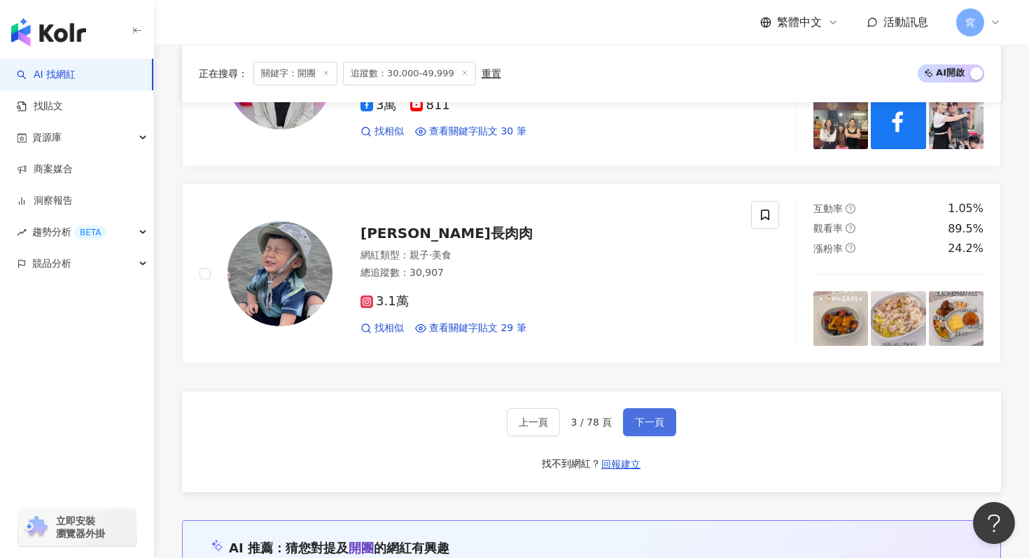
click at [648, 419] on span "下一頁" at bounding box center [649, 421] width 29 height 11
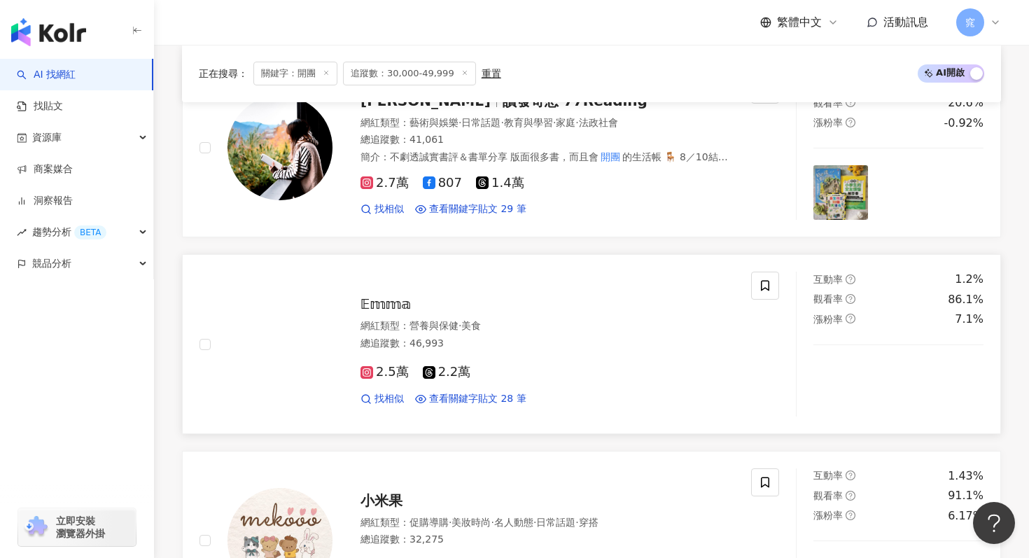
scroll to position [522, 0]
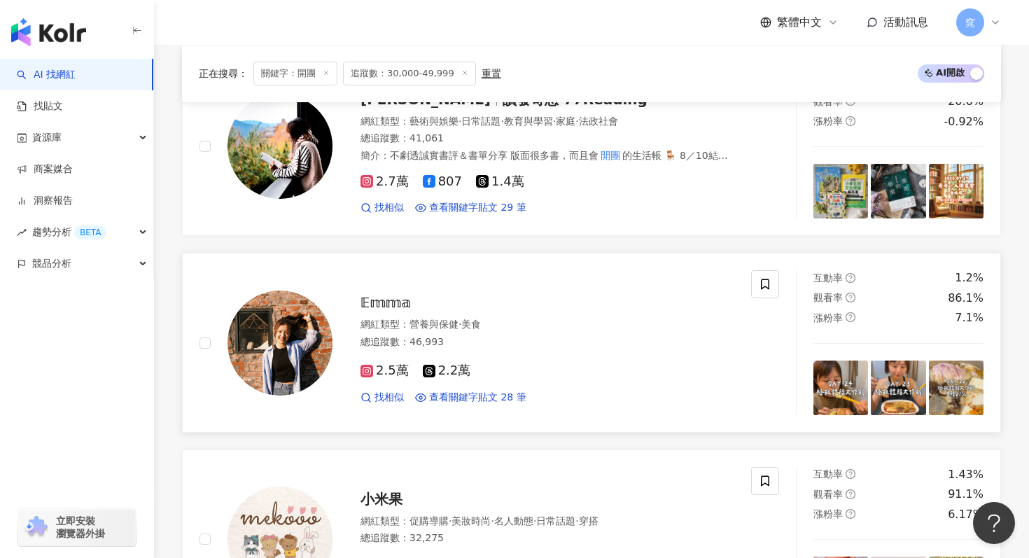
click at [382, 306] on span "𝔼𝕞𝕞𝕒" at bounding box center [385, 302] width 50 height 17
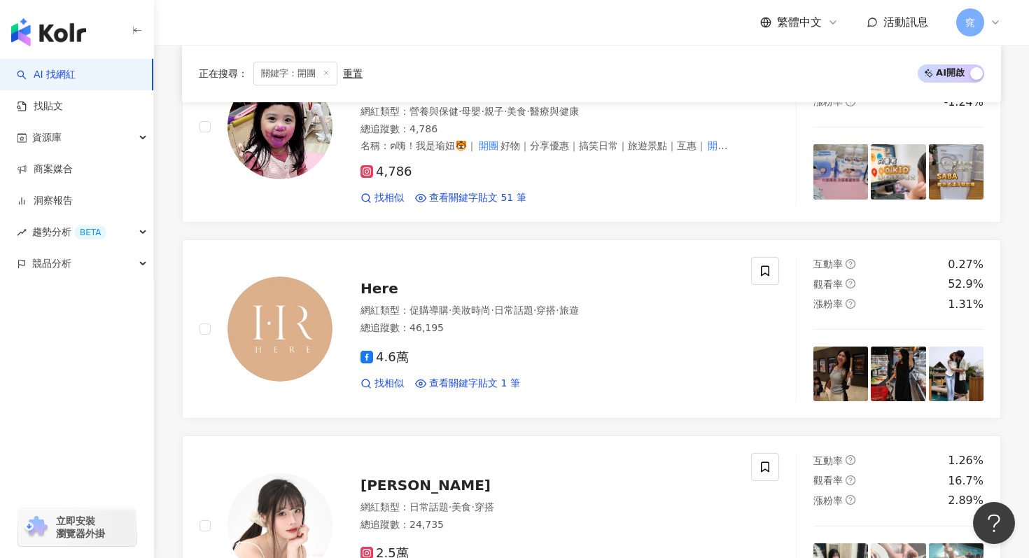
scroll to position [2154, 0]
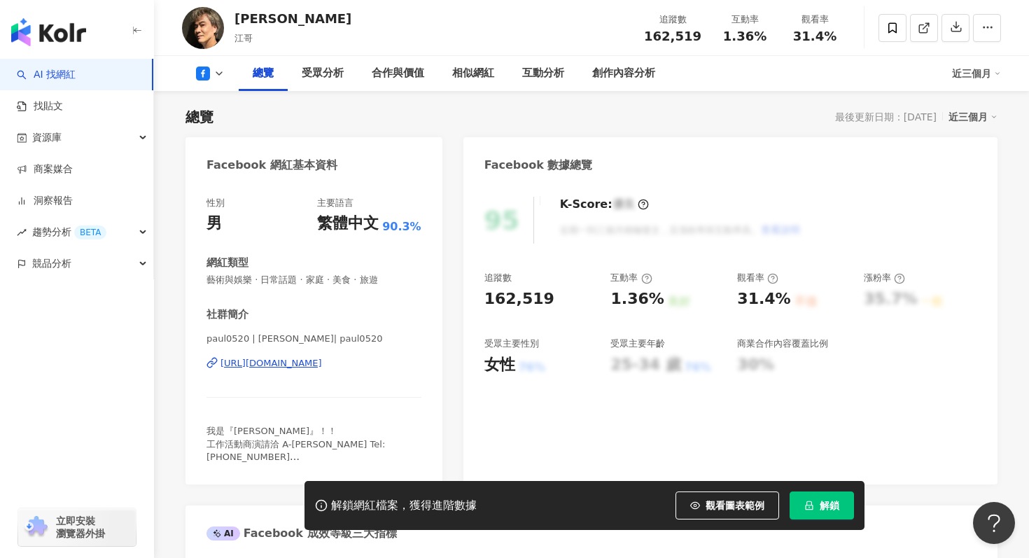
scroll to position [100, 0]
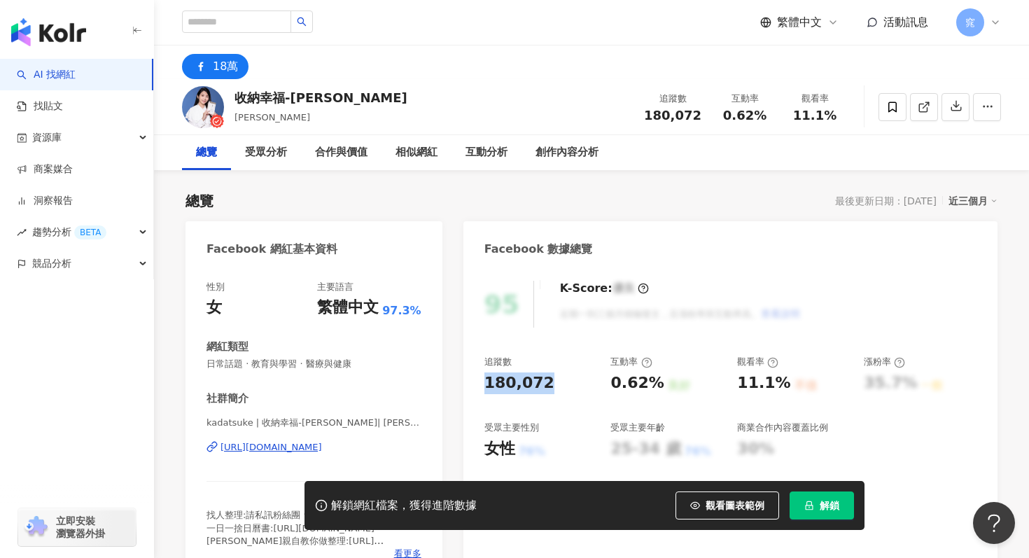
scroll to position [86, 0]
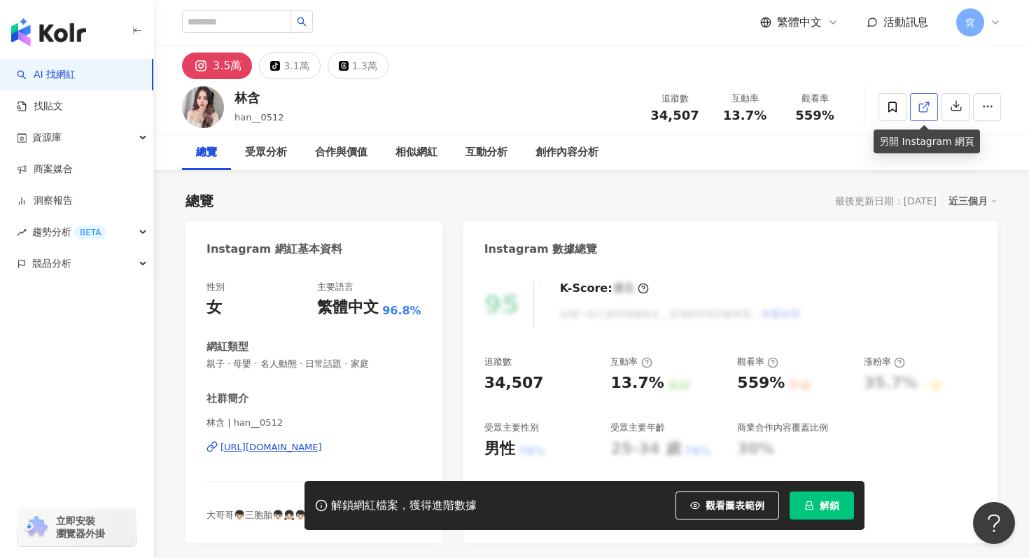
click at [923, 111] on icon at bounding box center [923, 108] width 8 height 8
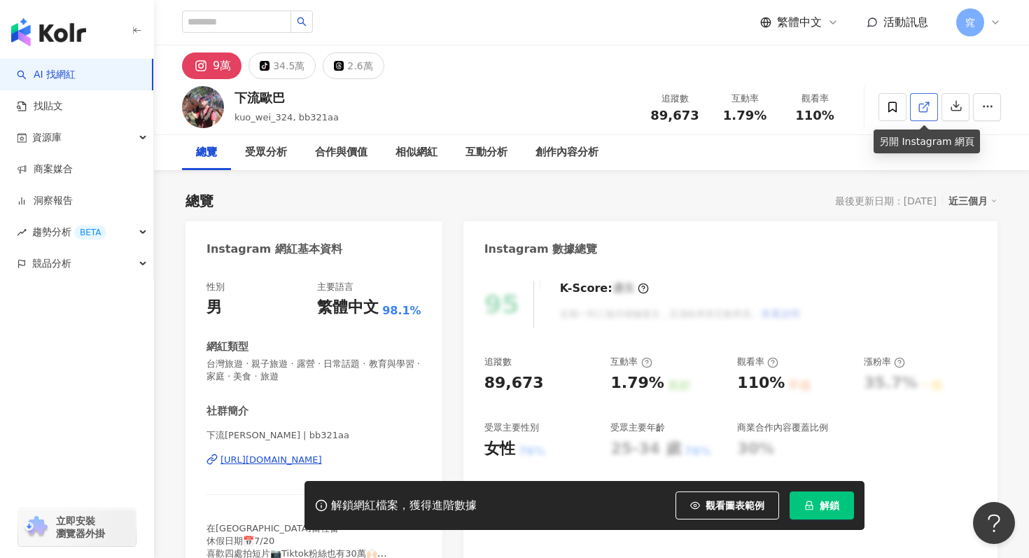
click at [912, 101] on link at bounding box center [924, 107] width 28 height 28
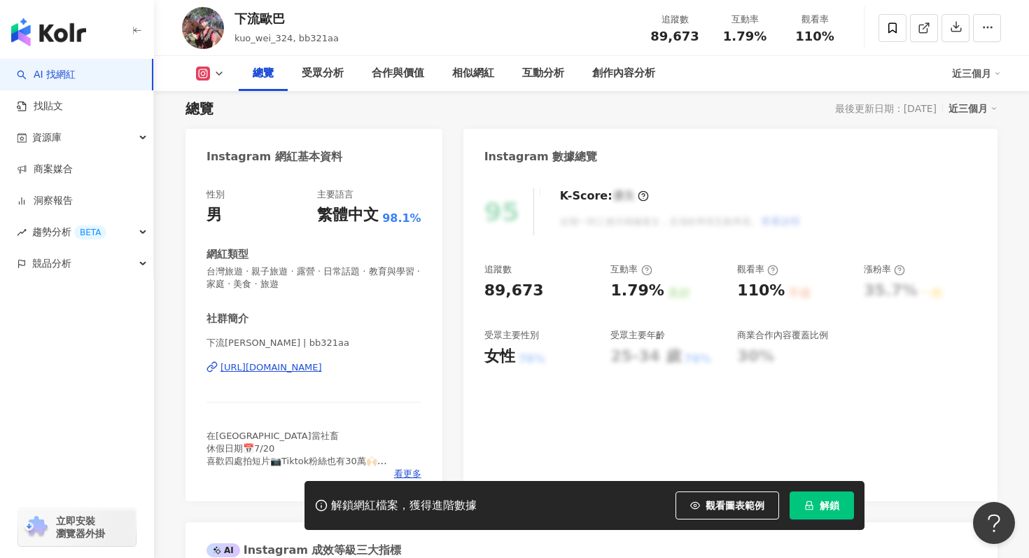
scroll to position [121, 0]
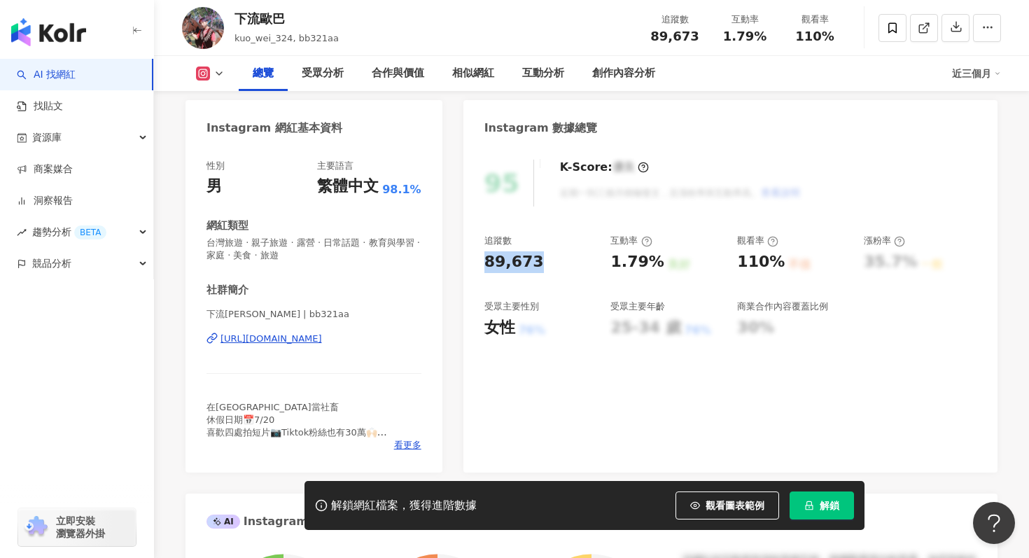
drag, startPoint x: 482, startPoint y: 262, endPoint x: 540, endPoint y: 261, distance: 58.1
click at [540, 261] on div "95 K-Score : 優良 近期一到三個月積極發文，且漲粉率與互動率高。 查看說明 追蹤數 89,673 互動率 1.79% 良好 觀看率 110% 不佳…" at bounding box center [730, 309] width 534 height 327
copy div "89,673"
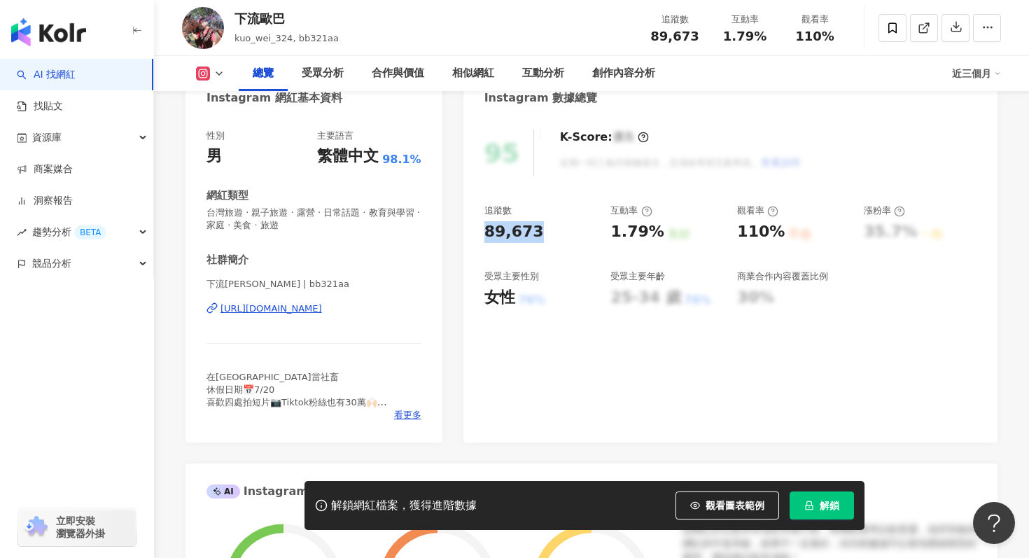
scroll to position [155, 0]
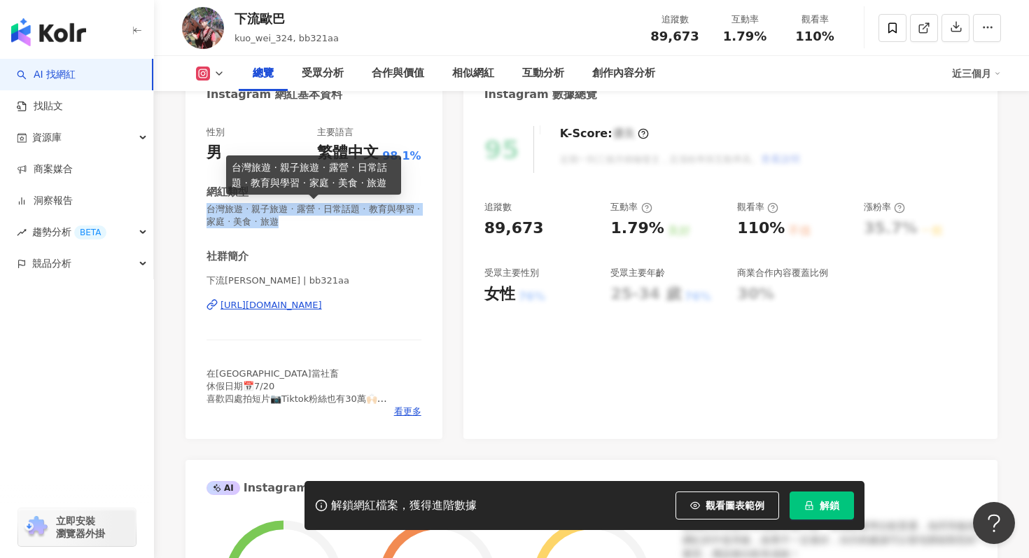
drag, startPoint x: 208, startPoint y: 211, endPoint x: 280, endPoint y: 223, distance: 72.9
click at [280, 223] on span "台灣旅遊 · 親子旅遊 · 露營 · 日常話題 · 教育與學習 · 家庭 · 美食 · 旅遊" at bounding box center [313, 215] width 215 height 25
copy span "台灣旅遊 · 親子旅遊 · 露營 · 日常話題 · 教育與學習 · 家庭 · 美食 · 旅遊"
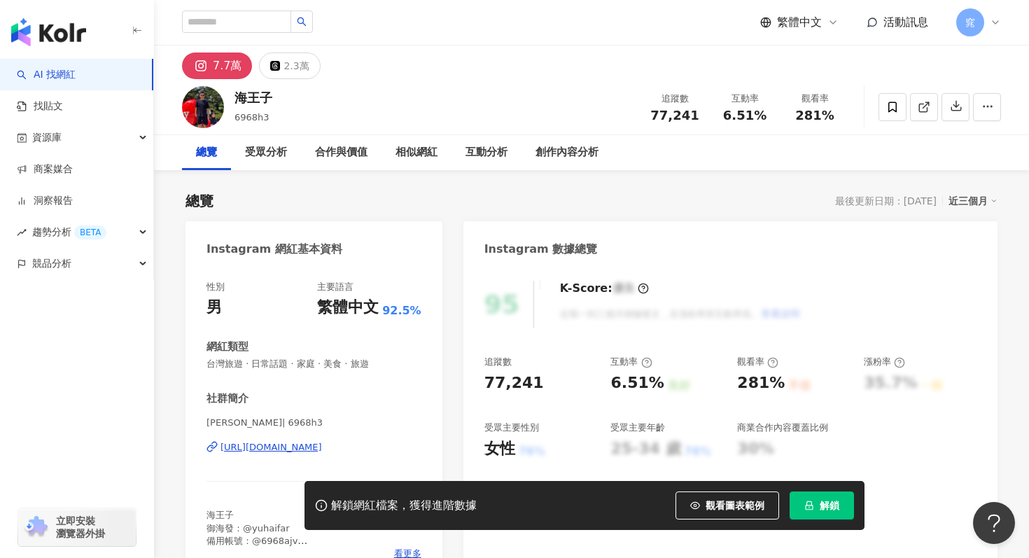
click at [278, 94] on div "海王子 6968h3 追蹤數 77,241 互動率 6.51% 觀看率 281%" at bounding box center [591, 106] width 875 height 55
drag, startPoint x: 485, startPoint y: 383, endPoint x: 535, endPoint y: 383, distance: 49.7
click at [535, 383] on div "77,241" at bounding box center [540, 383] width 113 height 22
copy div "77,241"
click at [917, 111] on icon at bounding box center [923, 107] width 13 height 13
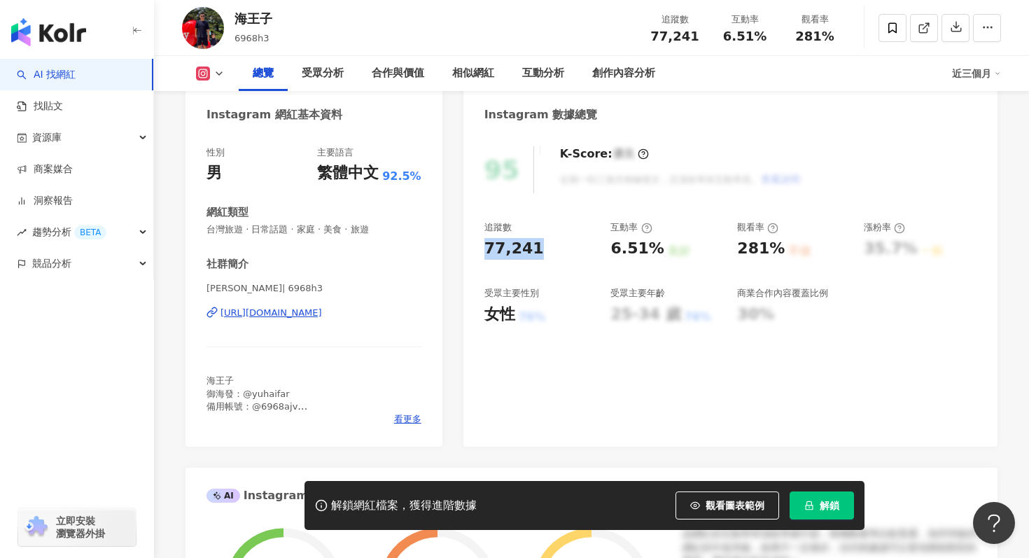
scroll to position [135, 0]
drag, startPoint x: 208, startPoint y: 231, endPoint x: 376, endPoint y: 239, distance: 168.8
click at [376, 239] on div "性別 男 主要語言 繁體中文 92.5% 網紅類型 台灣旅遊 · 日常話題 · 家庭 · 美食 · 旅遊 社群簡介 陳 振元 | 6968h3 https:/…" at bounding box center [313, 285] width 215 height 279
copy span "台灣旅遊 · 日常話題 · 家庭 · 美食 · 旅遊"
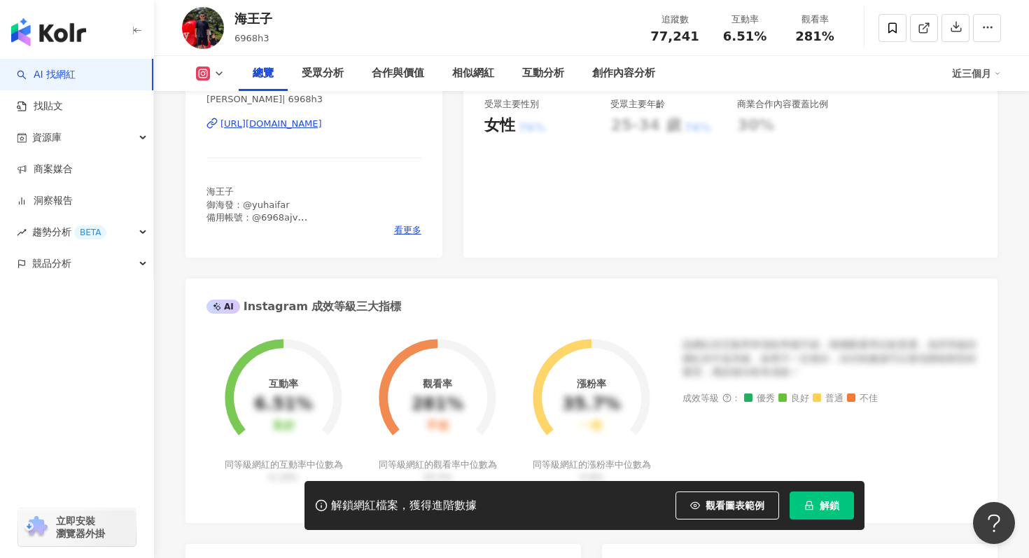
scroll to position [413, 0]
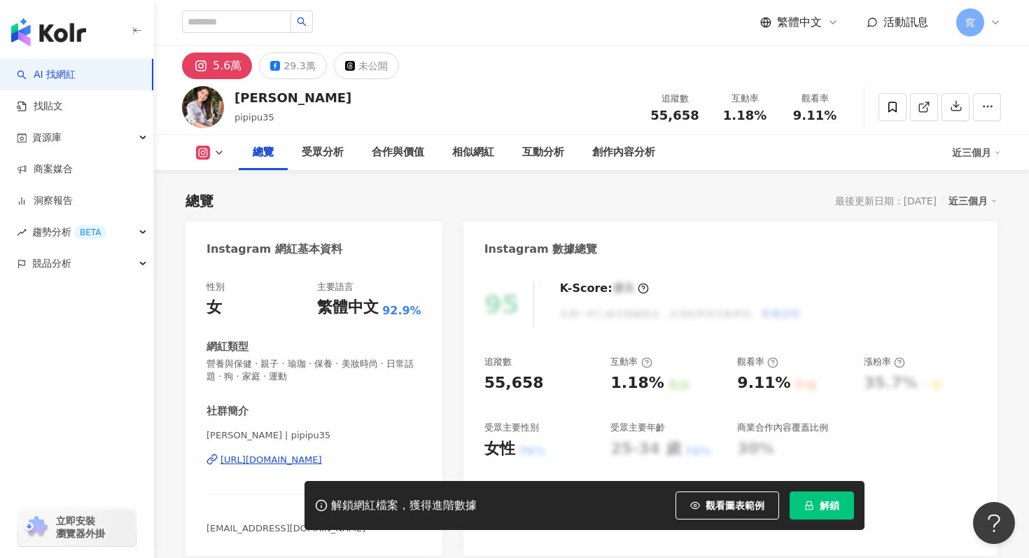
drag, startPoint x: 262, startPoint y: 99, endPoint x: 232, endPoint y: 99, distance: 30.8
click at [232, 99] on div "韋汝 pipipu35 追蹤數 55,658 互動率 1.18% 觀看率 9.11%" at bounding box center [591, 106] width 875 height 55
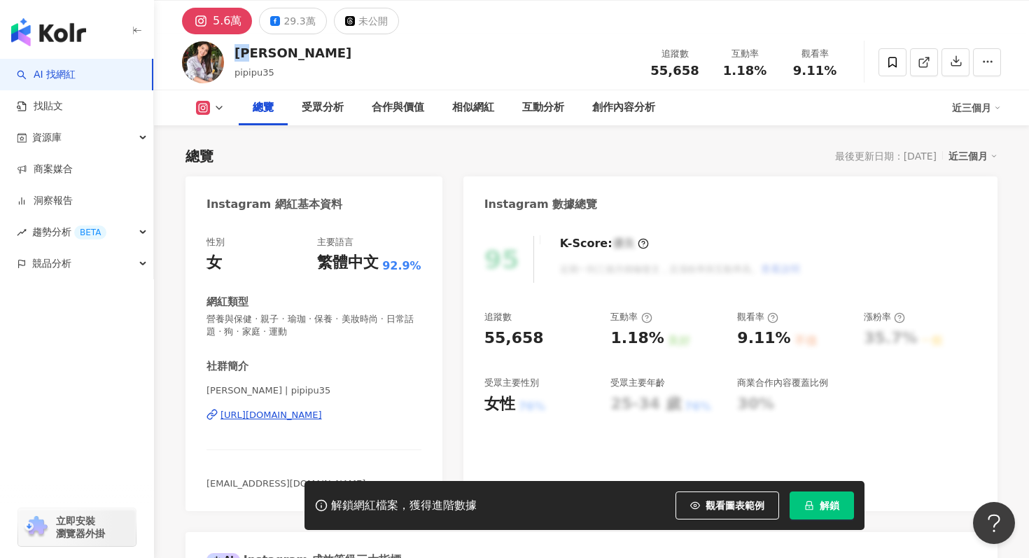
scroll to position [64, 0]
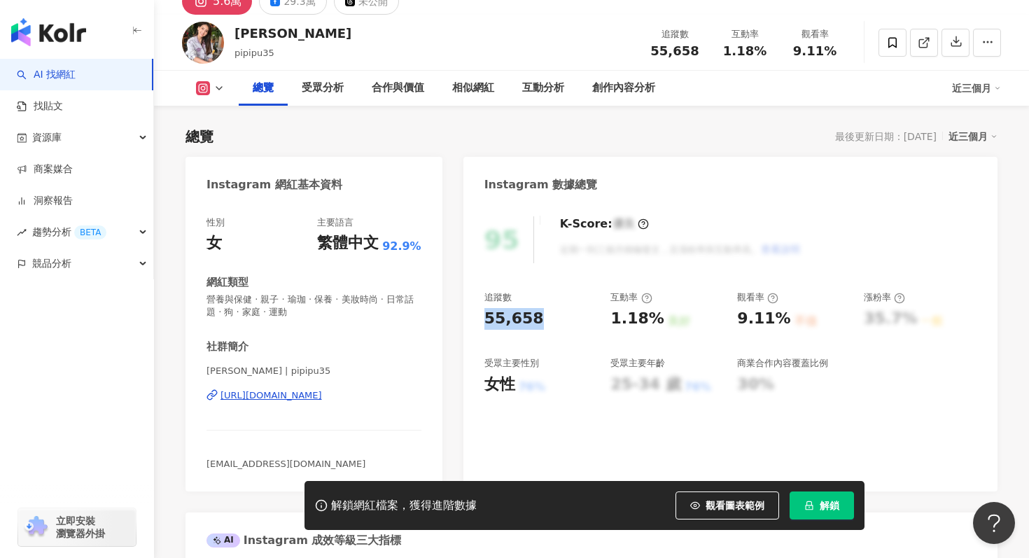
drag, startPoint x: 483, startPoint y: 320, endPoint x: 546, endPoint y: 320, distance: 63.0
click at [546, 320] on div "95 K-Score : 優良 近期一到三個月積極發文，且漲粉率與互動率高。 查看說明 追蹤數 55,658 互動率 1.18% 良好 觀看率 9.11% 不…" at bounding box center [730, 346] width 534 height 289
click at [507, 317] on div "55,658" at bounding box center [513, 319] width 59 height 22
copy div "55,658"
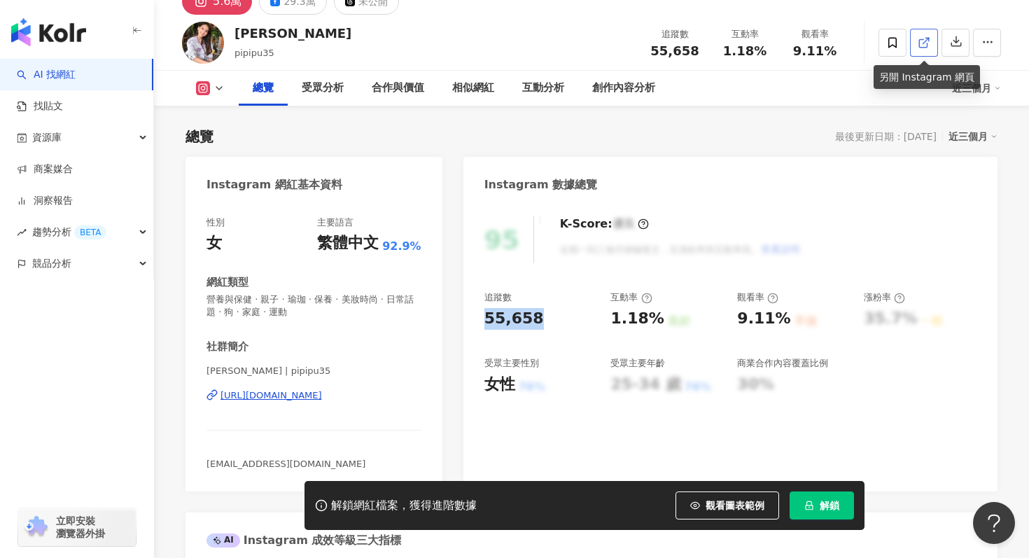
click at [922, 36] on icon at bounding box center [923, 42] width 13 height 13
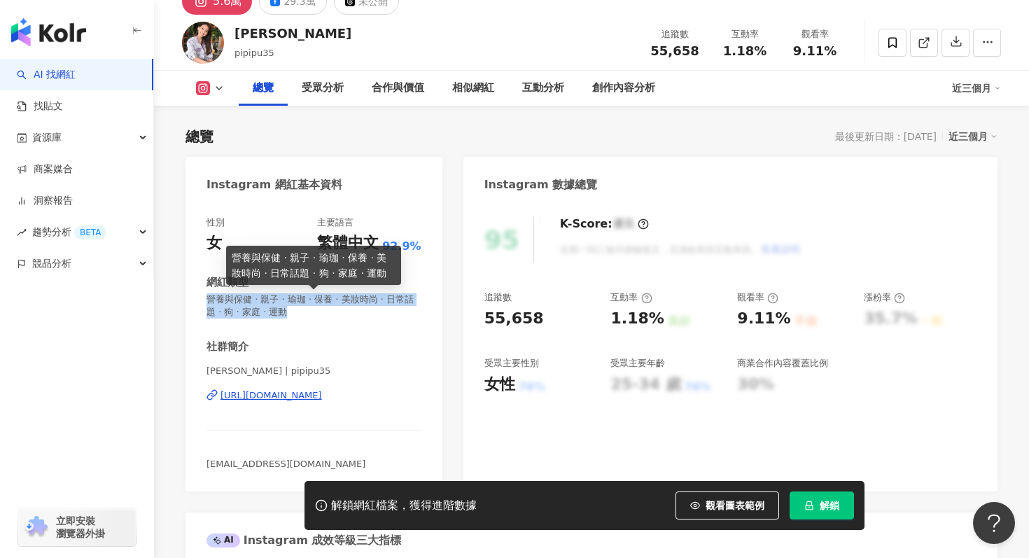
drag, startPoint x: 210, startPoint y: 301, endPoint x: 283, endPoint y: 307, distance: 73.7
click at [283, 308] on span "營養與保健 · 親子 · 瑜珈 · 保養 · 美妝時尚 · 日常話題 · 狗 · 家庭 · 運動" at bounding box center [313, 305] width 215 height 25
copy span "營養與保健 · 親子 · 瑜珈 · 保養 · 美妝時尚 · 日常話題 · 狗 · 家庭 · 運動"
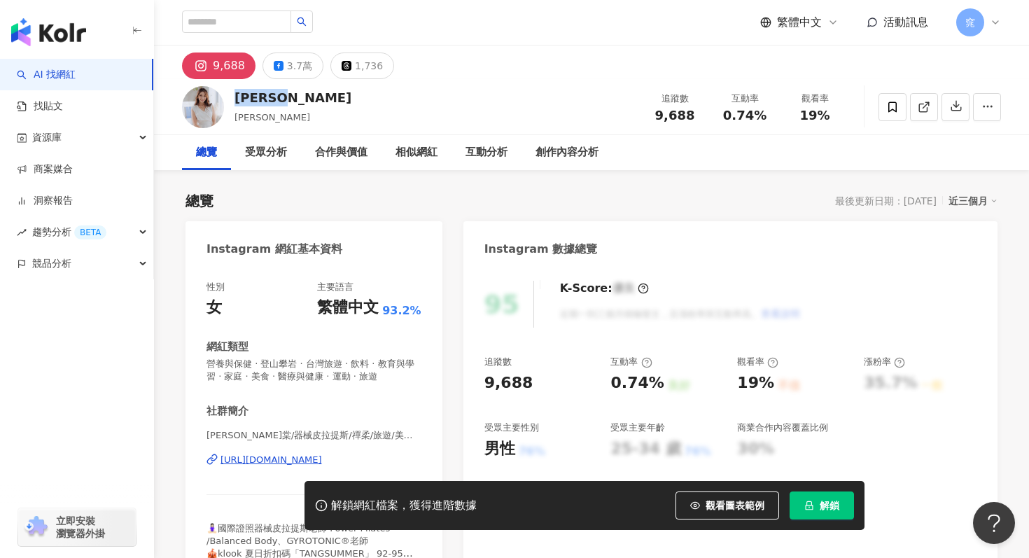
drag, startPoint x: 236, startPoint y: 99, endPoint x: 297, endPoint y: 99, distance: 61.6
click at [297, 99] on div "[PERSON_NAME]棠 追蹤數 9,688 互動率 0.74% 觀看率 19%" at bounding box center [591, 106] width 875 height 55
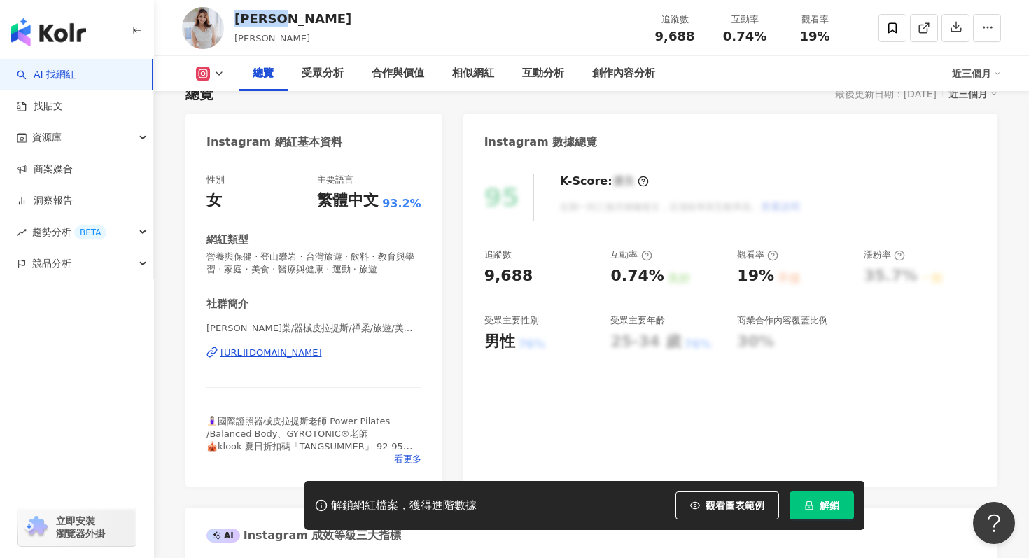
scroll to position [117, 0]
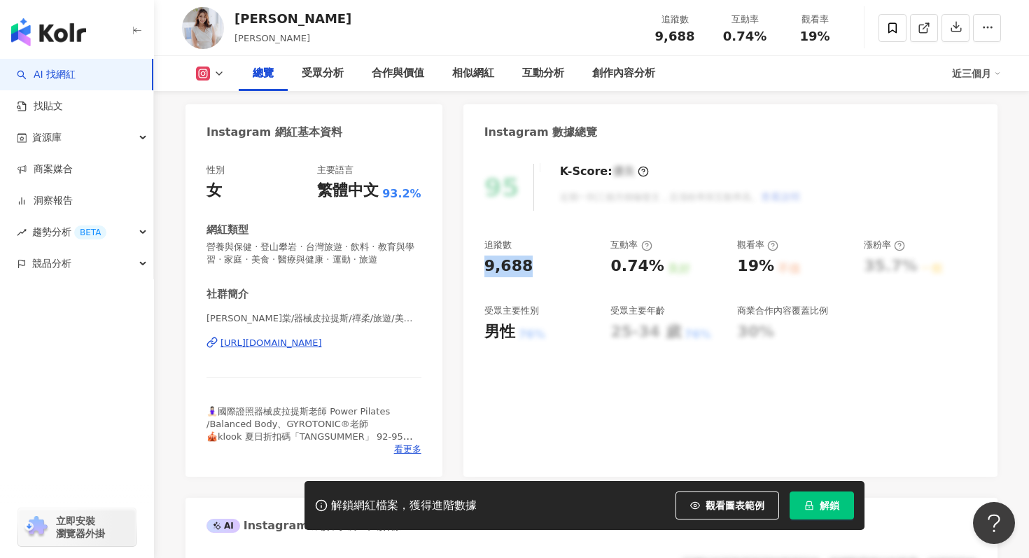
drag, startPoint x: 479, startPoint y: 270, endPoint x: 531, endPoint y: 271, distance: 51.8
click at [531, 271] on div "95 K-Score : 優良 近期一到三個月積極發文，且漲粉率與互動率高。 查看說明 追蹤數 9,688 互動率 0.74% 良好 觀看率 19% 不佳 漲…" at bounding box center [730, 313] width 534 height 327
copy div "9,688"
click at [924, 24] on icon at bounding box center [923, 28] width 13 height 13
drag, startPoint x: 205, startPoint y: 248, endPoint x: 369, endPoint y: 268, distance: 164.9
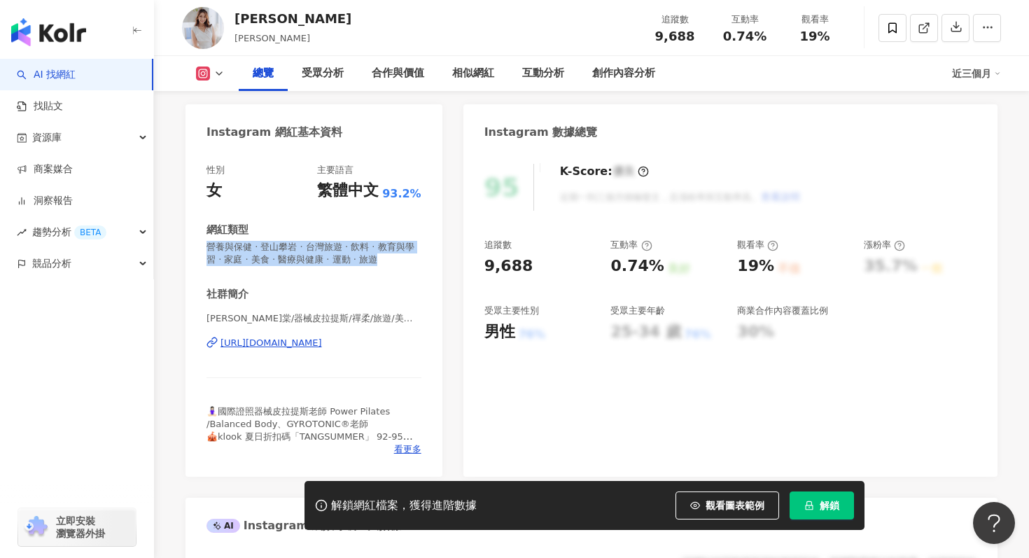
click at [370, 269] on div "性別 女 主要語言 繁體中文 93.2% 網紅類型 營養與保健 · 登山攀岩 · 台灣旅遊 · 飲料 · 教育與學習 · 家庭 · 美食 · 醫療與健康 · …" at bounding box center [313, 313] width 257 height 327
copy span "營養與保健 · 登山攀岩 · 台灣旅遊 · 飲料 · 教育與學習 · 家庭 · 美食 · 醫療與健康 · 運動 · 旅遊"
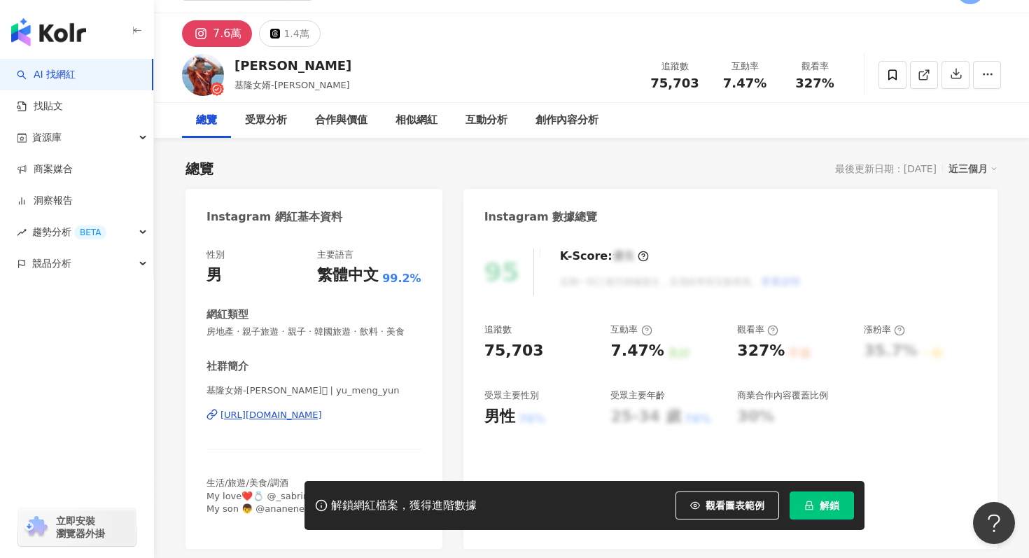
scroll to position [34, 0]
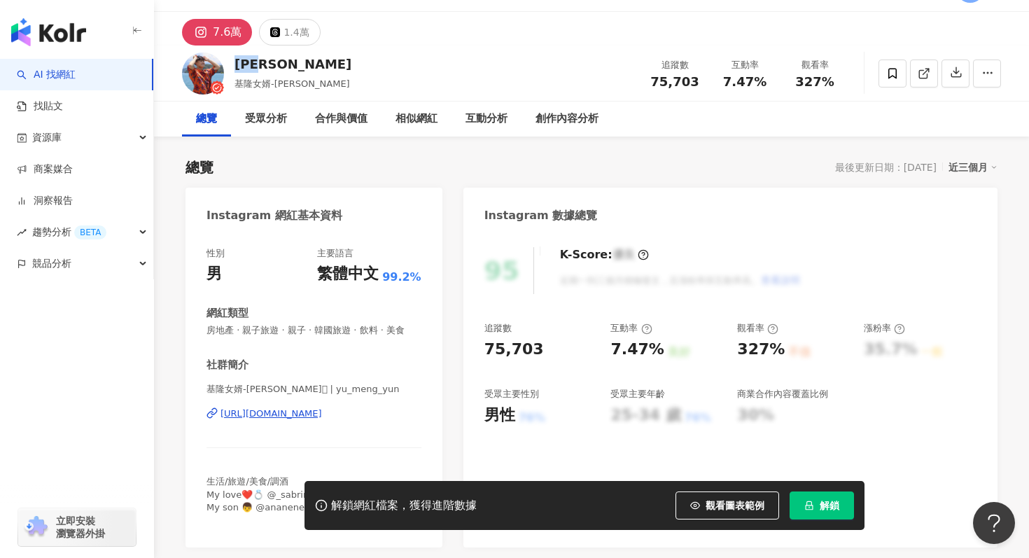
drag, startPoint x: 279, startPoint y: 68, endPoint x: 234, endPoint y: 64, distance: 45.0
click at [234, 64] on div "余孟耘" at bounding box center [292, 63] width 117 height 17
copy div "余孟耘"
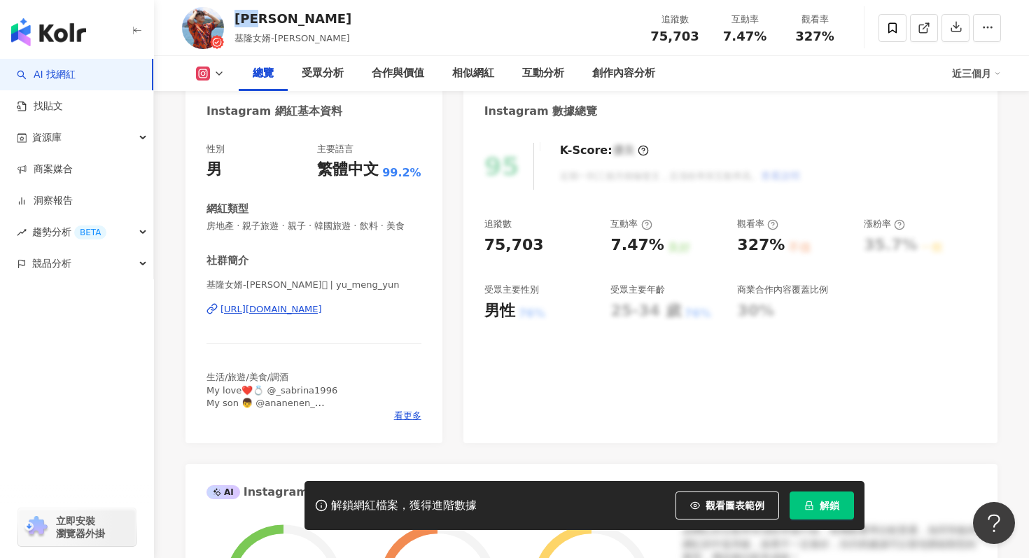
scroll to position [160, 0]
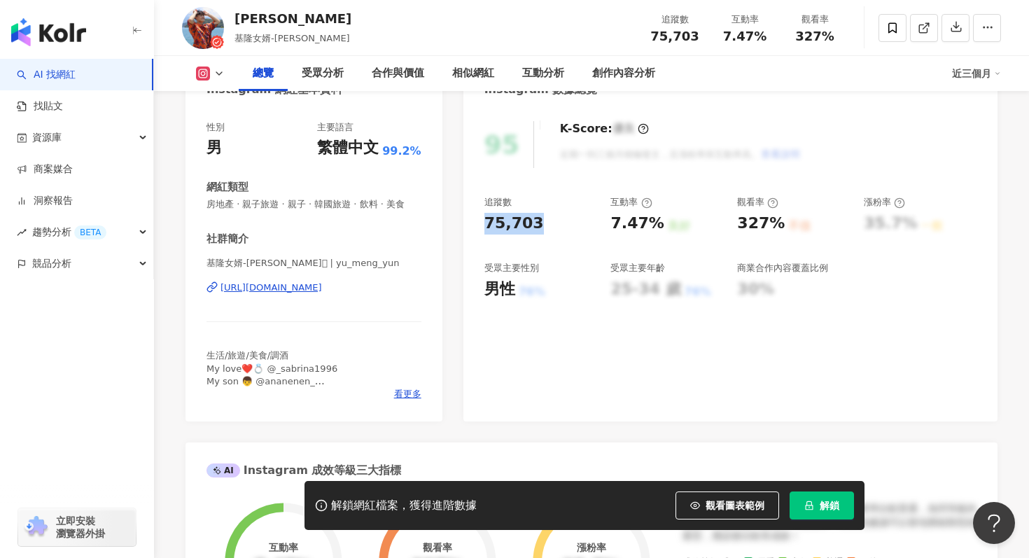
drag, startPoint x: 479, startPoint y: 218, endPoint x: 553, endPoint y: 217, distance: 74.2
click at [553, 217] on div "95 K-Score : 優良 近期一到三個月積極發文，且漲粉率與互動率高。 查看說明 追蹤數 75,703 互動率 7.47% 良好 觀看率 327% 不佳…" at bounding box center [730, 264] width 534 height 314
copy div "75,703"
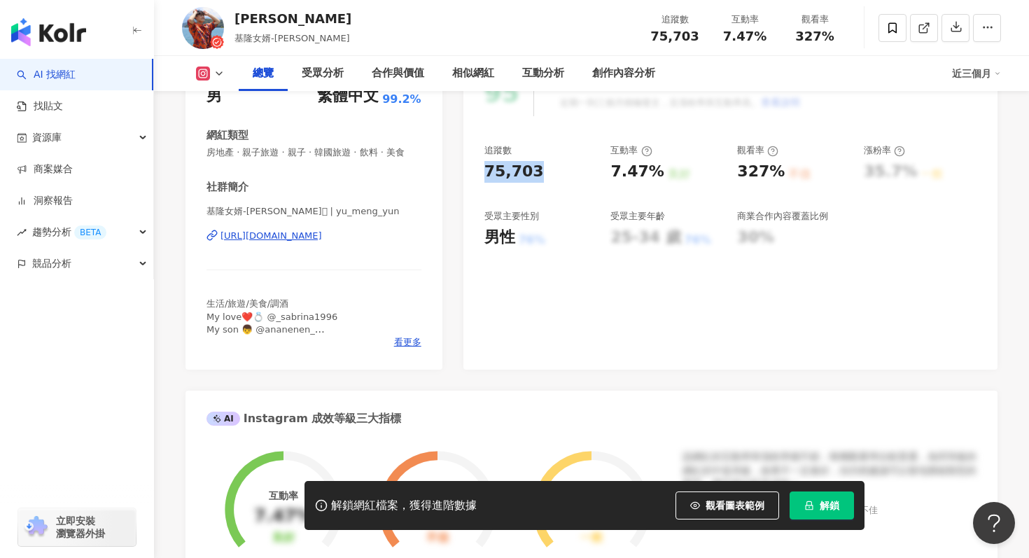
scroll to position [232, 0]
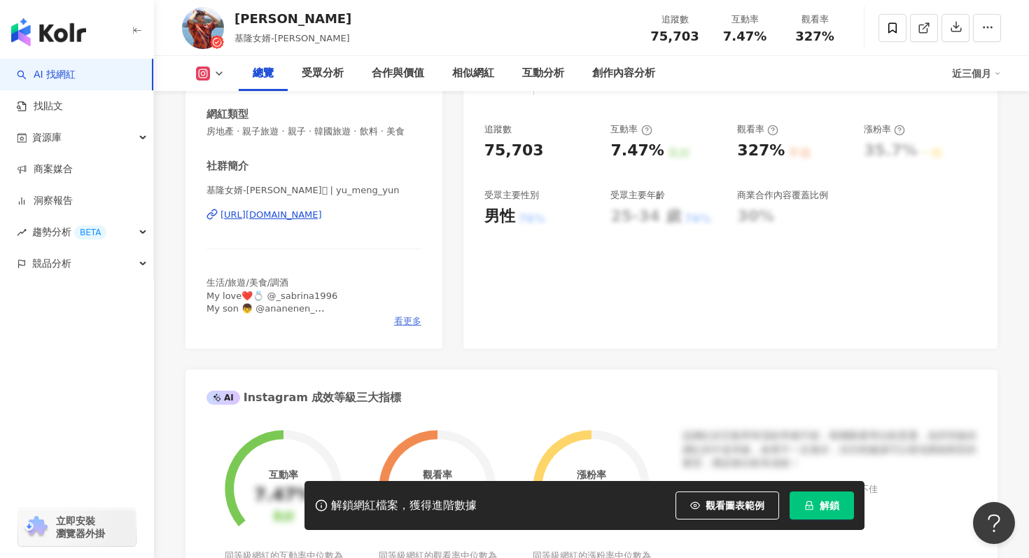
click at [402, 320] on span "看更多" at bounding box center [407, 321] width 27 height 13
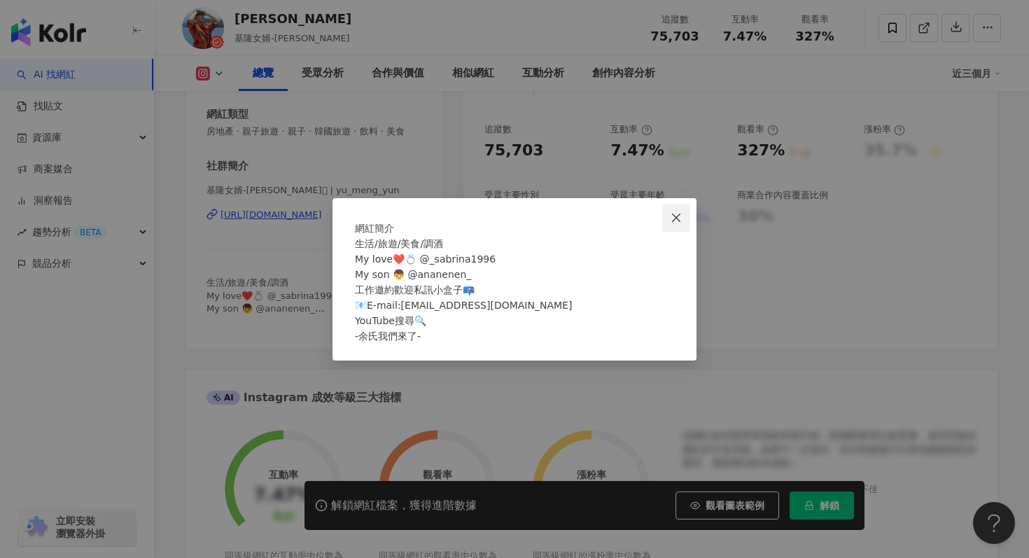
click at [678, 212] on icon "close" at bounding box center [675, 217] width 11 height 11
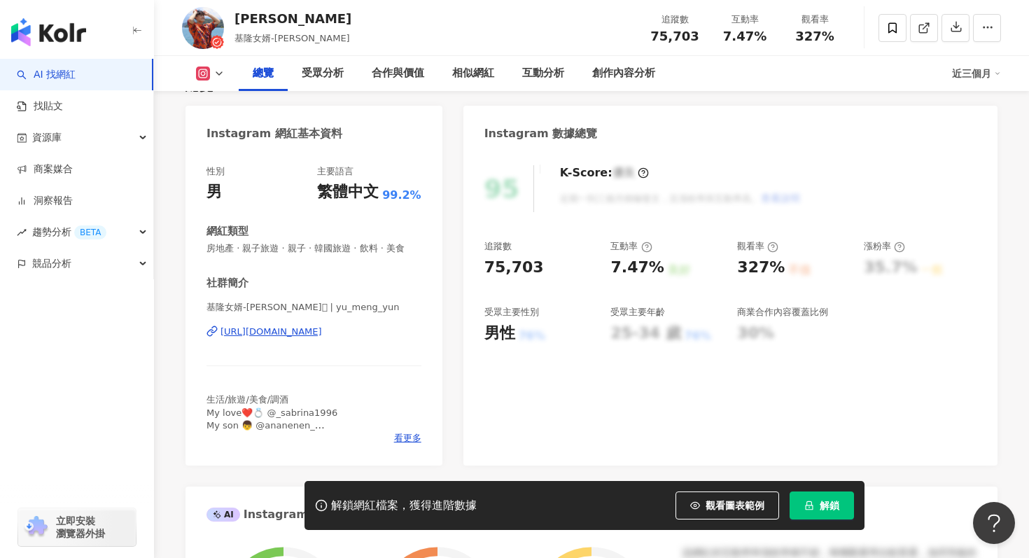
scroll to position [66, 0]
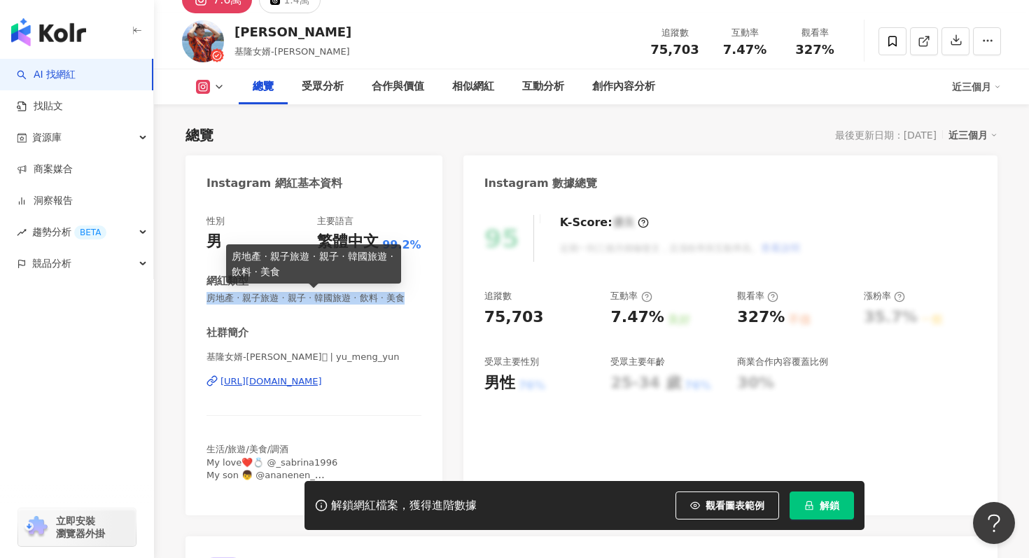
drag, startPoint x: 206, startPoint y: 298, endPoint x: 404, endPoint y: 293, distance: 198.8
click at [405, 294] on span "房地產 · 親子旅遊 · 親子 · 韓國旅遊 · 飲料 · 美食" at bounding box center [313, 298] width 215 height 13
copy span "房地產 · 親子旅遊 · 親子 · 韓國旅遊 · 飲料 · 美食"
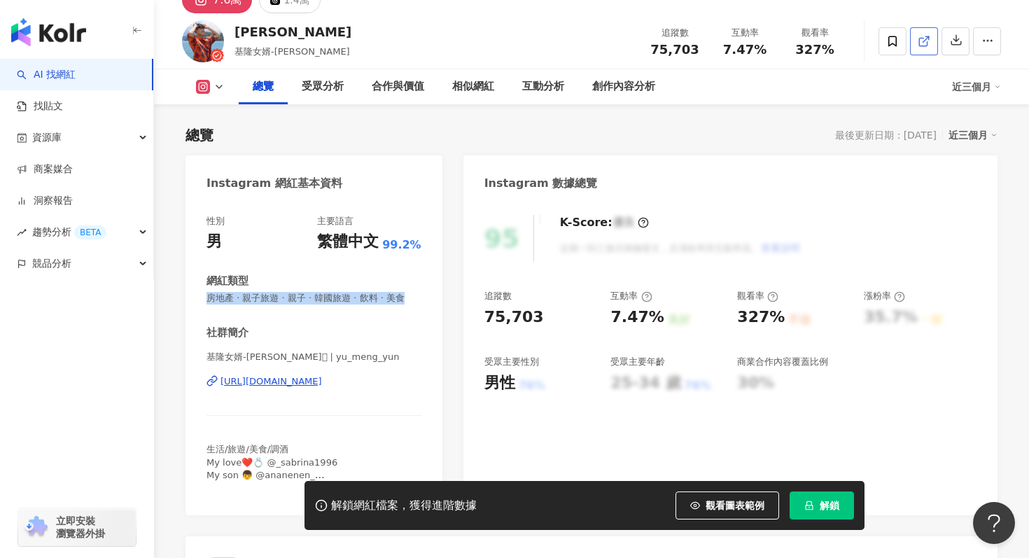
click at [920, 43] on icon at bounding box center [923, 41] width 13 height 13
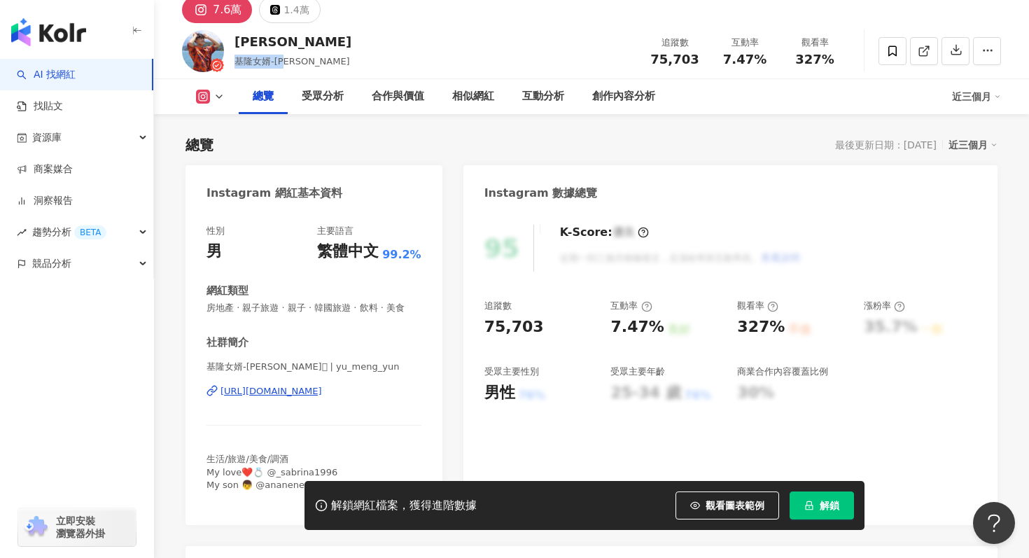
drag, startPoint x: 310, startPoint y: 62, endPoint x: 234, endPoint y: 68, distance: 76.5
click at [234, 68] on div "余孟耘 基隆女婿-小孟 追蹤數 75,703 互動率 7.47% 觀看率 327%" at bounding box center [591, 50] width 875 height 55
copy span "基隆女婿-小孟"
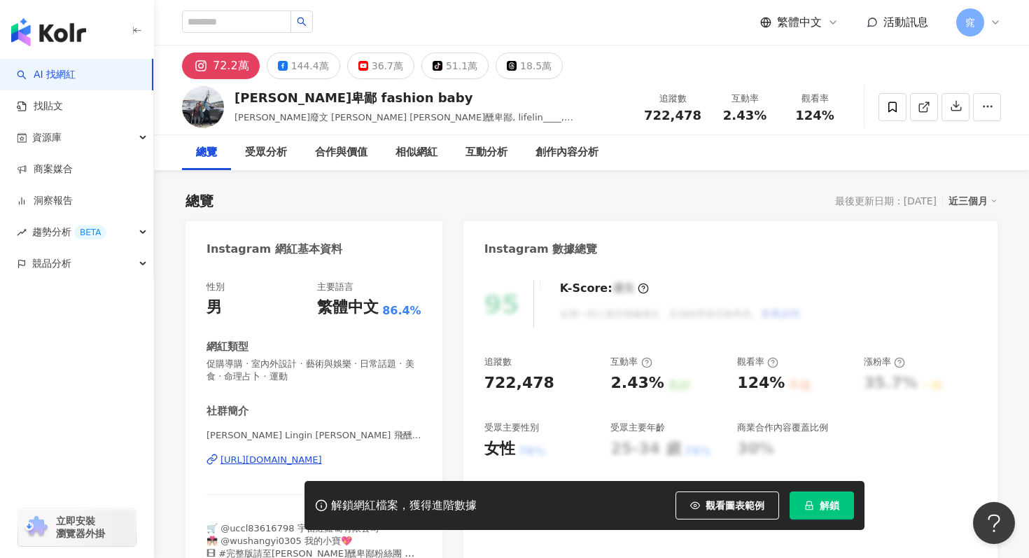
drag, startPoint x: 234, startPoint y: 98, endPoint x: 451, endPoint y: 99, distance: 216.2
click at [451, 99] on div "[PERSON_NAME]醺卑鄙 fashion baby [PERSON_NAME]廢文 林東進 [PERSON_NAME]醺卑鄙, lifelin____…" at bounding box center [591, 106] width 875 height 55
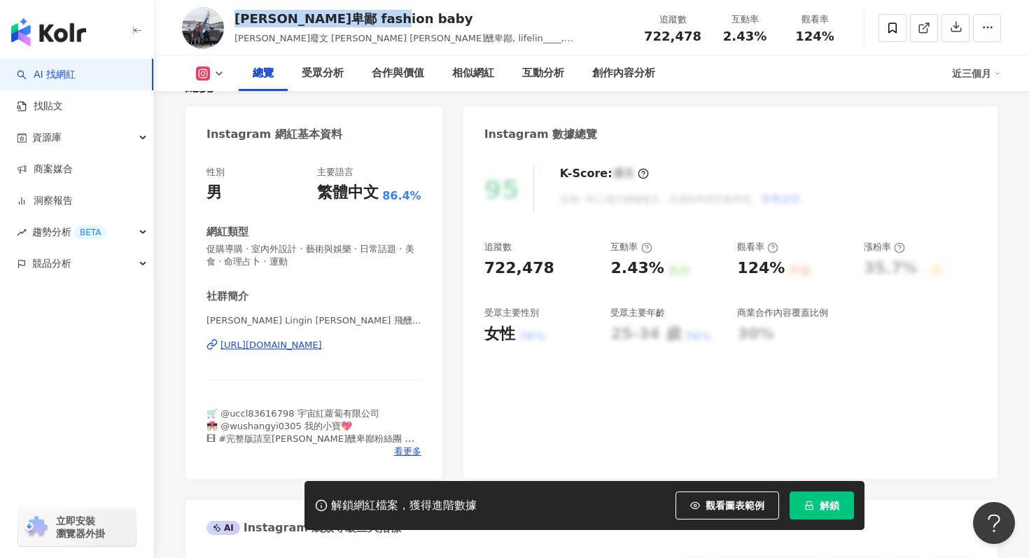
scroll to position [117, 0]
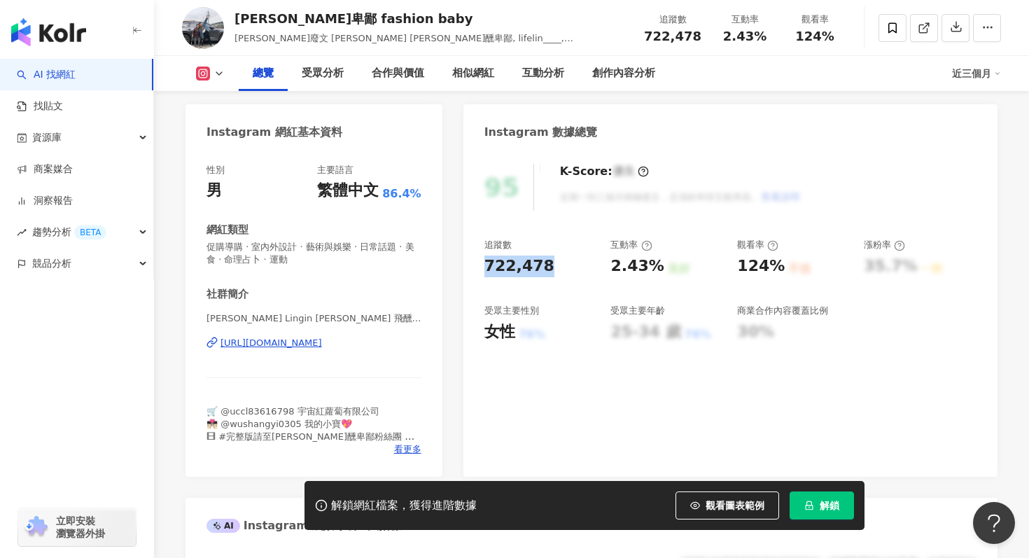
drag, startPoint x: 484, startPoint y: 269, endPoint x: 537, endPoint y: 267, distance: 52.5
click at [537, 267] on div "722,478" at bounding box center [519, 266] width 70 height 22
copy div "722,478"
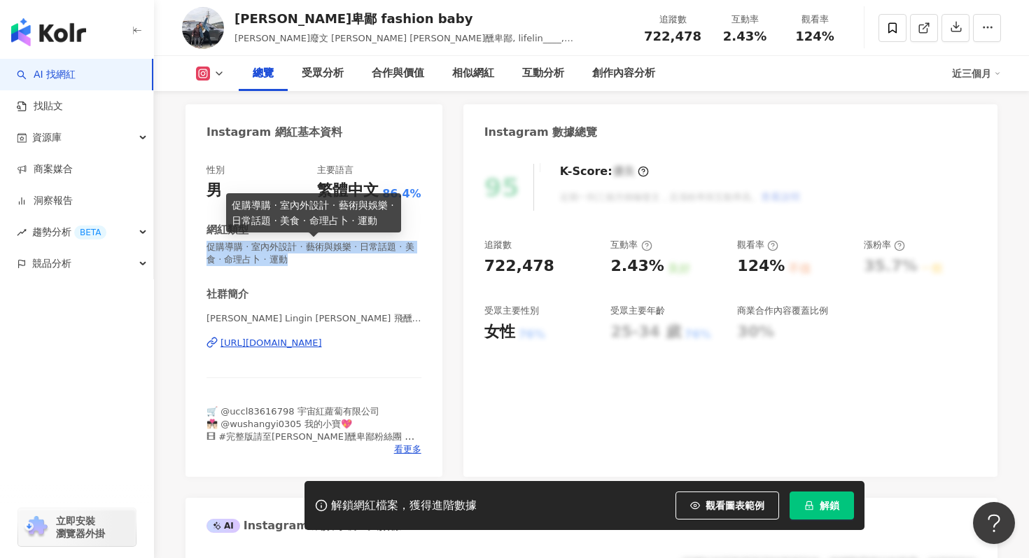
drag, startPoint x: 205, startPoint y: 246, endPoint x: 289, endPoint y: 262, distance: 85.5
click at [289, 262] on div "性別 男 主要語言 繁體中文 86.4% 網紅類型 促購導購 · 室內外設計 · 藝術與娛樂 · 日常話題 · 美食 · 命理占卜 · 運動 社群簡介 林進 …" at bounding box center [313, 313] width 257 height 327
copy span "促購導購 · 室內外設計 · 藝術與娛樂 · 日常話題 · 美食 · 命理占卜 · 運動"
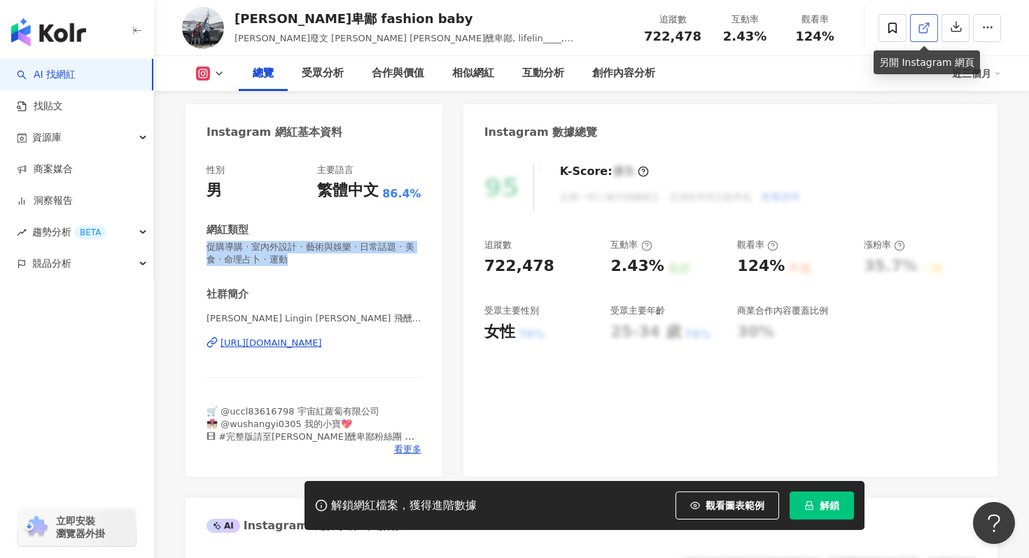
click at [926, 27] on icon at bounding box center [923, 28] width 13 height 13
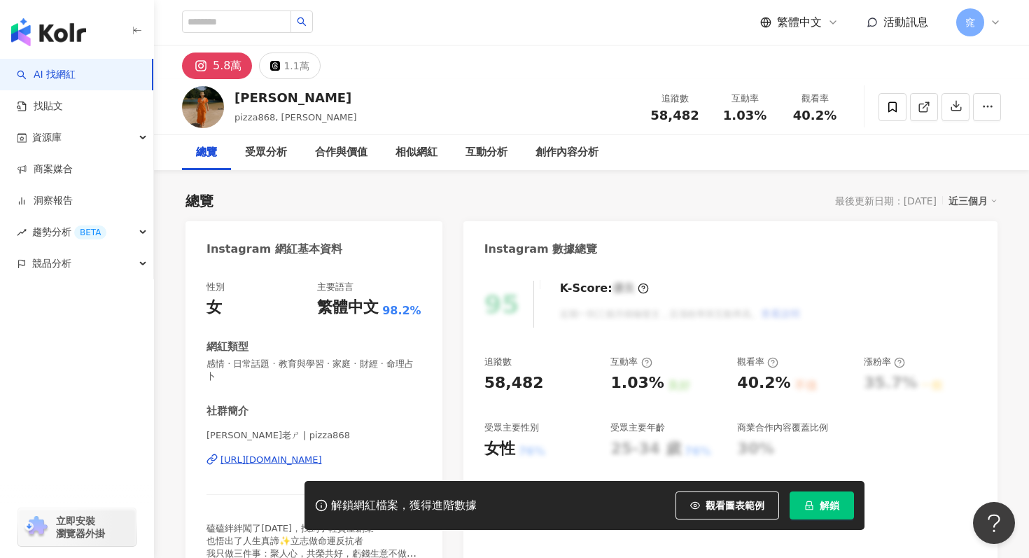
click at [334, 429] on span "[PERSON_NAME]老ㄕ | pizza868" at bounding box center [313, 436] width 215 height 14
click at [916, 110] on link at bounding box center [924, 107] width 28 height 28
click at [919, 111] on icon at bounding box center [923, 108] width 8 height 8
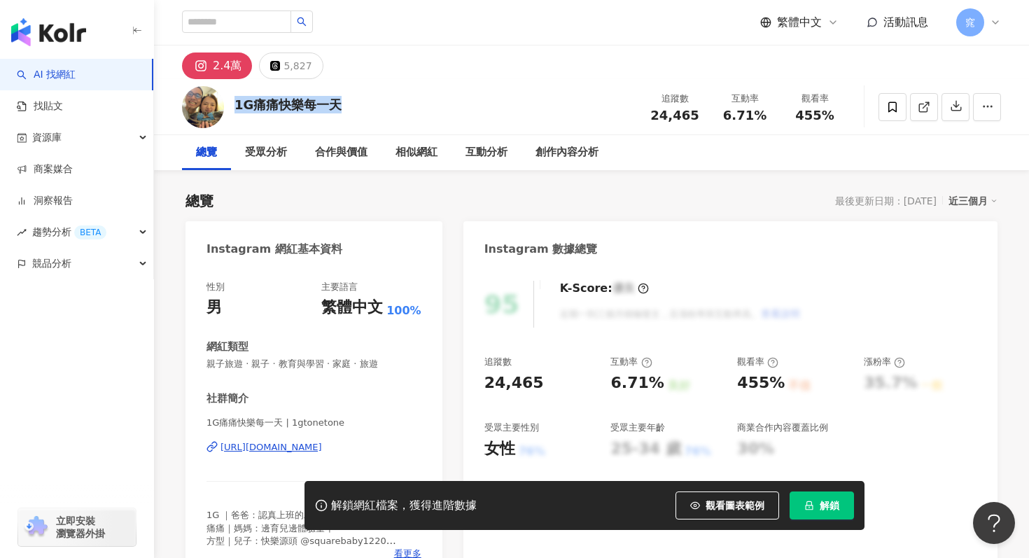
drag, startPoint x: 354, startPoint y: 106, endPoint x: 238, endPoint y: 105, distance: 116.2
click at [237, 105] on div "1G痛痛快樂每一天 追蹤數 24,465 互動率 6.71% 觀看率 455%" at bounding box center [591, 106] width 875 height 55
copy div "1G痛痛快樂每一天"
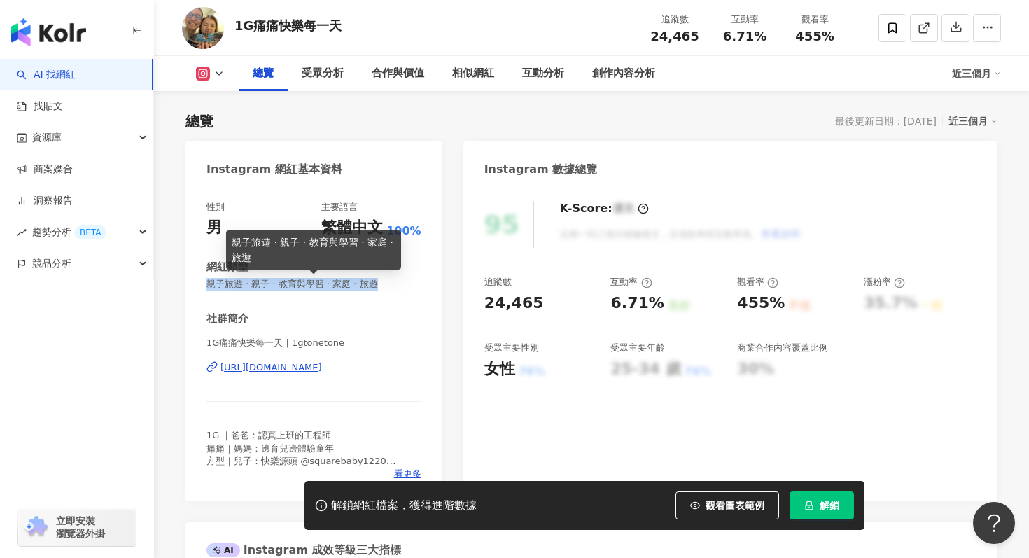
drag, startPoint x: 206, startPoint y: 284, endPoint x: 392, endPoint y: 287, distance: 186.1
click at [392, 287] on span "親子旅遊 · 親子 · 教育與學習 · 家庭 · 旅遊" at bounding box center [313, 284] width 215 height 13
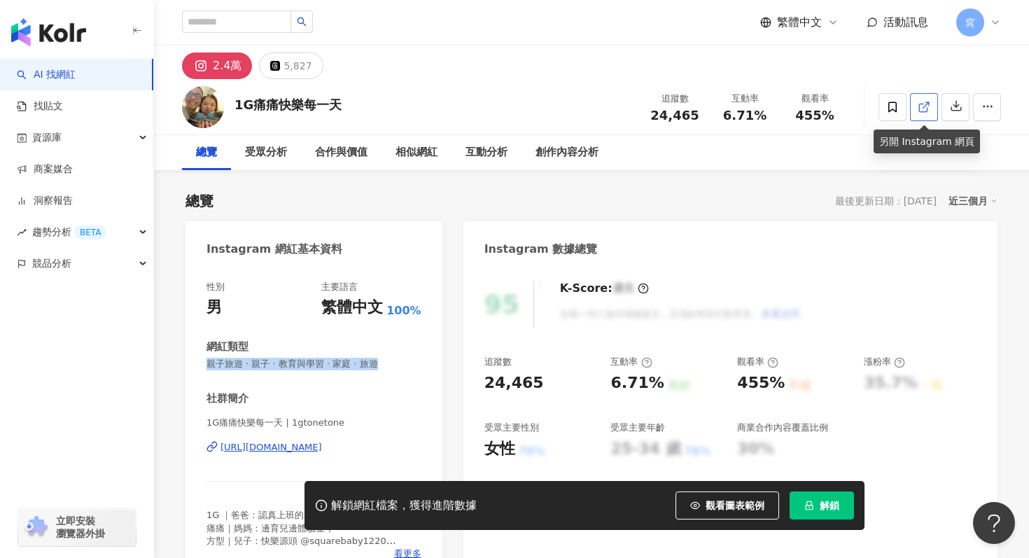
click at [921, 108] on icon at bounding box center [923, 107] width 13 height 13
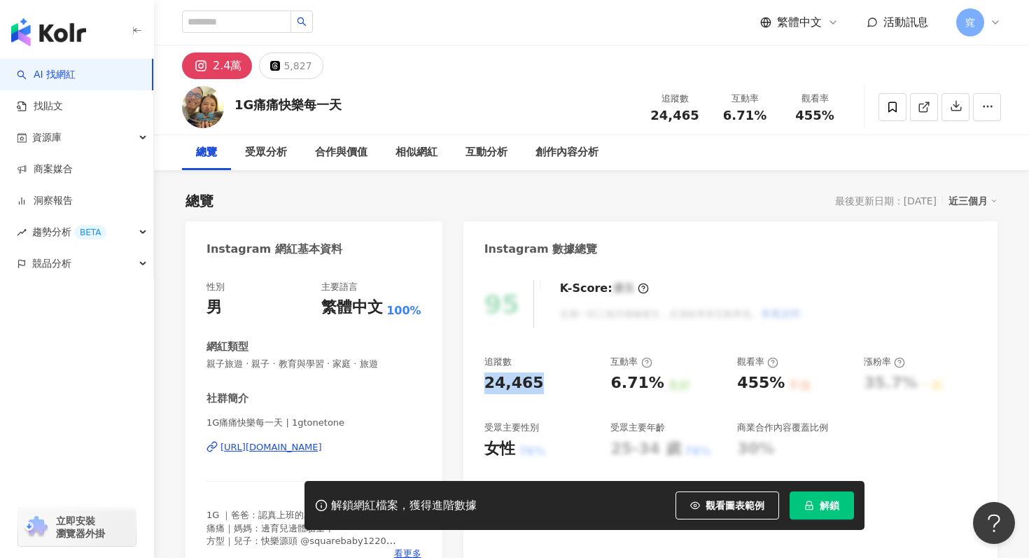
drag, startPoint x: 479, startPoint y: 384, endPoint x: 560, endPoint y: 384, distance: 81.2
click at [560, 384] on div "95 K-Score : 優良 近期一到三個月積極發文，且漲粉率與互動率高。 查看說明 追蹤數 24,465 互動率 6.71% 良好 觀看率 455% 不佳…" at bounding box center [730, 424] width 534 height 314
copy div "24,465"
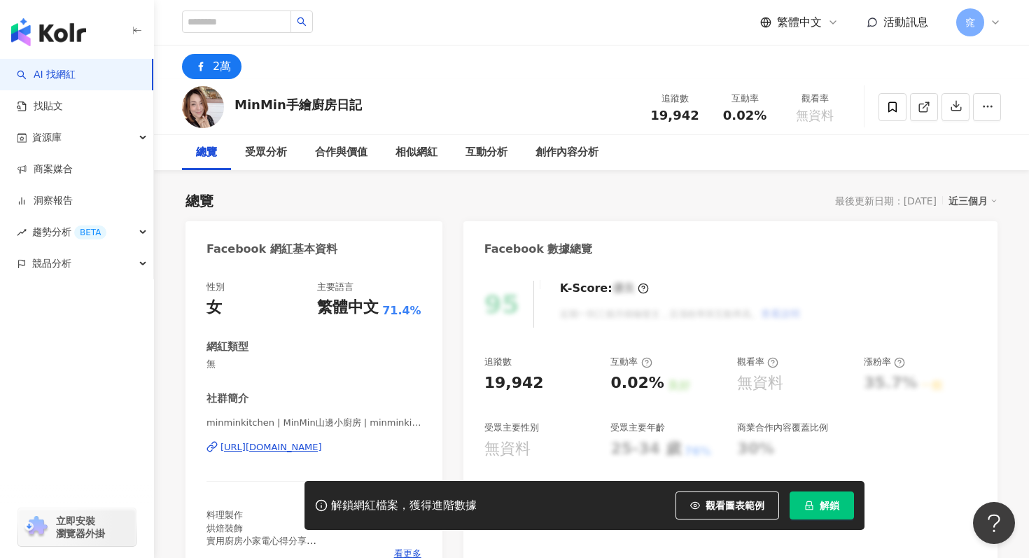
click at [306, 448] on div "https://www.facebook.com/1059037554121583" at bounding box center [270, 447] width 101 height 13
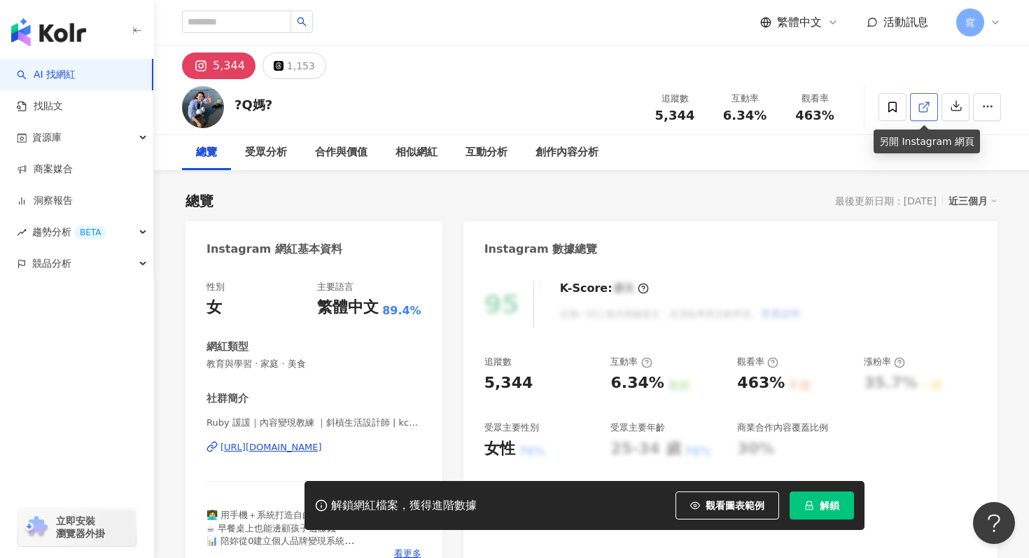
click at [923, 111] on icon at bounding box center [923, 107] width 13 height 13
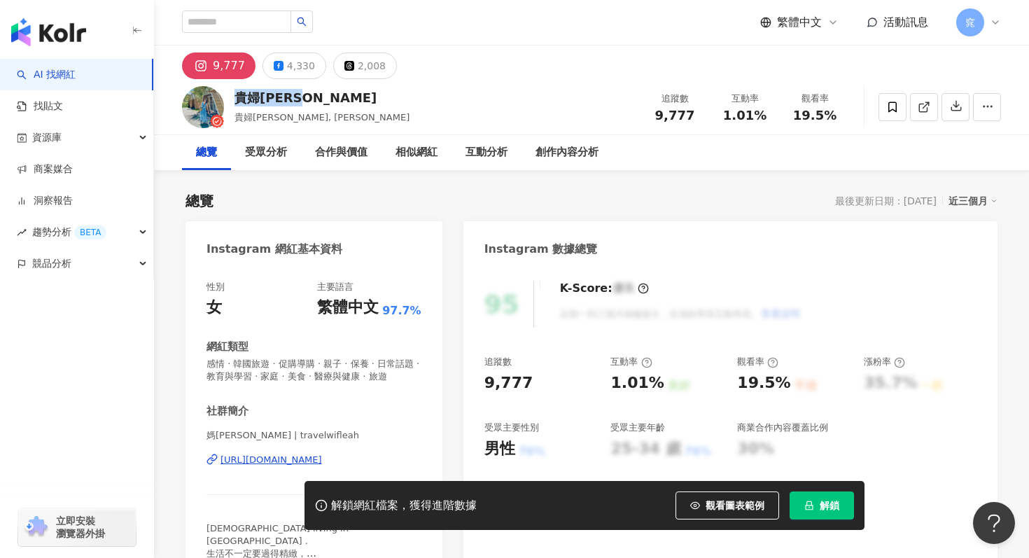
drag, startPoint x: 239, startPoint y: 96, endPoint x: 344, endPoint y: 100, distance: 105.0
click at [344, 100] on div "貴婦莉亞時尚遊 貴婦莉亞, Leah 追蹤數 9,777 互動率 1.01% 觀看率 19.5%" at bounding box center [591, 106] width 875 height 55
copy div "貴婦莉亞時尚遊"
click at [926, 102] on icon at bounding box center [923, 107] width 13 height 13
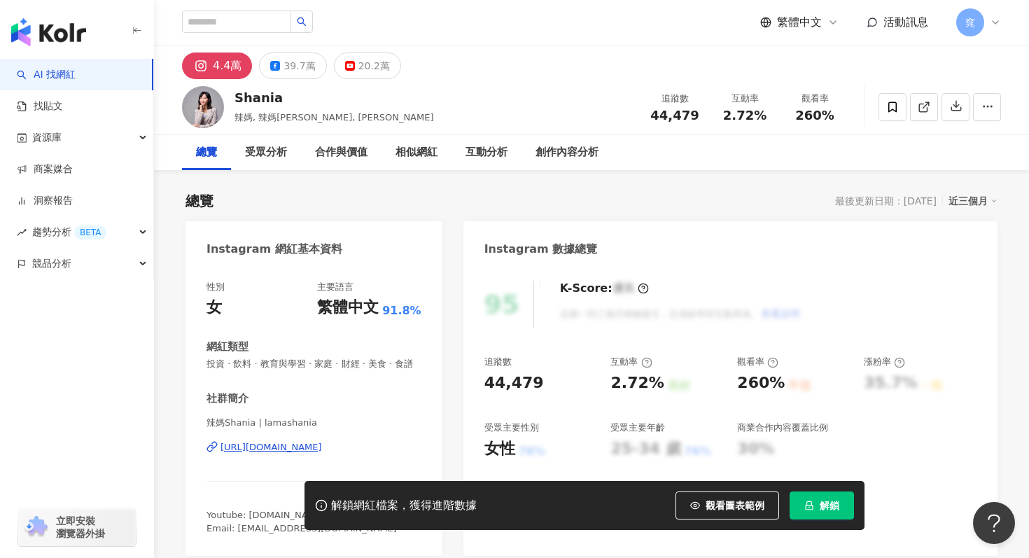
scroll to position [32, 0]
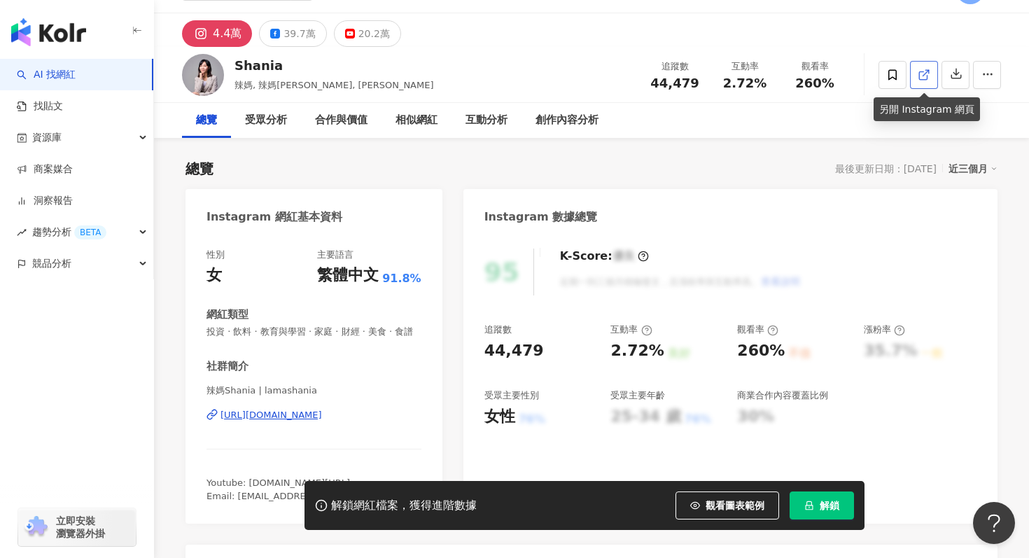
click at [924, 74] on icon at bounding box center [923, 75] width 13 height 13
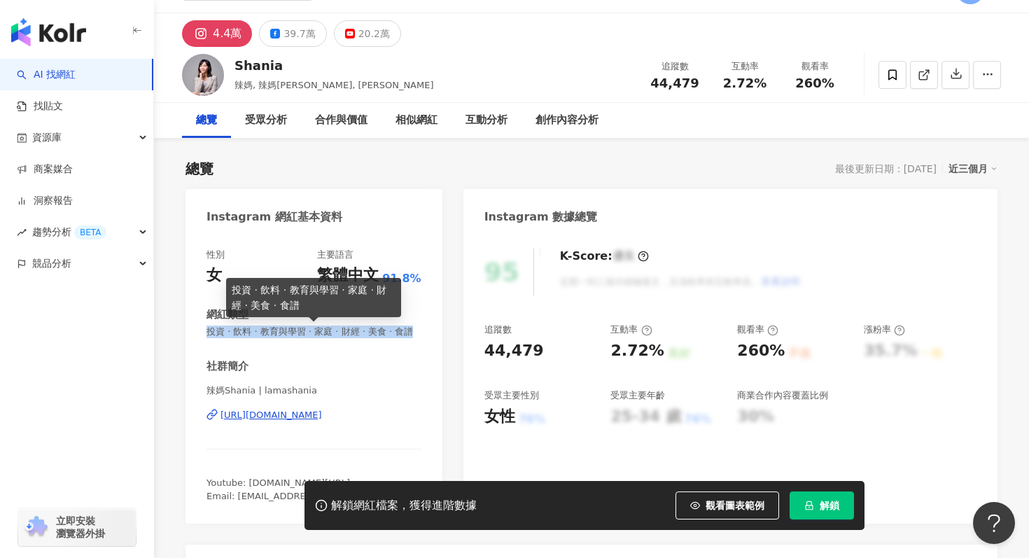
drag, startPoint x: 207, startPoint y: 330, endPoint x: 409, endPoint y: 330, distance: 202.2
click at [409, 330] on span "投資 · 飲料 · 教育與學習 · 家庭 · 財經 · 美食 · 食譜" at bounding box center [313, 331] width 215 height 13
copy span "投資 · 飲料 · 教育與學習 · 家庭 · 財經 · 美食 · 食譜"
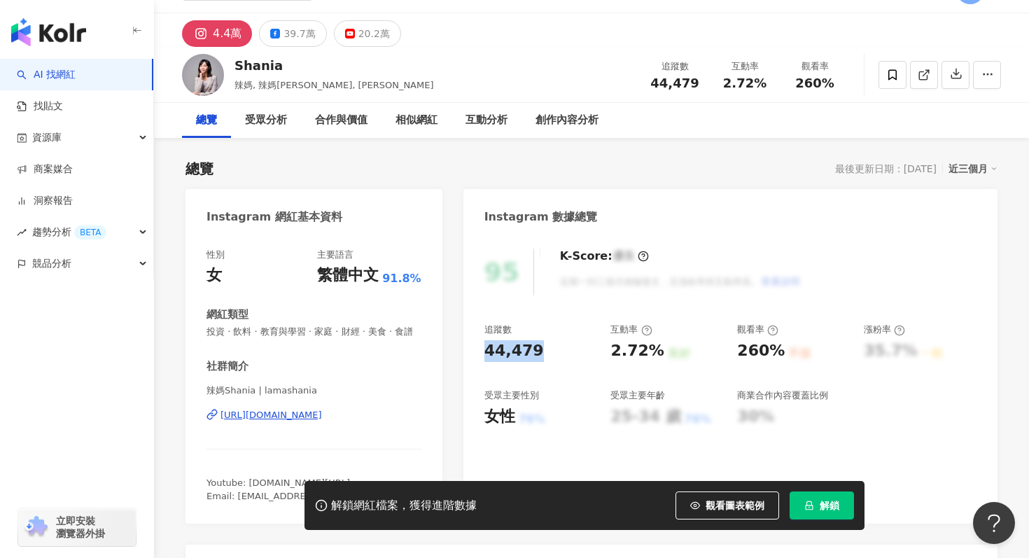
drag, startPoint x: 481, startPoint y: 351, endPoint x: 538, endPoint y: 351, distance: 56.7
click at [538, 351] on div "95 K-Score : 優良 近期一到三個月積極發文，且漲粉率與互動率高。 查看說明 追蹤數 44,479 互動率 2.72% 良好 觀看率 260% 不佳…" at bounding box center [730, 378] width 534 height 289
copy div "44,479"
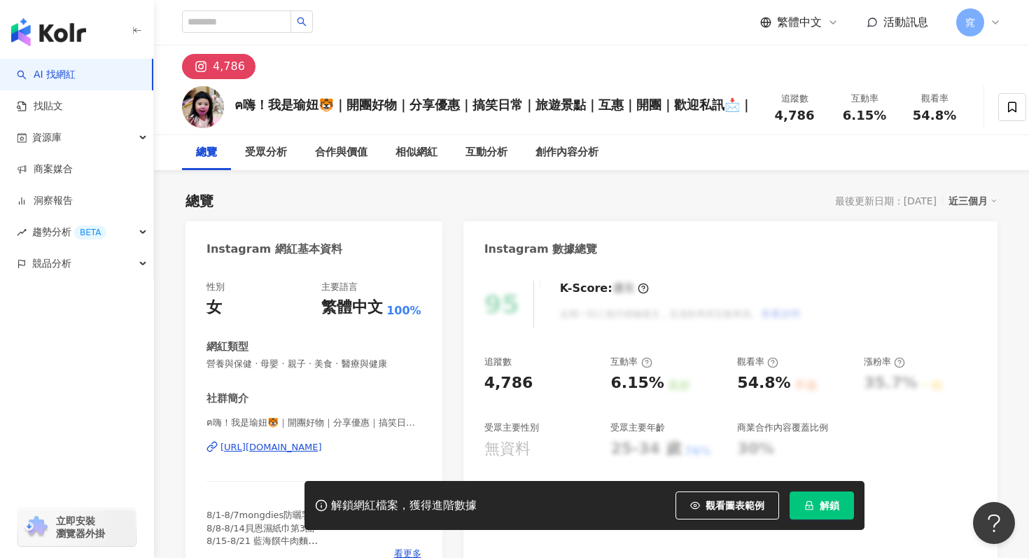
scroll to position [69, 0]
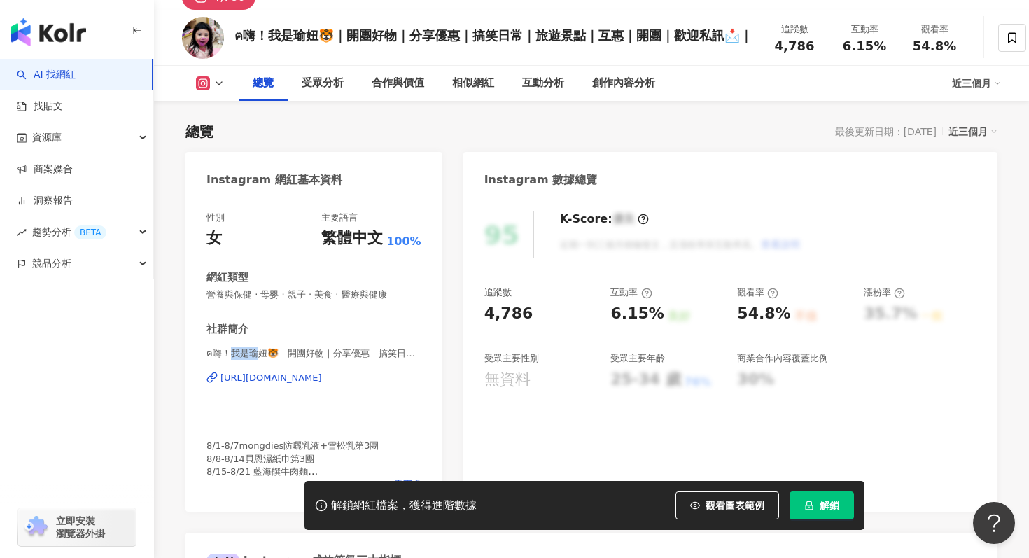
drag, startPoint x: 232, startPoint y: 355, endPoint x: 260, endPoint y: 355, distance: 27.3
click at [260, 355] on span "ฅ嗨！我是瑜妞🐯｜開團好物｜分享優惠｜搞笑日常｜旅遊景點｜互惠｜開團｜歡迎私訊📩｜ | minyu0317" at bounding box center [313, 353] width 215 height 13
click at [257, 351] on span "ฅ嗨！我是瑜妞🐯｜開團好物｜分享優惠｜搞笑日常｜旅遊景點｜互惠｜開團｜歡迎私訊📩｜ | minyu0317" at bounding box center [313, 353] width 215 height 13
drag, startPoint x: 251, startPoint y: 353, endPoint x: 265, endPoint y: 354, distance: 14.8
click at [265, 354] on span "ฅ嗨！我是瑜妞🐯｜開團好物｜分享優惠｜搞笑日常｜旅遊景點｜互惠｜開團｜歡迎私訊📩｜ | minyu0317" at bounding box center [313, 353] width 215 height 13
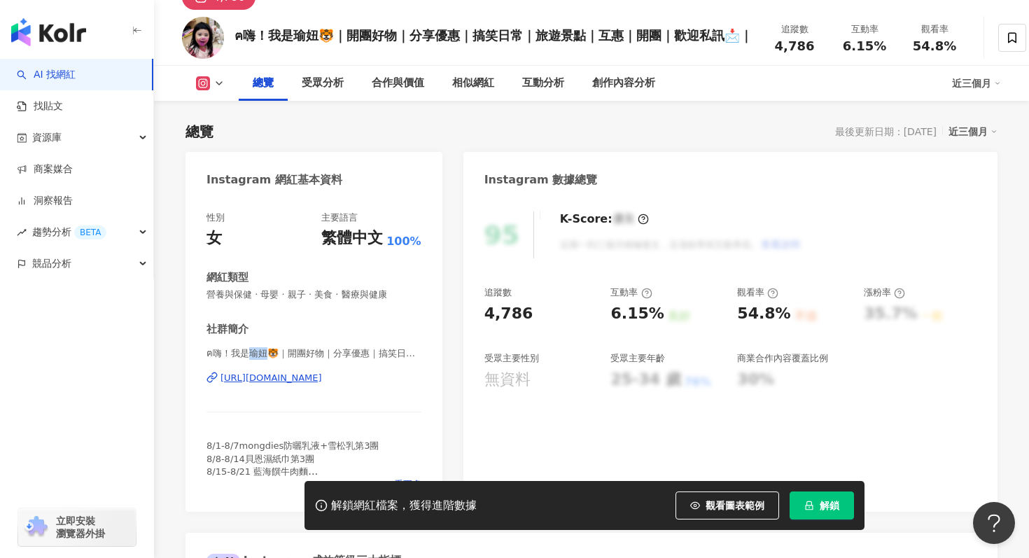
copy span "瑜妞"
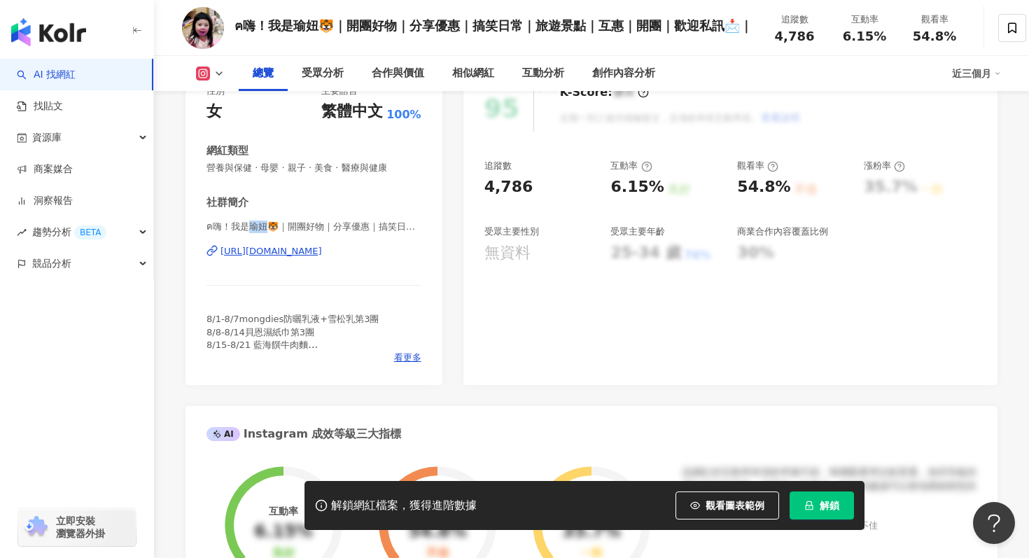
scroll to position [0, 0]
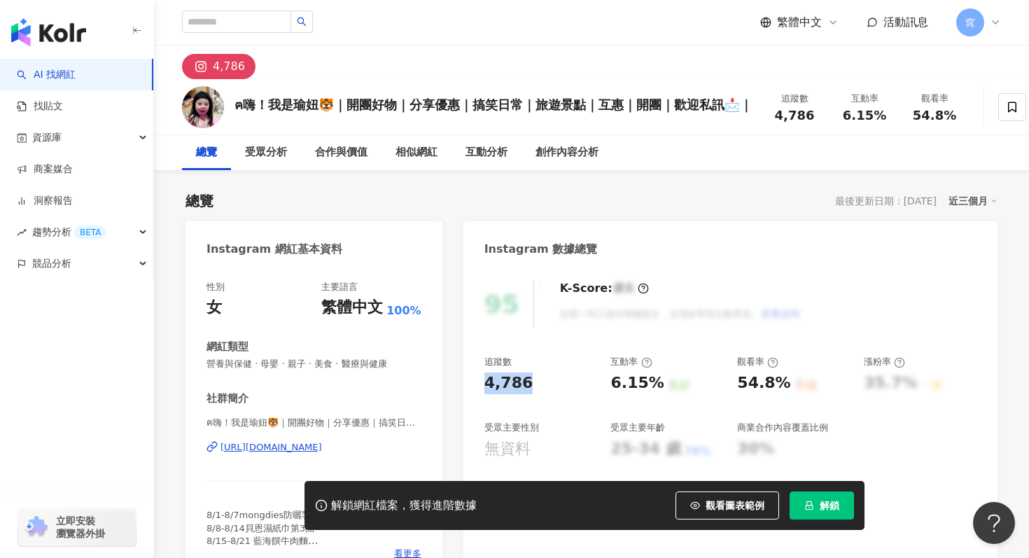
drag, startPoint x: 483, startPoint y: 380, endPoint x: 538, endPoint y: 379, distance: 55.3
click at [538, 380] on div "95 K-Score : 優良 近期一到三個月積極發文，且漲粉率與互動率高。 查看說明 追蹤數 4,786 互動率 6.15% 良好 觀看率 54.8% 不佳…" at bounding box center [730, 424] width 534 height 314
copy div "4,786"
click at [256, 448] on div "https://www.instagram.com/minyu0317/" at bounding box center [270, 447] width 101 height 13
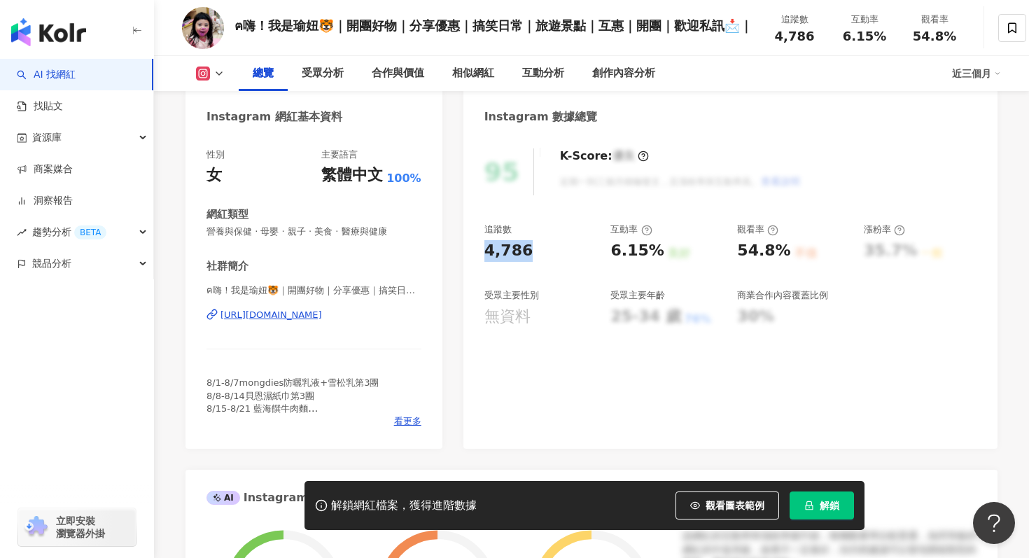
scroll to position [135, 0]
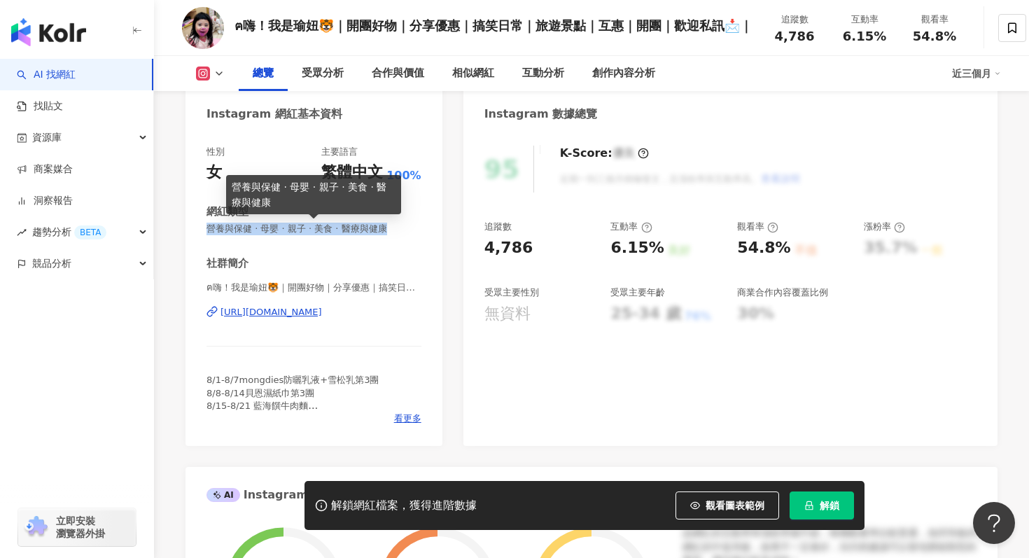
drag, startPoint x: 207, startPoint y: 230, endPoint x: 425, endPoint y: 239, distance: 217.8
click at [424, 239] on div "性別 女 主要語言 繁體中文 100% 網紅類型 營養與保健 · 母嬰 · 親子 · 美食 · 醫療與健康 社群簡介 ฅ嗨！我是瑜妞🐯｜開團好物｜分享優惠｜搞…" at bounding box center [313, 289] width 257 height 314
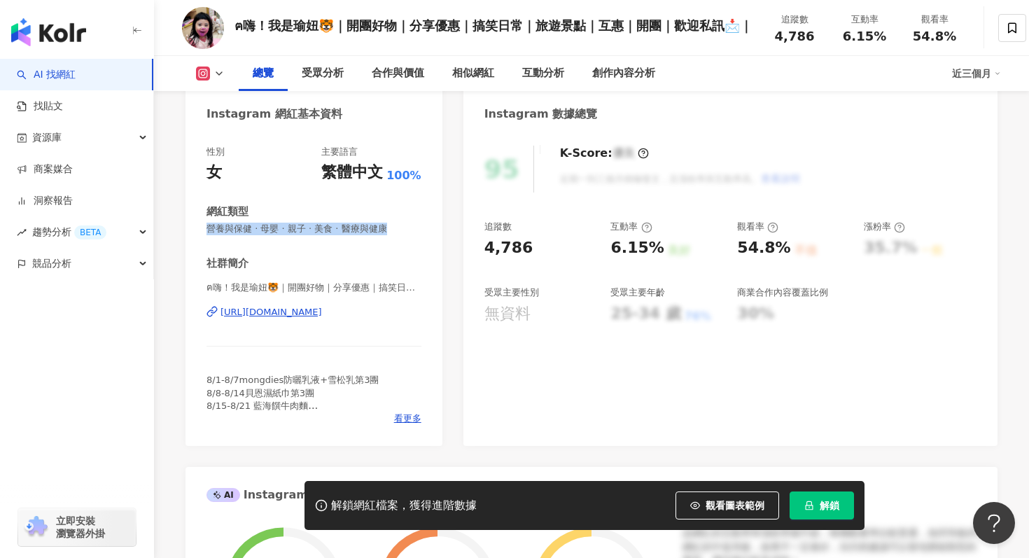
copy span "營養與保健 · 母嬰 · 親子 · 美食 · 醫療與健康"
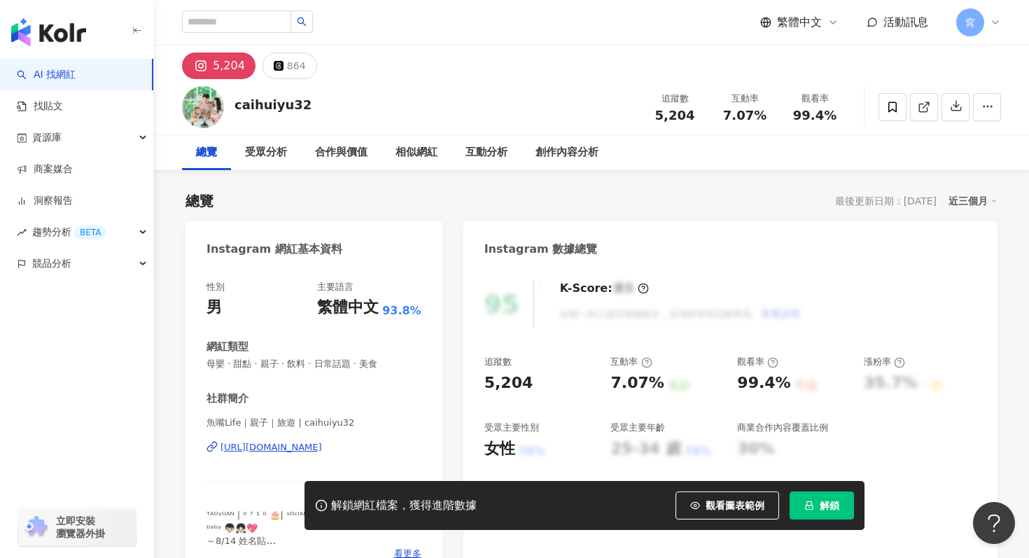
drag, startPoint x: 284, startPoint y: 368, endPoint x: 359, endPoint y: 356, distance: 75.8
click at [297, 368] on span "母嬰 · 甜點 · 親子 · 飲料 · 日常話題 · 美食" at bounding box center [313, 364] width 215 height 13
click at [919, 111] on icon at bounding box center [923, 108] width 8 height 8
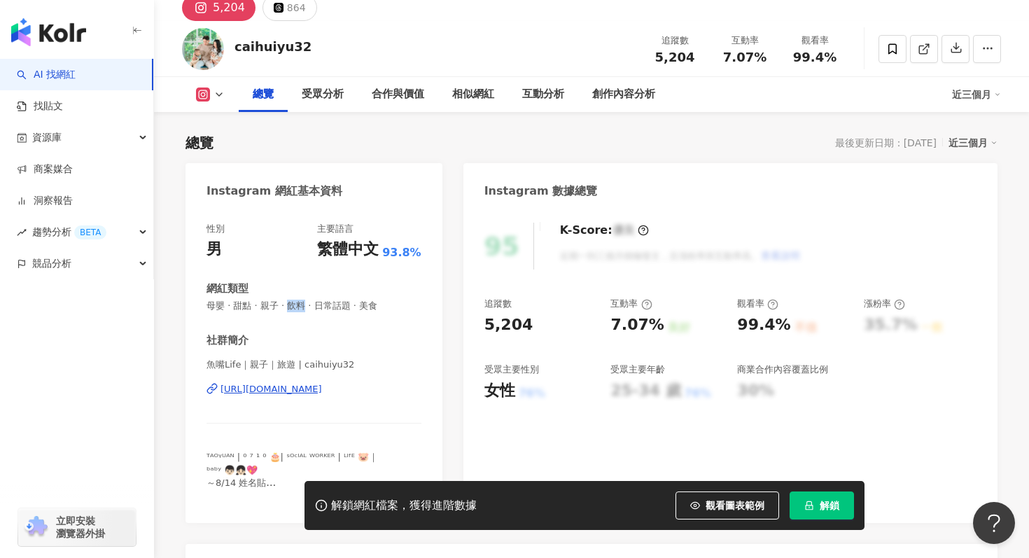
scroll to position [59, 0]
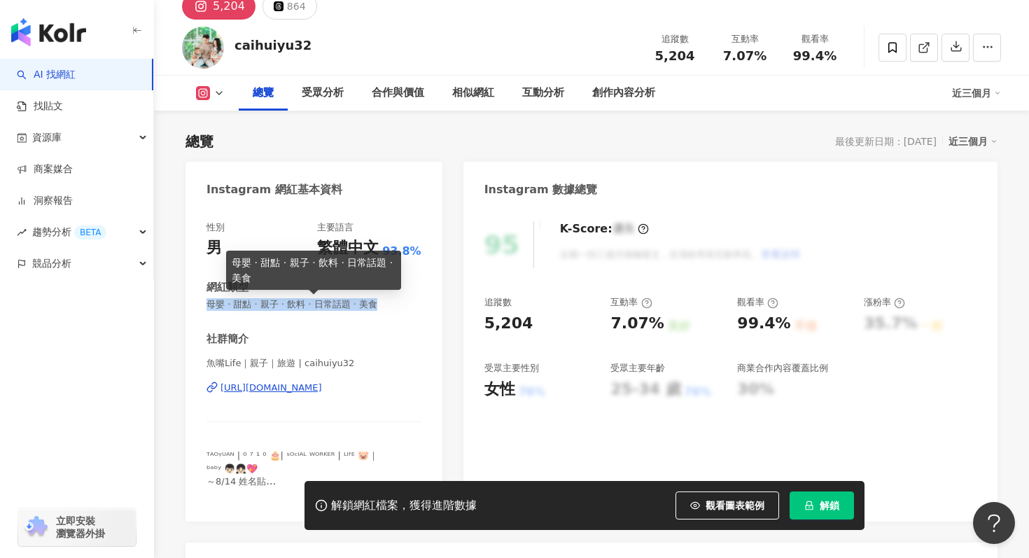
drag, startPoint x: 205, startPoint y: 306, endPoint x: 400, endPoint y: 306, distance: 194.5
click at [400, 306] on div "性別 男 主要語言 繁體中文 93.8% 網紅類型 母嬰 · 甜點 · 親子 · 飲料 · 日常話題 · 美食 社群簡介 魚嘴Life｜親子｜旅遊 | cai…" at bounding box center [313, 364] width 257 height 314
copy span "母嬰 · 甜點 · 親子 · 飲料 · 日常話題 · 美食"
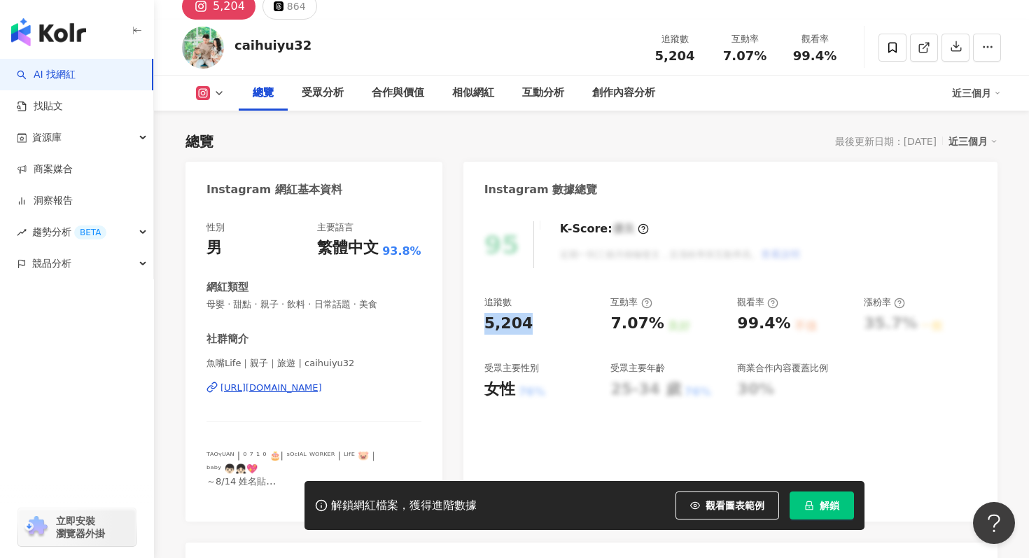
drag, startPoint x: 483, startPoint y: 318, endPoint x: 535, endPoint y: 318, distance: 51.8
click at [535, 318] on div "95 K-Score : 優良 近期一到三個月積極發文，且漲粉率與互動率高。 查看說明 追蹤數 5,204 互動率 7.07% 良好 觀看率 99.4% 不佳…" at bounding box center [730, 364] width 534 height 314
copy div "5,204"
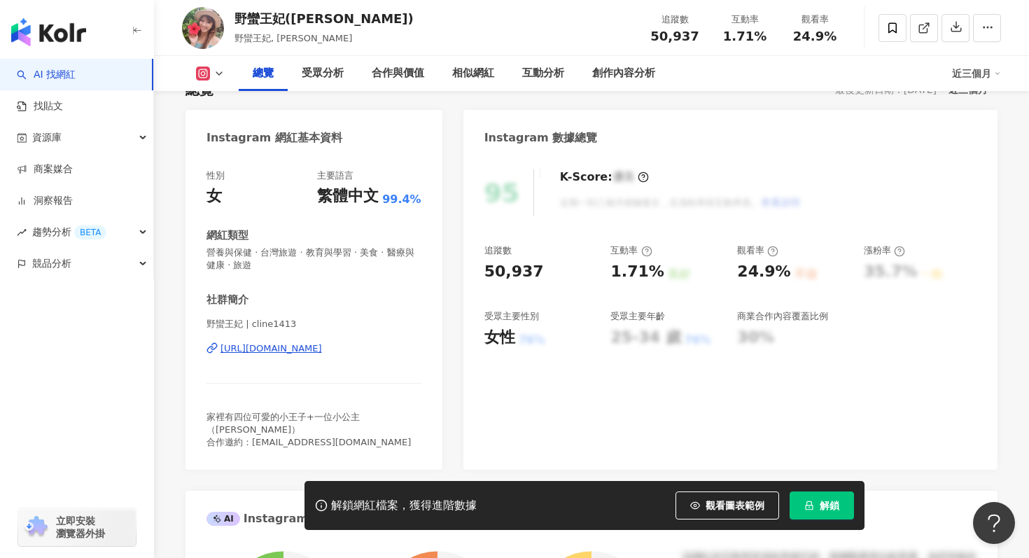
scroll to position [112, 0]
drag, startPoint x: 486, startPoint y: 271, endPoint x: 556, endPoint y: 271, distance: 70.0
click at [556, 271] on div "50,937" at bounding box center [540, 271] width 113 height 22
copy div "50,937"
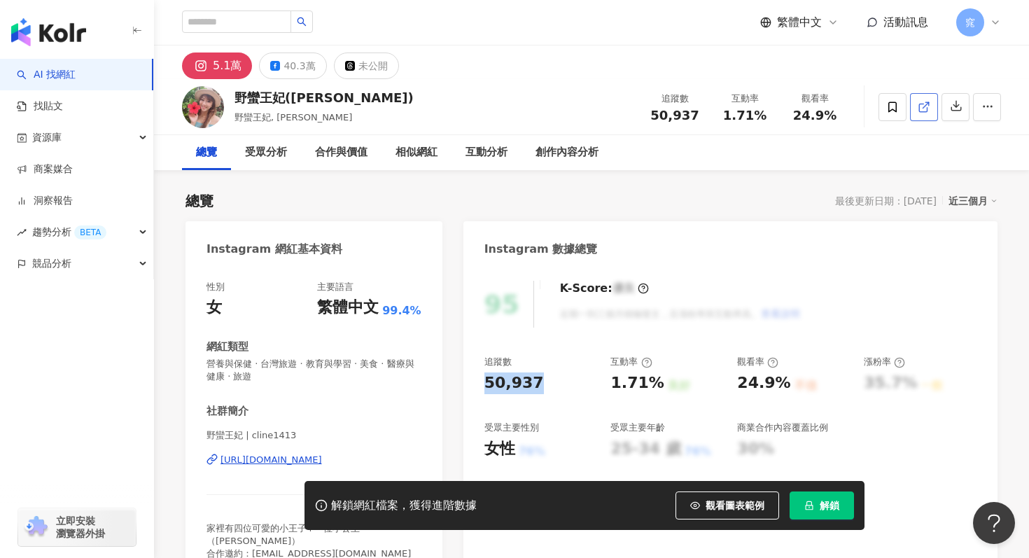
click at [920, 105] on icon at bounding box center [923, 107] width 13 height 13
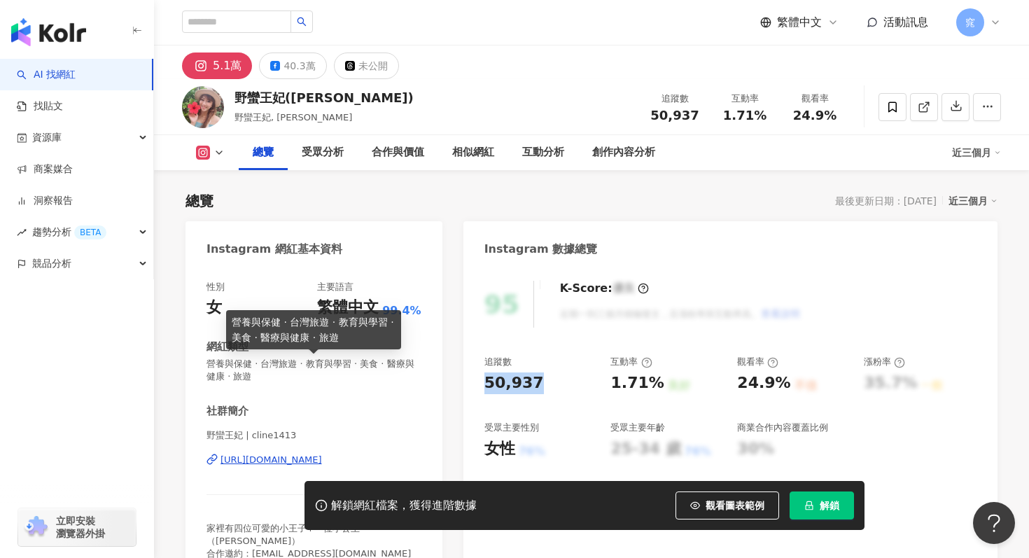
scroll to position [119, 0]
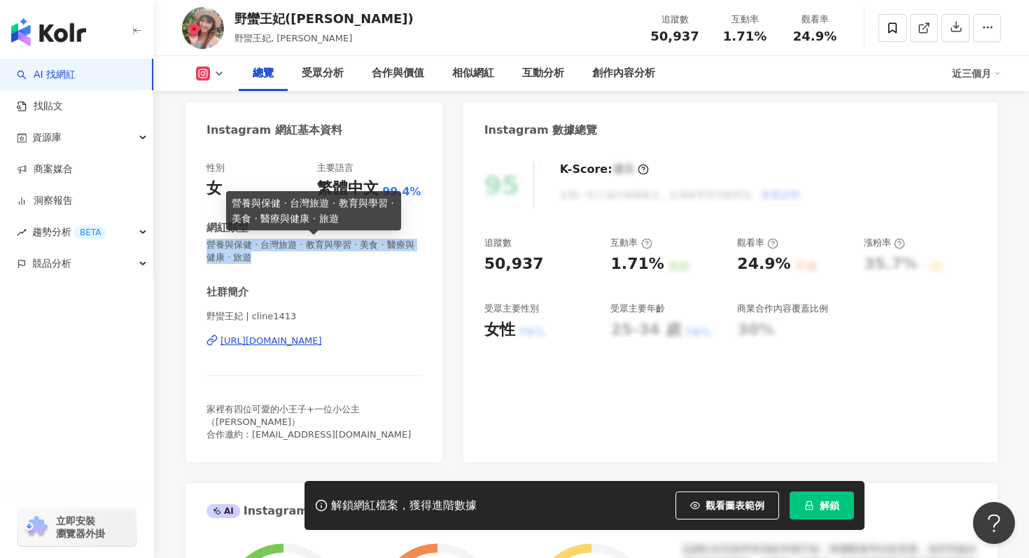
drag, startPoint x: 208, startPoint y: 243, endPoint x: 263, endPoint y: 252, distance: 56.0
click at [263, 252] on span "營養與保健 · 台灣旅遊 · 教育與學習 · 美食 · 醫療與健康 · 旅遊" at bounding box center [313, 251] width 215 height 25
copy span "營養與保健 · 台灣旅遊 · 教育與學習 · 美食 · 醫療與健康 · 旅遊"
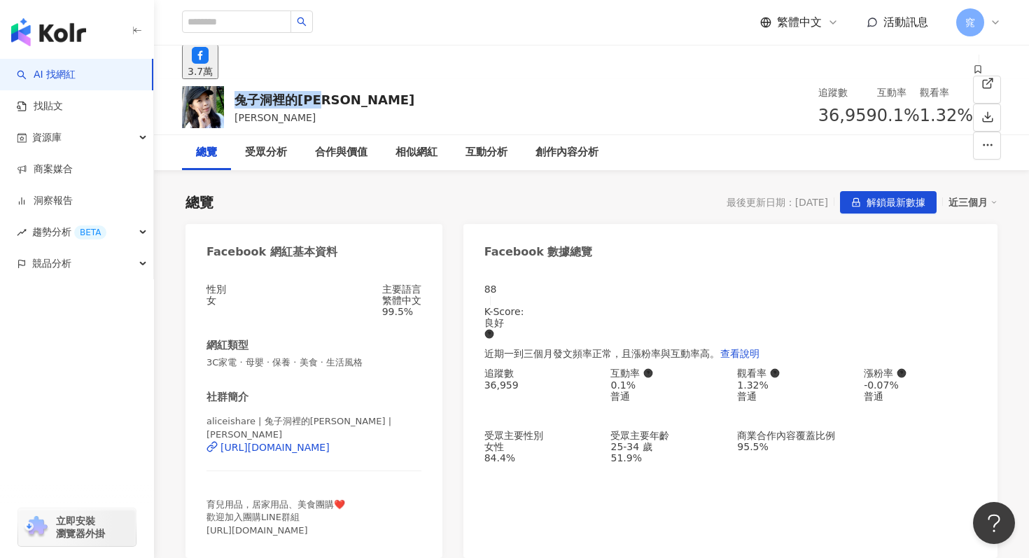
drag, startPoint x: 237, startPoint y: 99, endPoint x: 387, endPoint y: 99, distance: 150.4
click at [387, 99] on div "兔子洞裡的愛麗絲 愛麗絲 追蹤數 36,959 互動率 0.1% 觀看率 1.32%" at bounding box center [591, 106] width 875 height 55
copy div "兔子洞裡的愛麗絲"
click at [981, 90] on icon at bounding box center [987, 83] width 13 height 13
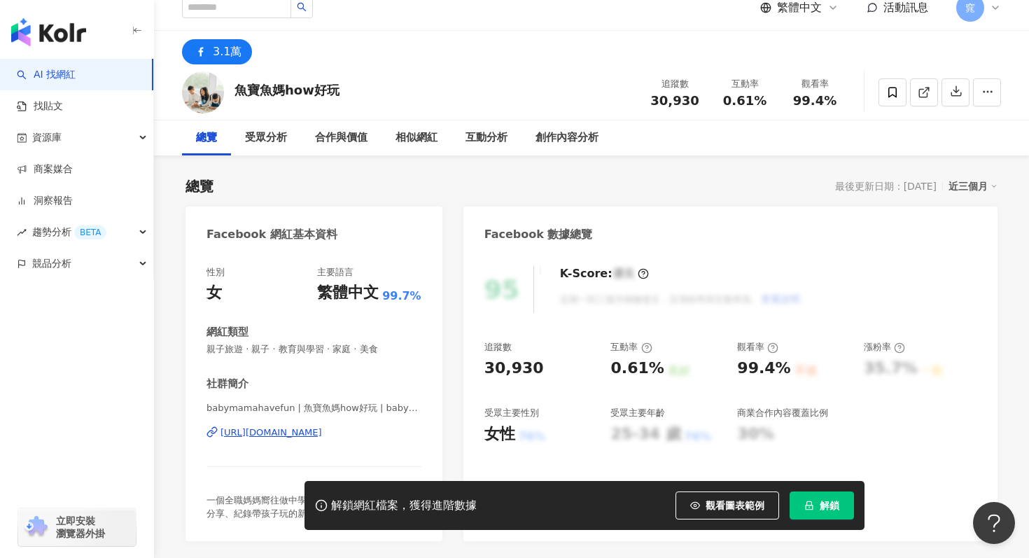
scroll to position [17, 0]
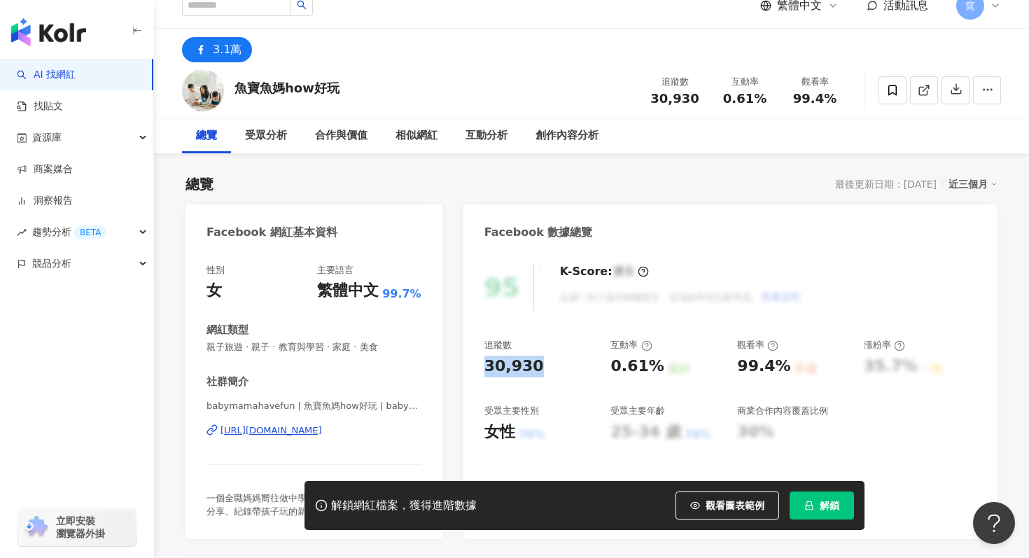
drag, startPoint x: 488, startPoint y: 360, endPoint x: 545, endPoint y: 359, distance: 57.4
click at [546, 360] on div "95 K-Score : 優良 近期一到三個月積極發文，且漲粉率與互動率高。 查看說明 追蹤數 30,930 互動率 0.61% 良好 觀看率 99.4% 不…" at bounding box center [730, 394] width 534 height 289
copy div "30,930"
click at [913, 90] on link at bounding box center [924, 90] width 28 height 28
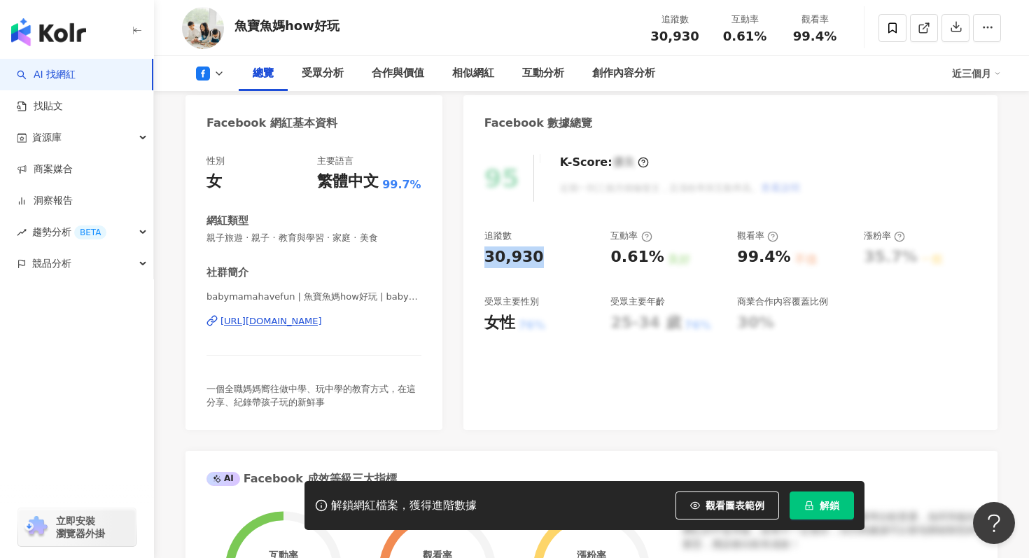
scroll to position [151, 0]
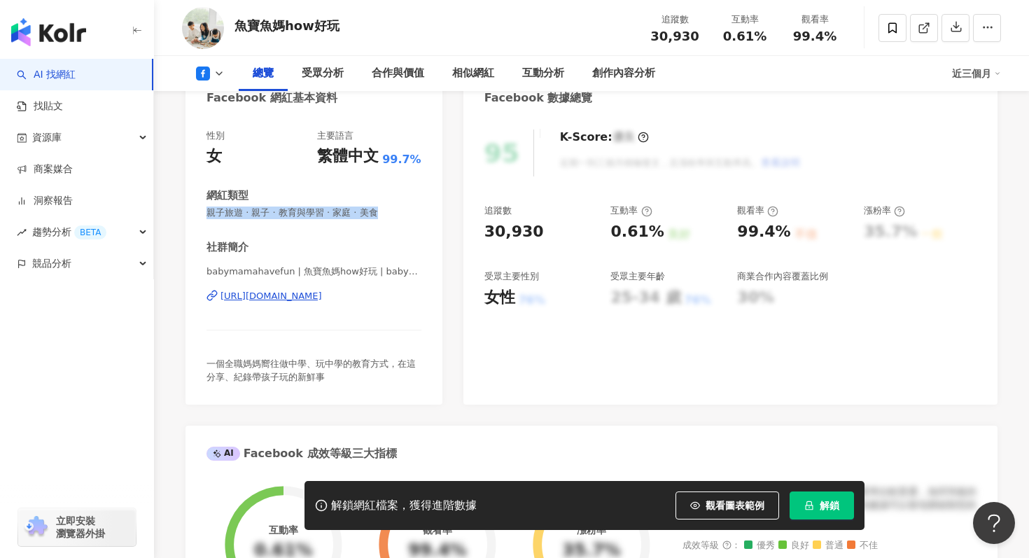
drag, startPoint x: 206, startPoint y: 213, endPoint x: 428, endPoint y: 216, distance: 221.8
click at [428, 216] on div "性別 女 主要語言 繁體中文 99.7% 網紅類型 親子旅遊 · 親子 · 教育與學習 · 家庭 · 美食 社群簡介 babymamahavefun | 魚寶…" at bounding box center [313, 259] width 257 height 289
copy span "親子旅遊 · 親子 · 教育與學習 · 家庭 · 美食"
drag, startPoint x: 242, startPoint y: 28, endPoint x: 376, endPoint y: 27, distance: 133.6
click at [376, 27] on div "魚寶魚媽how好玩 追蹤數 30,930 互動率 0.61% 觀看率 99.4%" at bounding box center [591, 27] width 875 height 55
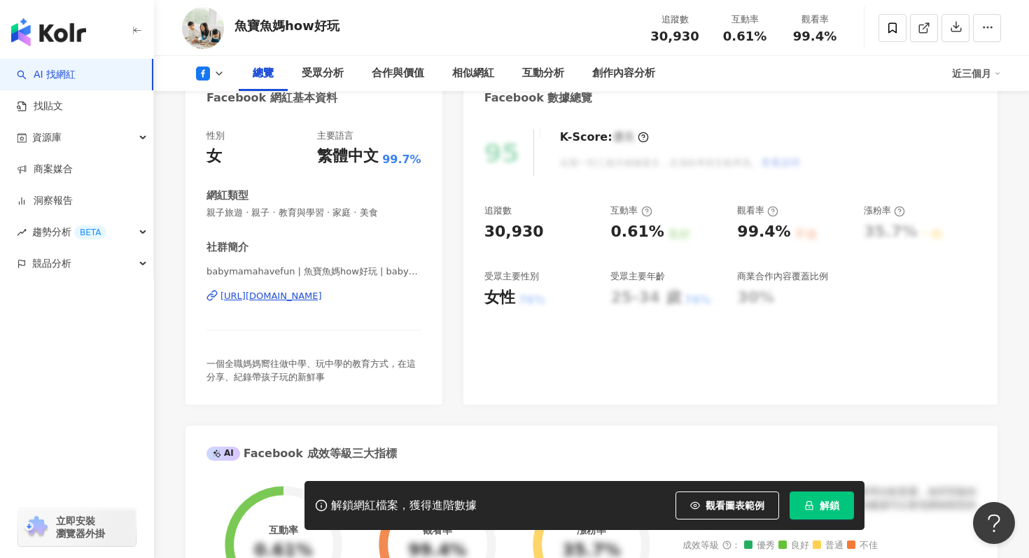
click at [279, 21] on div "魚寶魚媽how好玩" at bounding box center [286, 25] width 105 height 17
drag, startPoint x: 234, startPoint y: 30, endPoint x: 374, endPoint y: 30, distance: 139.2
click at [374, 30] on div "魚寶魚媽how好玩 追蹤數 30,930 互動率 0.61% 觀看率 99.4%" at bounding box center [591, 27] width 875 height 55
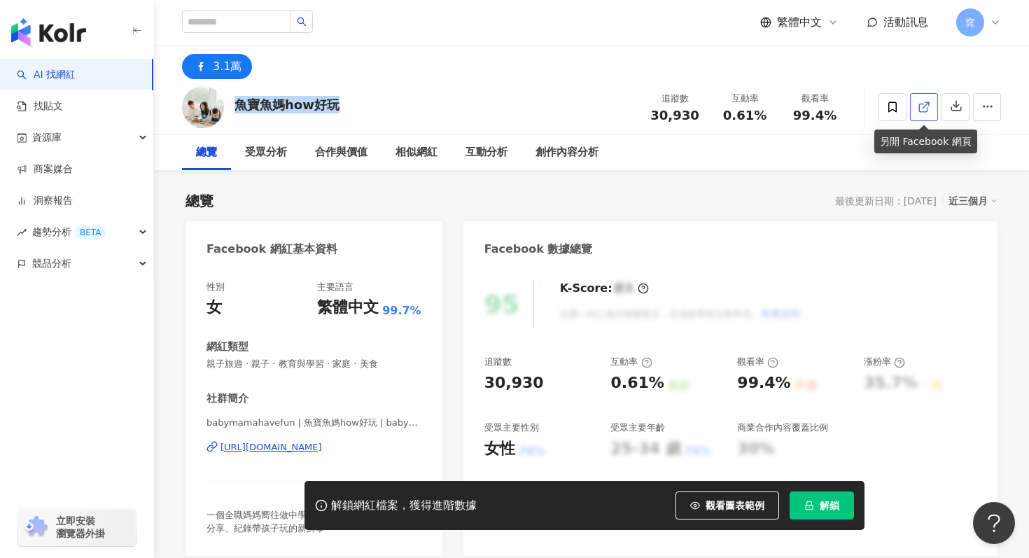
click at [922, 107] on icon at bounding box center [923, 107] width 13 height 13
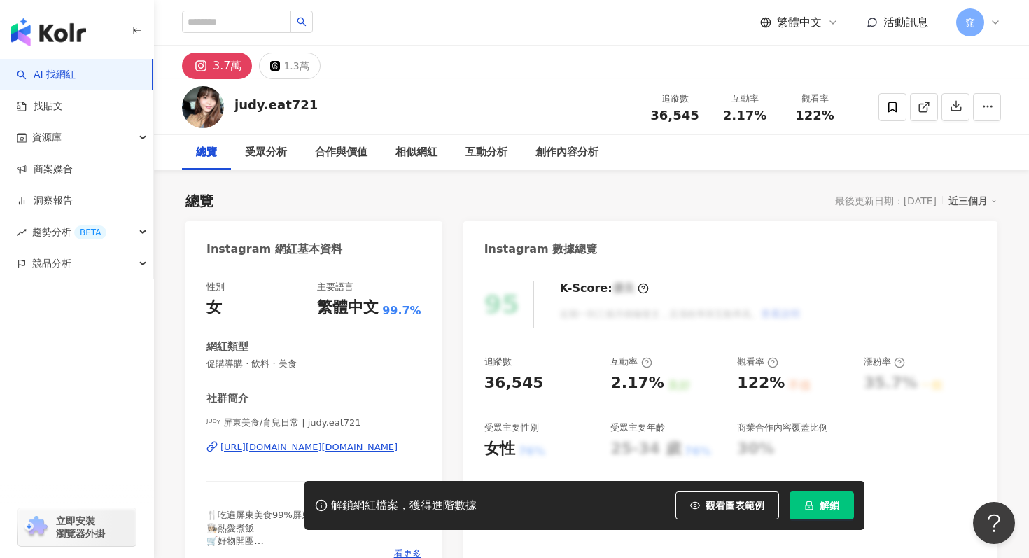
drag, startPoint x: 267, startPoint y: 108, endPoint x: 229, endPoint y: 112, distance: 37.9
click at [229, 111] on div "judy.eat721 追蹤數 36,545 互動率 2.17% 觀看率 122%" at bounding box center [591, 106] width 875 height 55
click at [335, 247] on div "Instagram 網紅基本資料" at bounding box center [313, 243] width 257 height 45
click at [927, 105] on icon at bounding box center [923, 107] width 13 height 13
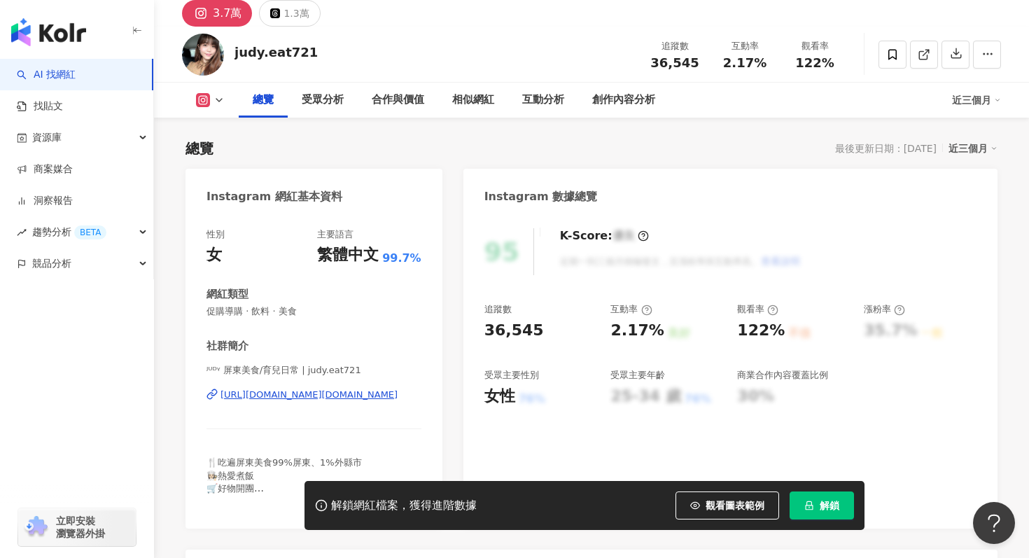
scroll to position [55, 0]
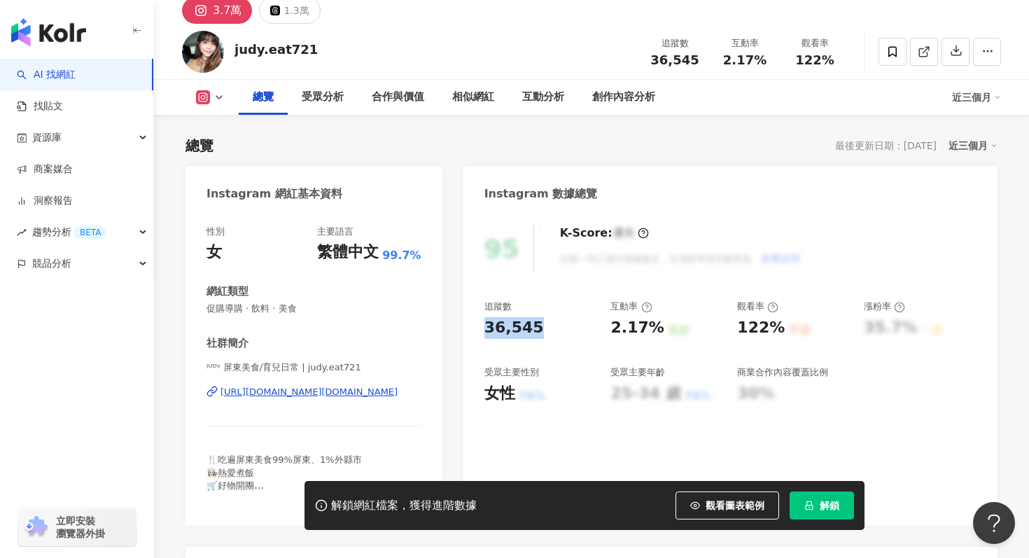
drag, startPoint x: 483, startPoint y: 325, endPoint x: 563, endPoint y: 325, distance: 79.8
click at [563, 325] on div "95 K-Score : 優良 近期一到三個月積極發文，且漲粉率與互動率高。 查看說明 追蹤數 36,545 互動率 2.17% 良好 觀看率 122% 不佳…" at bounding box center [730, 368] width 534 height 314
copy div "36,545"
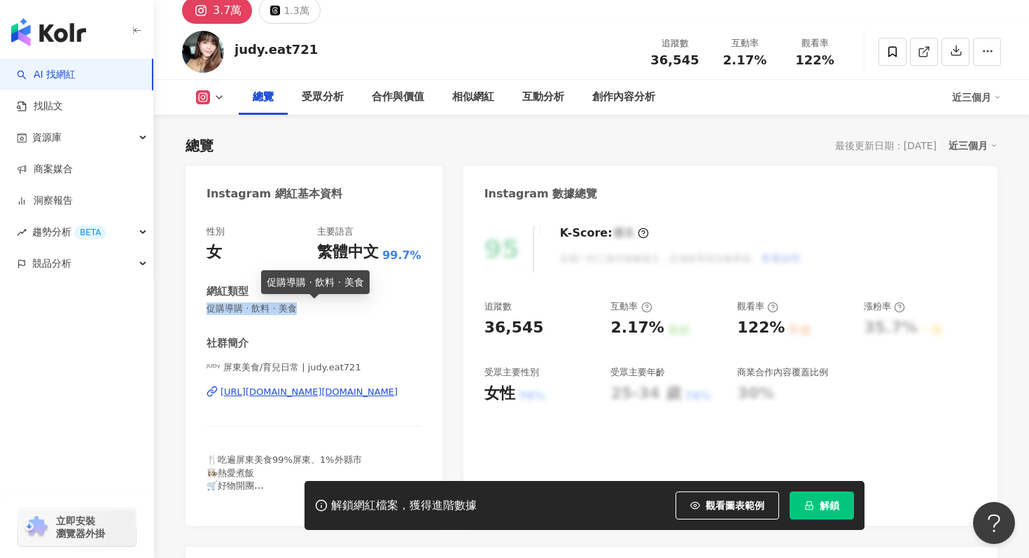
drag, startPoint x: 209, startPoint y: 311, endPoint x: 344, endPoint y: 307, distance: 135.1
click at [344, 307] on span "促購導購 · 飲料 · 美食" at bounding box center [313, 308] width 215 height 13
copy span "促購導購 · 飲料 · 美食"
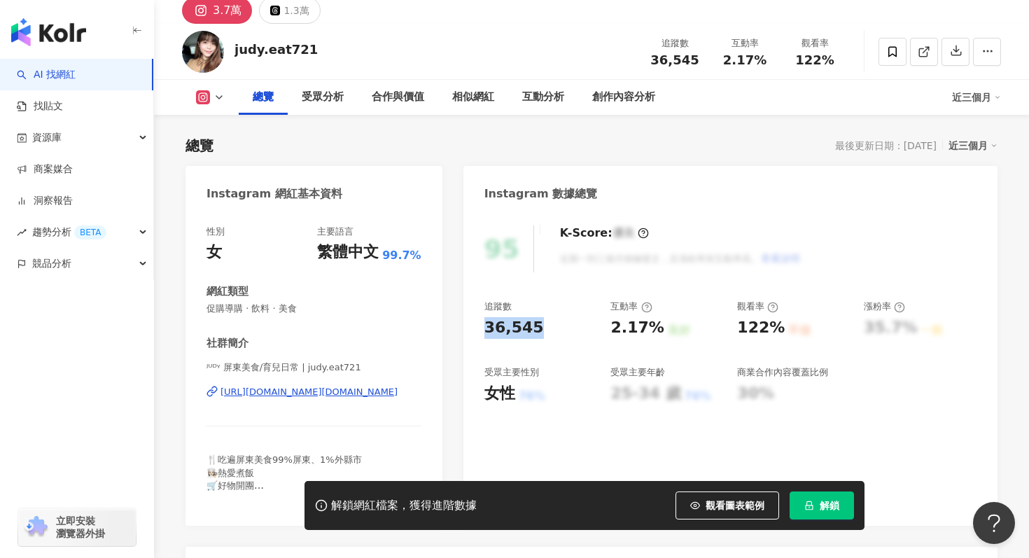
drag, startPoint x: 485, startPoint y: 330, endPoint x: 544, endPoint y: 330, distance: 58.8
click at [544, 330] on div "36,545" at bounding box center [540, 328] width 113 height 22
copy div "36,545"
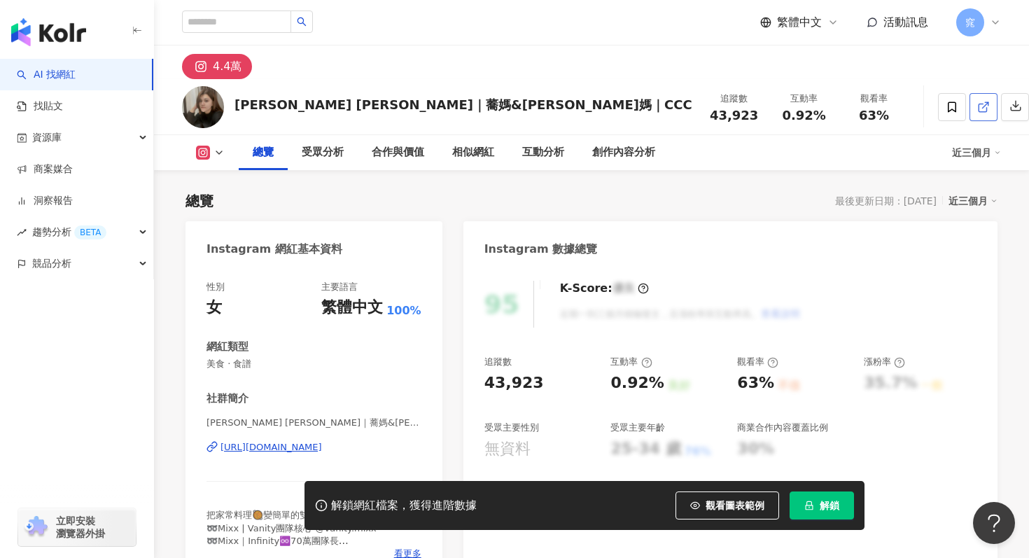
click at [977, 101] on icon at bounding box center [983, 107] width 13 height 13
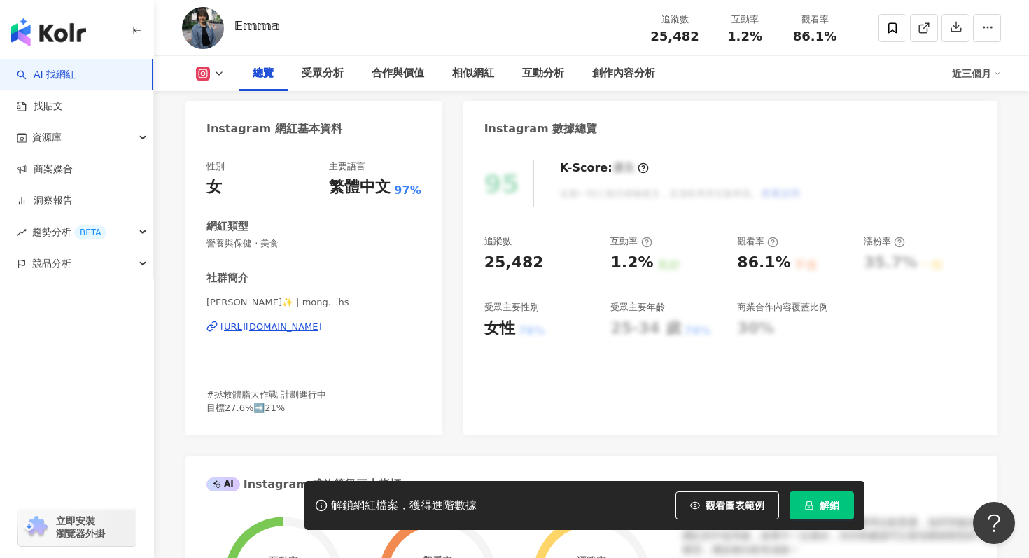
scroll to position [143, 0]
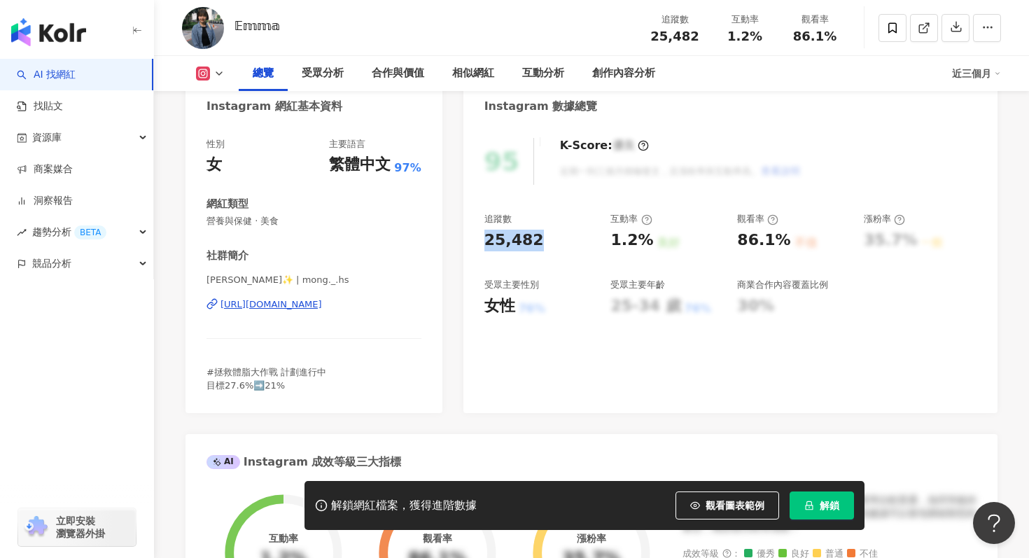
drag, startPoint x: 482, startPoint y: 242, endPoint x: 553, endPoint y: 242, distance: 70.7
click at [553, 242] on div "95 K-Score : 優良 近期一到三個月積極發文，且漲粉率與互動率高。 查看說明 追蹤數 25,482 互動率 1.2% 良好 觀看率 86.1% 不佳…" at bounding box center [730, 268] width 534 height 289
copy div "25,482"
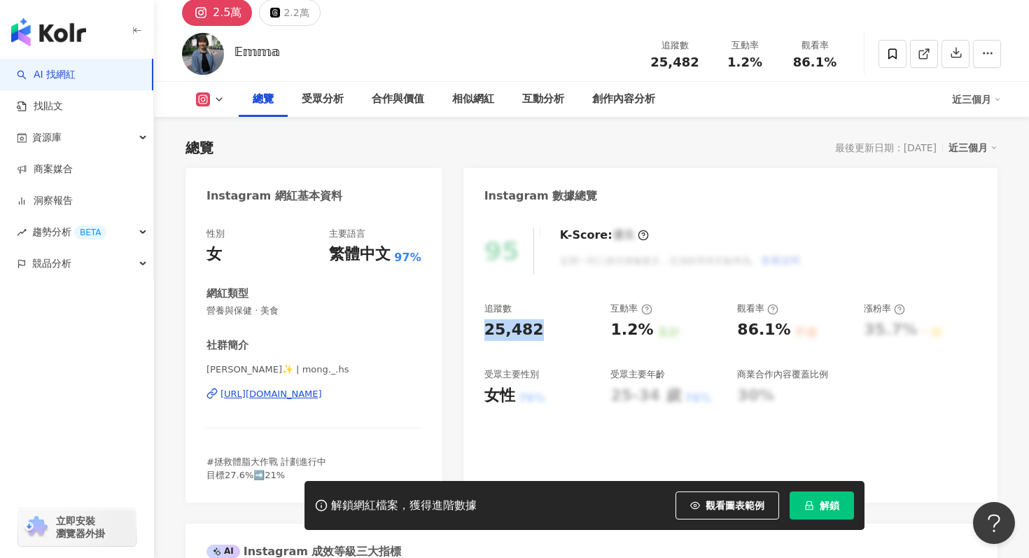
scroll to position [0, 0]
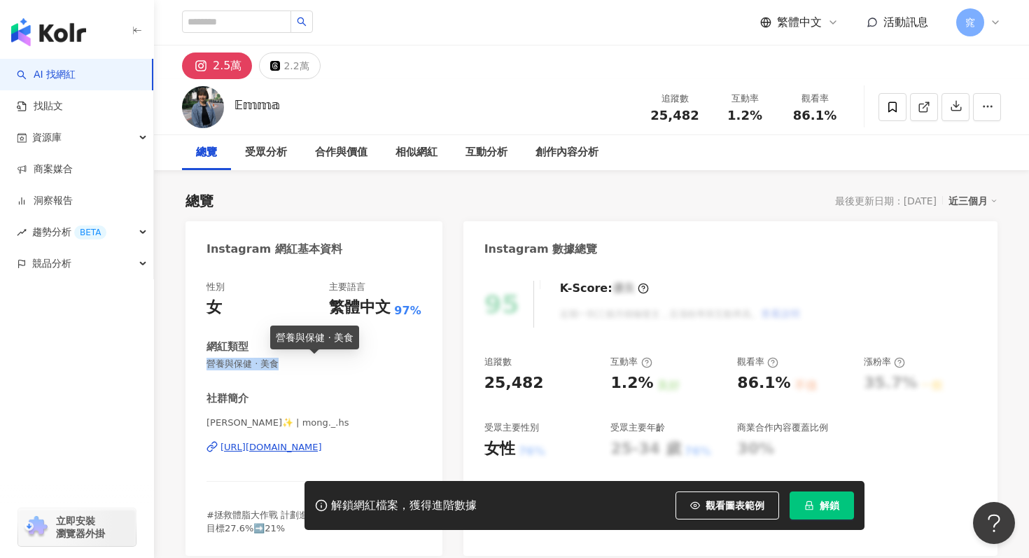
drag, startPoint x: 204, startPoint y: 364, endPoint x: 323, endPoint y: 364, distance: 119.7
click at [323, 364] on div "性別 女 主要語言 繁體中文 97% 網紅類型 營養與保健 · 美食 社群簡介 Emma✨ | mong._.hs [URL][DOMAIN_NAME] #拯…" at bounding box center [313, 411] width 257 height 289
copy span "營養與保健 · 美食"
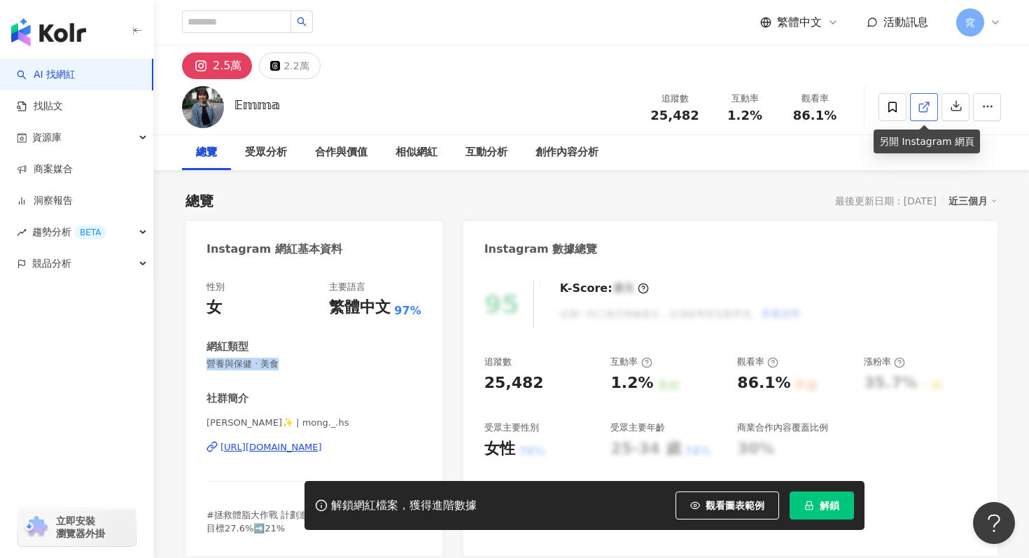
click at [917, 93] on link at bounding box center [924, 107] width 28 height 28
click at [322, 449] on div "[URL][DOMAIN_NAME]" at bounding box center [270, 447] width 101 height 13
